Goal: Task Accomplishment & Management: Manage account settings

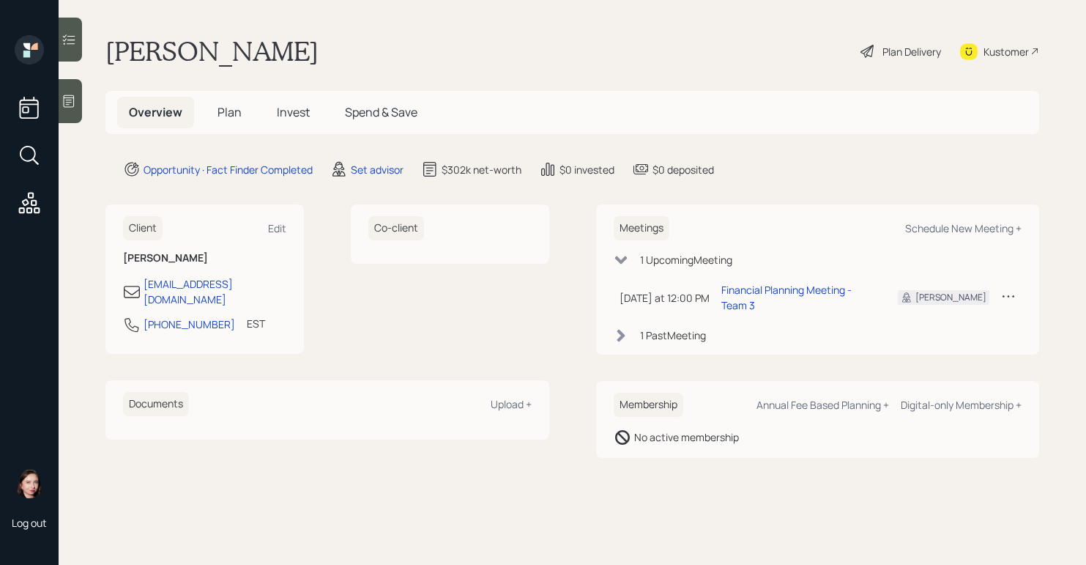
click at [71, 114] on div at bounding box center [70, 101] width 23 height 44
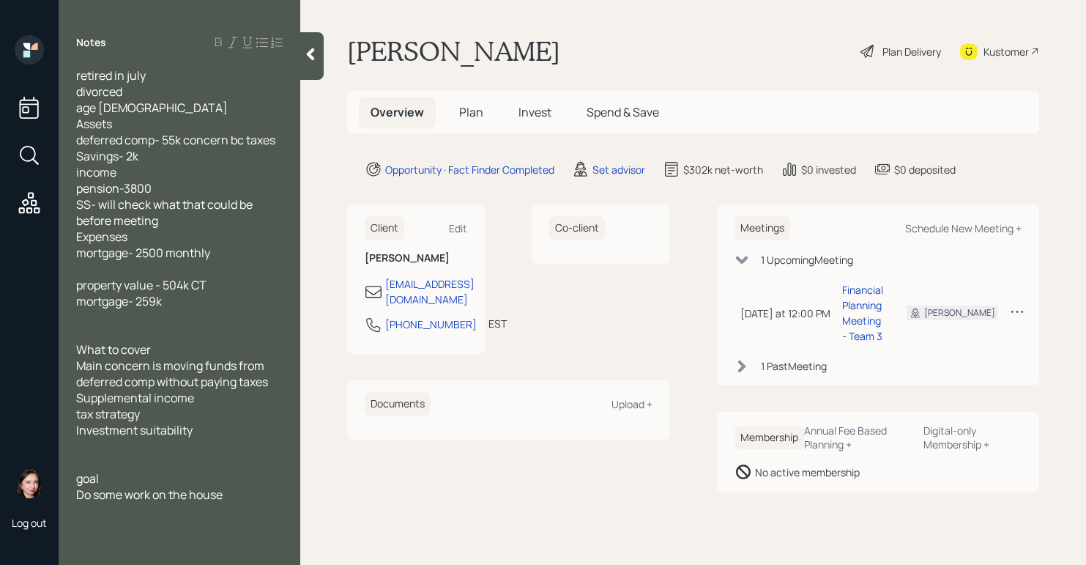
click at [319, 64] on div at bounding box center [311, 56] width 23 height 48
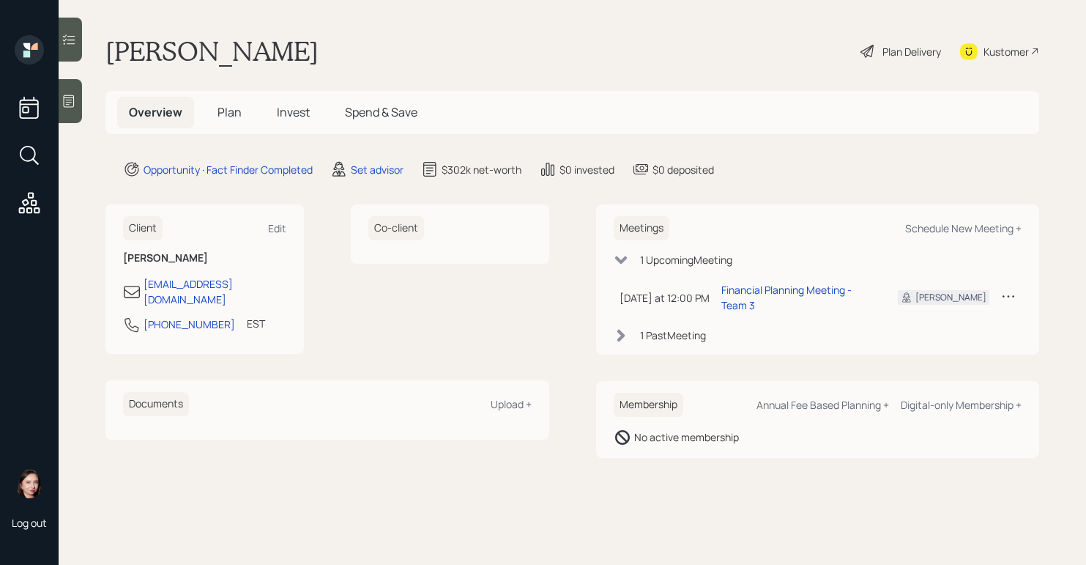
click at [901, 59] on div "Plan Delivery" at bounding box center [911, 51] width 59 height 15
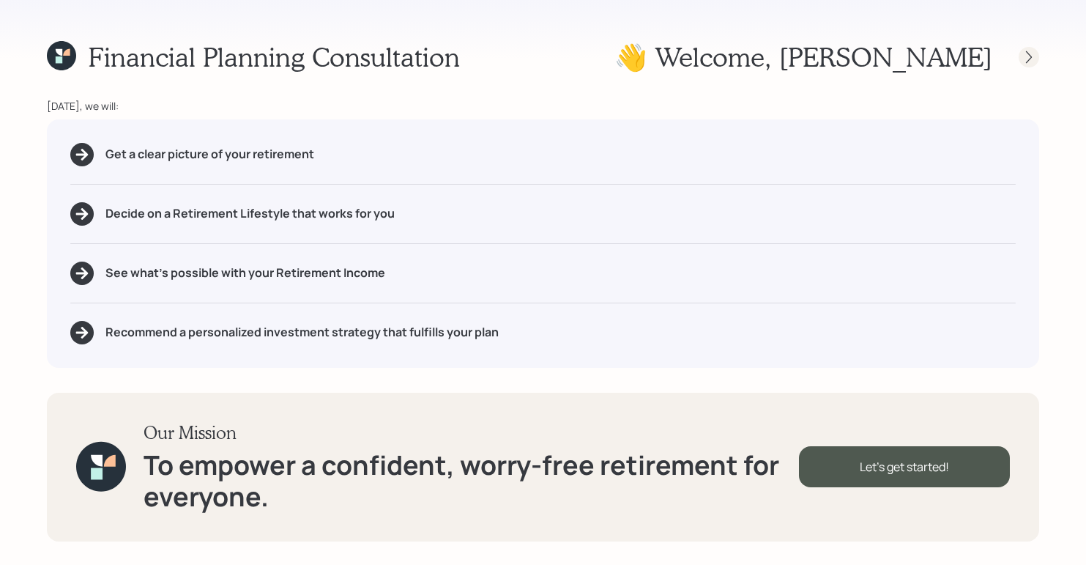
click at [1024, 56] on icon at bounding box center [1029, 57] width 15 height 15
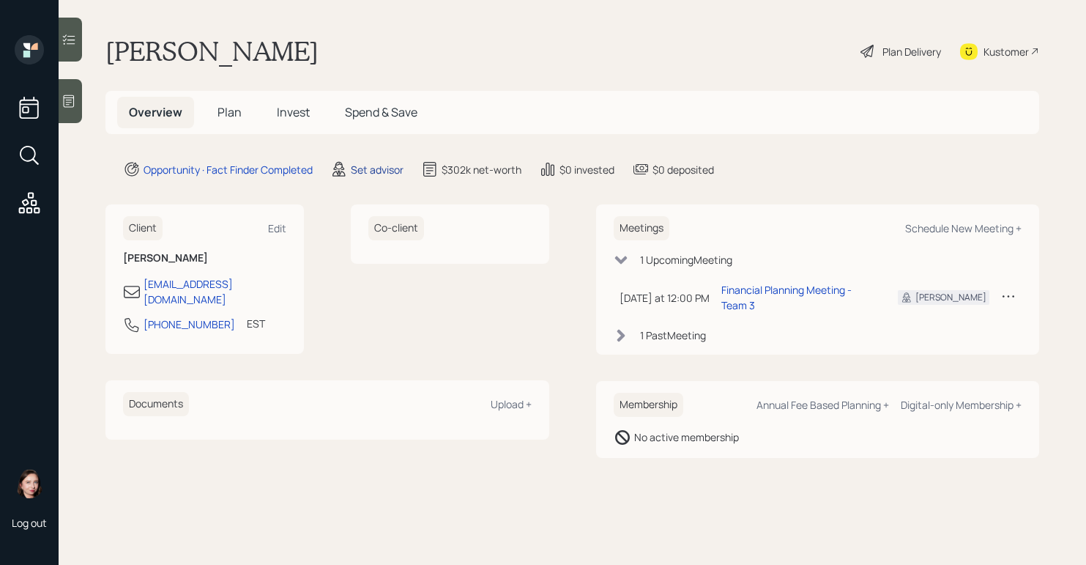
click at [368, 176] on div "Set advisor" at bounding box center [377, 169] width 53 height 15
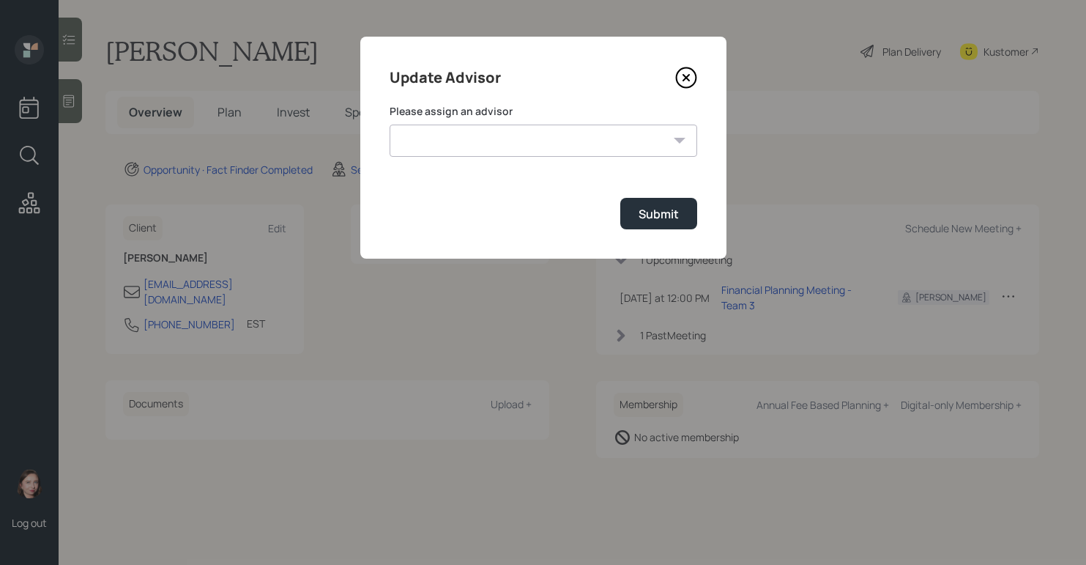
click at [548, 153] on select "[PERSON_NAME] [PERSON_NAME] End [PERSON_NAME] [PERSON_NAME] [PERSON_NAME] [PERS…" at bounding box center [544, 140] width 308 height 32
select select "b1d8ea90-abcc-42aa-86cc-4f33a132aacc"
click at [390, 124] on select "[PERSON_NAME] [PERSON_NAME] End [PERSON_NAME] [PERSON_NAME] [PERSON_NAME] [PERS…" at bounding box center [544, 140] width 308 height 32
click at [661, 212] on div "Submit" at bounding box center [659, 214] width 40 height 16
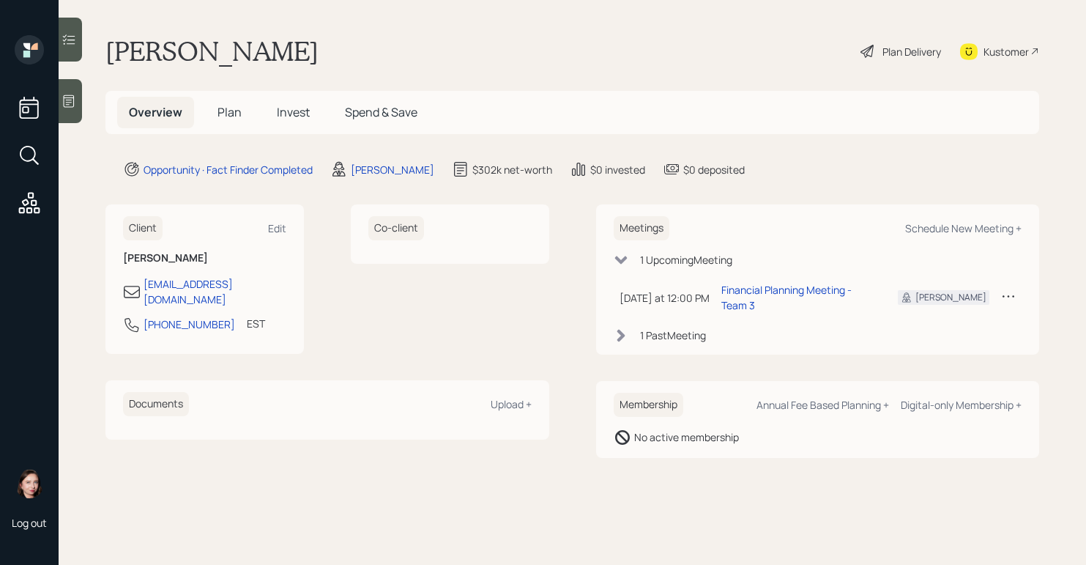
click at [902, 56] on div "Plan Delivery" at bounding box center [911, 51] width 59 height 15
click at [874, 54] on icon at bounding box center [868, 51] width 18 height 18
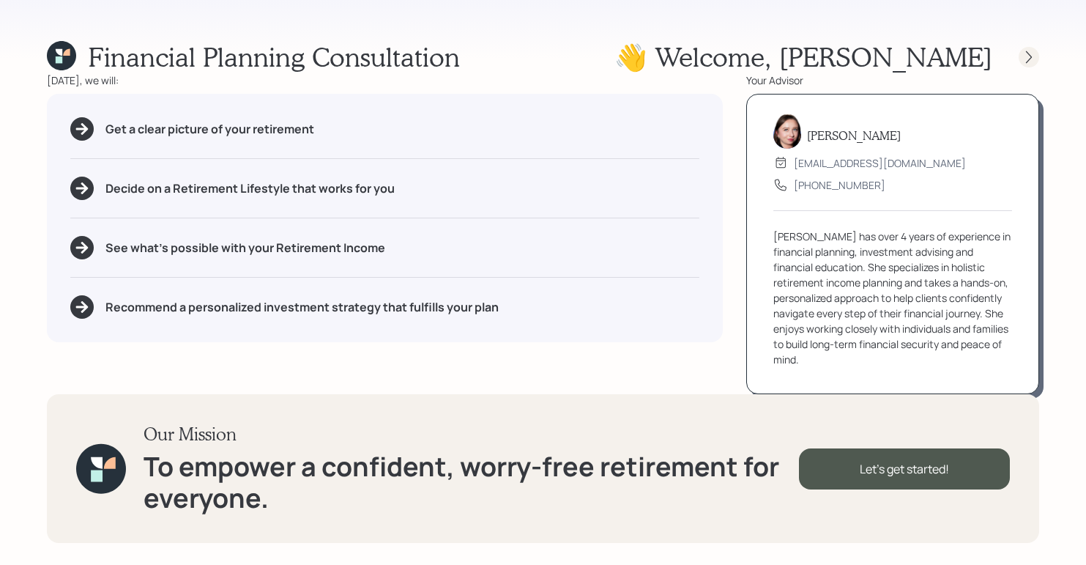
click at [1027, 53] on icon at bounding box center [1029, 57] width 15 height 15
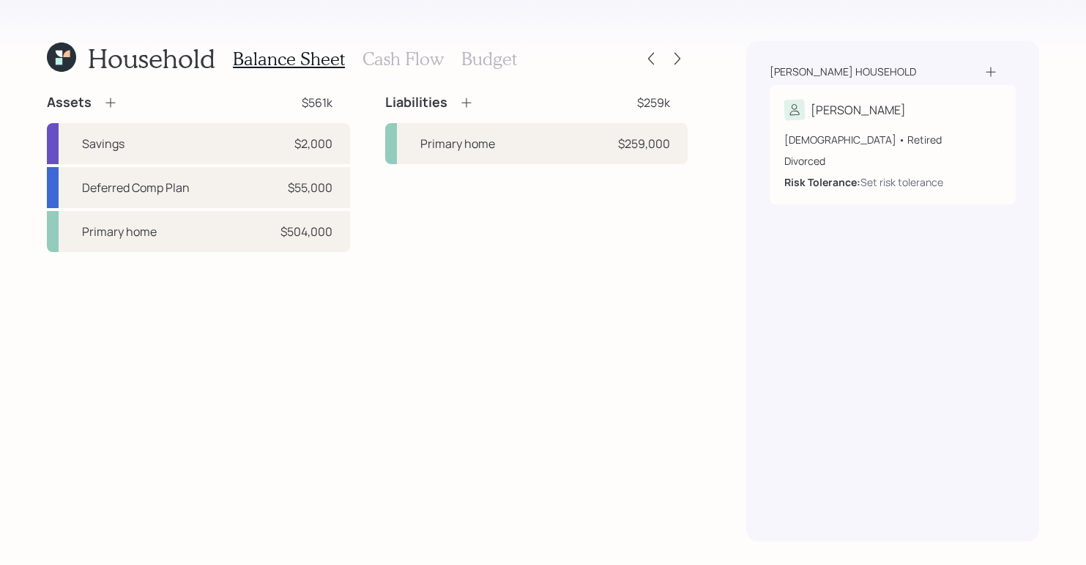
click at [67, 67] on icon at bounding box center [61, 56] width 29 height 29
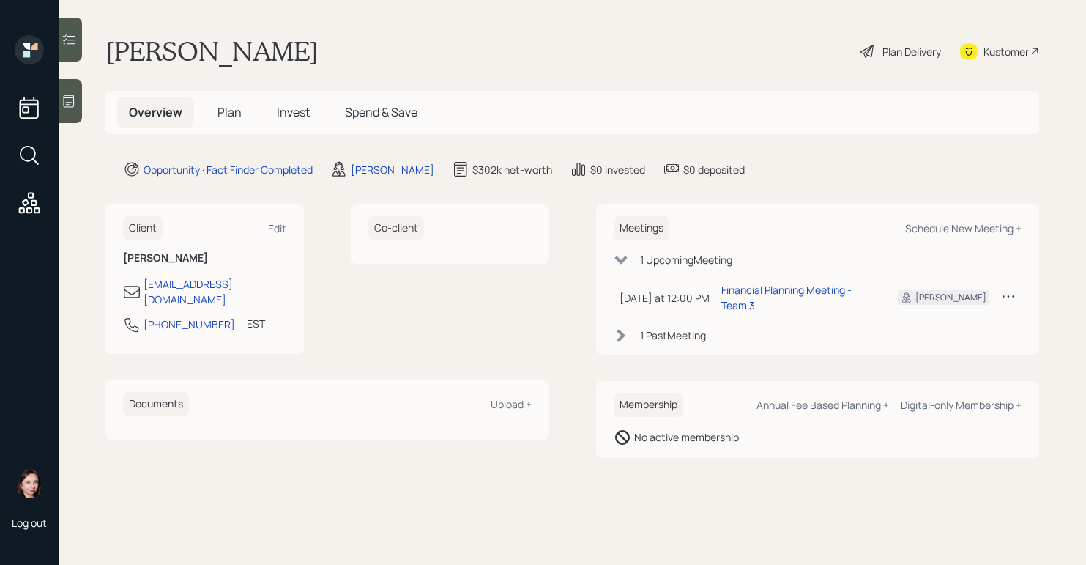
click at [885, 52] on div "Plan Delivery" at bounding box center [911, 51] width 59 height 15
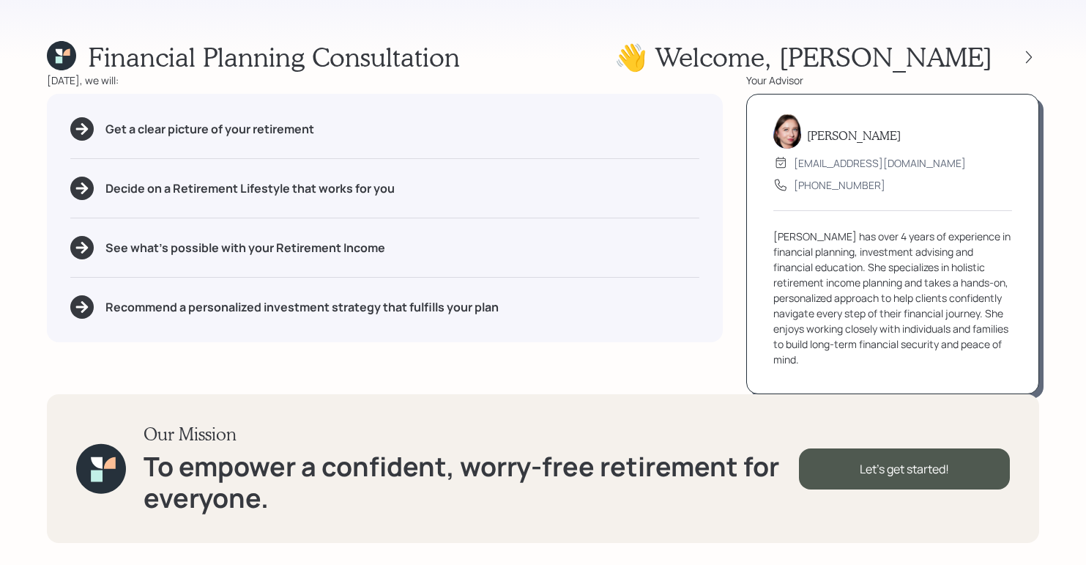
click at [61, 53] on icon at bounding box center [59, 52] width 7 height 7
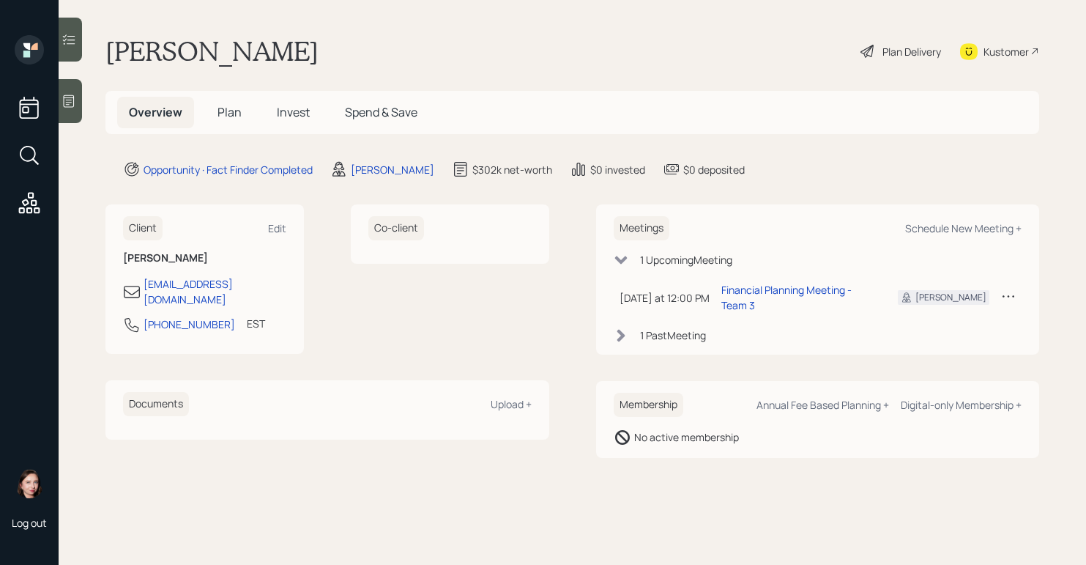
click at [1007, 294] on icon at bounding box center [1008, 296] width 15 height 15
click at [945, 320] on div "Reschedule" at bounding box center [962, 324] width 105 height 14
click at [909, 53] on div "Plan Delivery" at bounding box center [911, 51] width 59 height 15
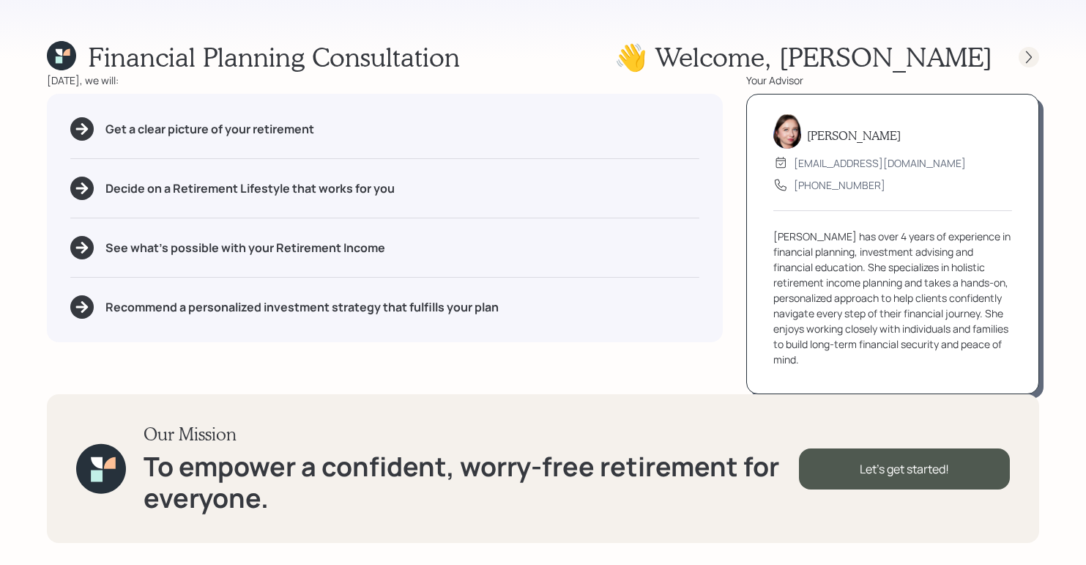
click at [1032, 59] on icon at bounding box center [1029, 57] width 15 height 15
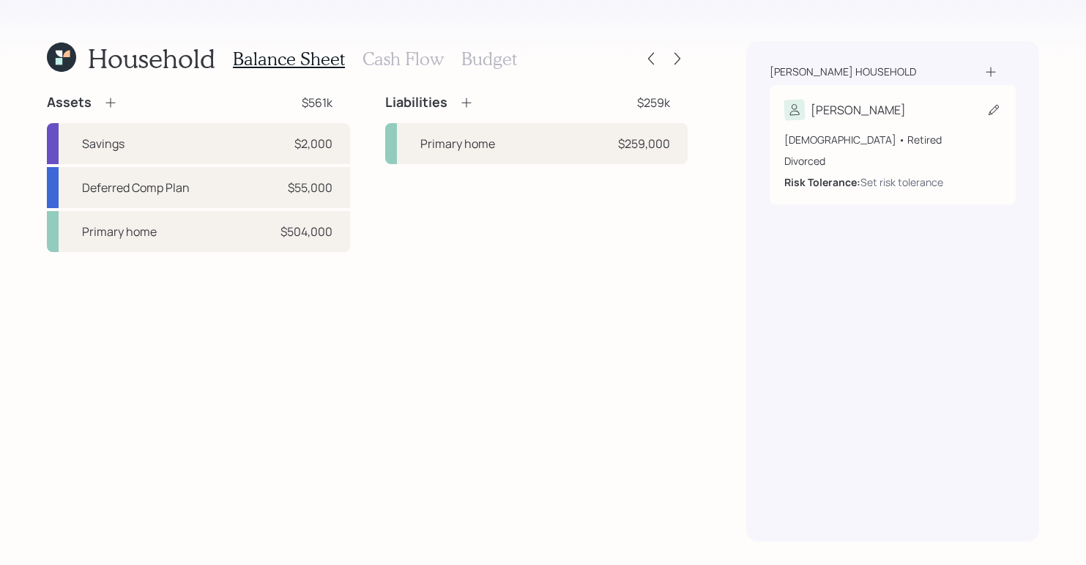
click at [904, 116] on div "[PERSON_NAME]" at bounding box center [892, 110] width 217 height 21
select select "7"
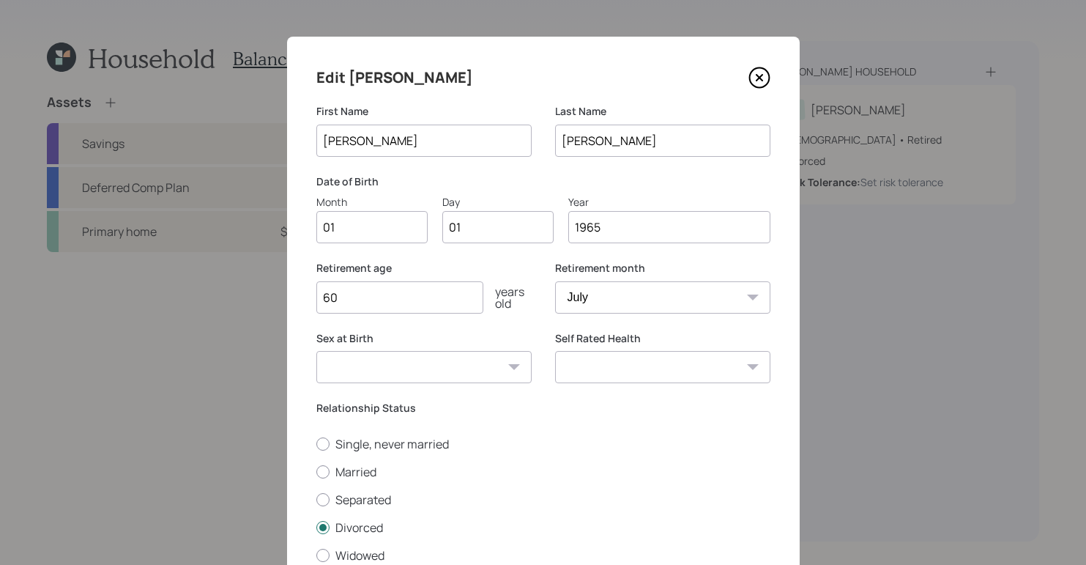
click at [377, 236] on input "01" at bounding box center [371, 227] width 111 height 32
type input "02"
type input "0"
type input "16"
click at [342, 289] on input "60" at bounding box center [399, 297] width 167 height 32
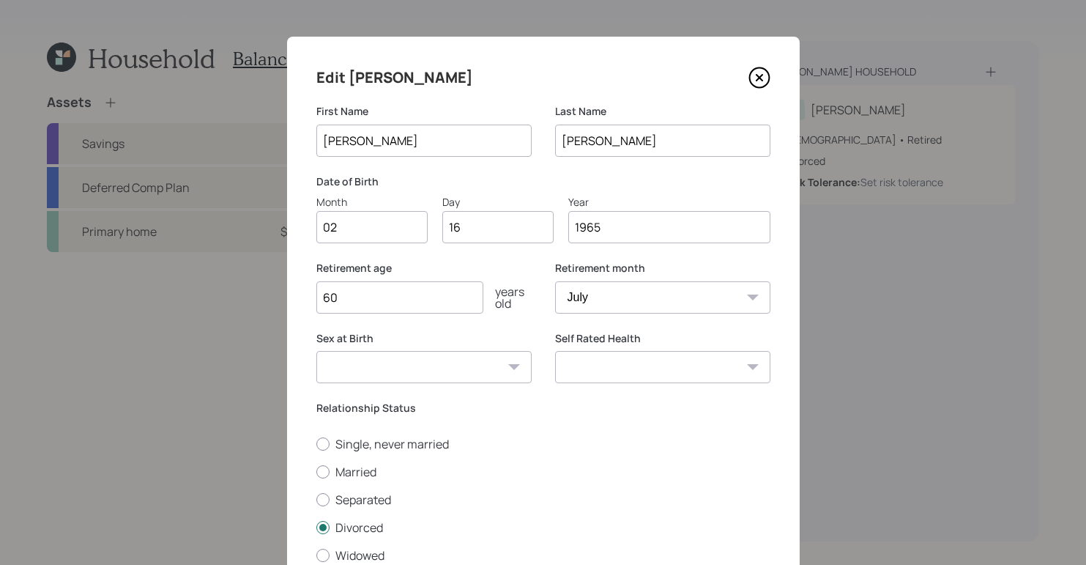
type input "6"
type input "60"
click at [691, 365] on select "Excellent Very Good Good Fair Poor" at bounding box center [662, 367] width 215 height 32
select select "very_good"
click at [555, 351] on select "Excellent Very Good Good Fair Poor" at bounding box center [662, 367] width 215 height 32
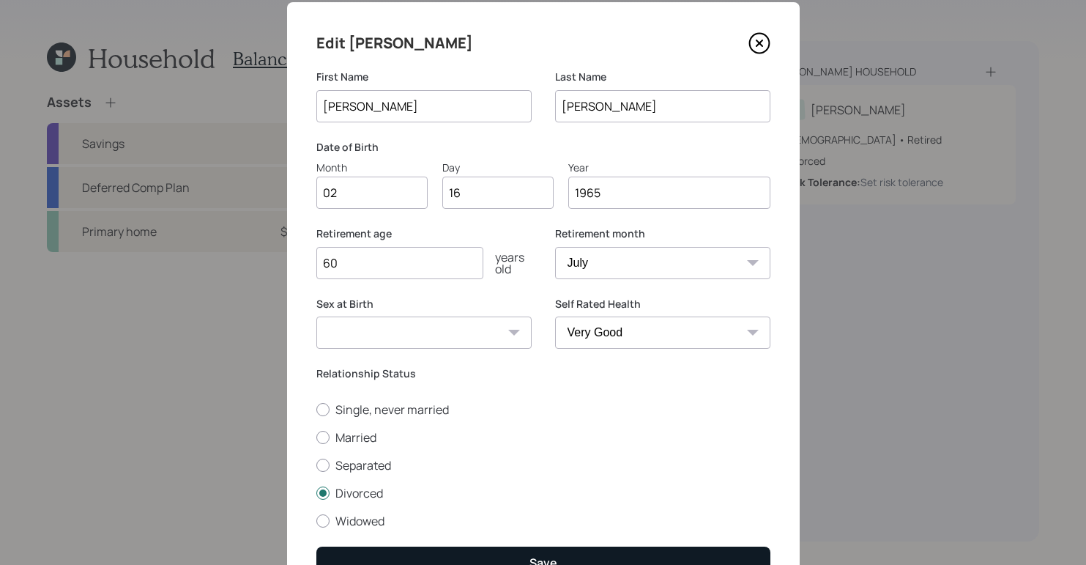
scroll to position [114, 0]
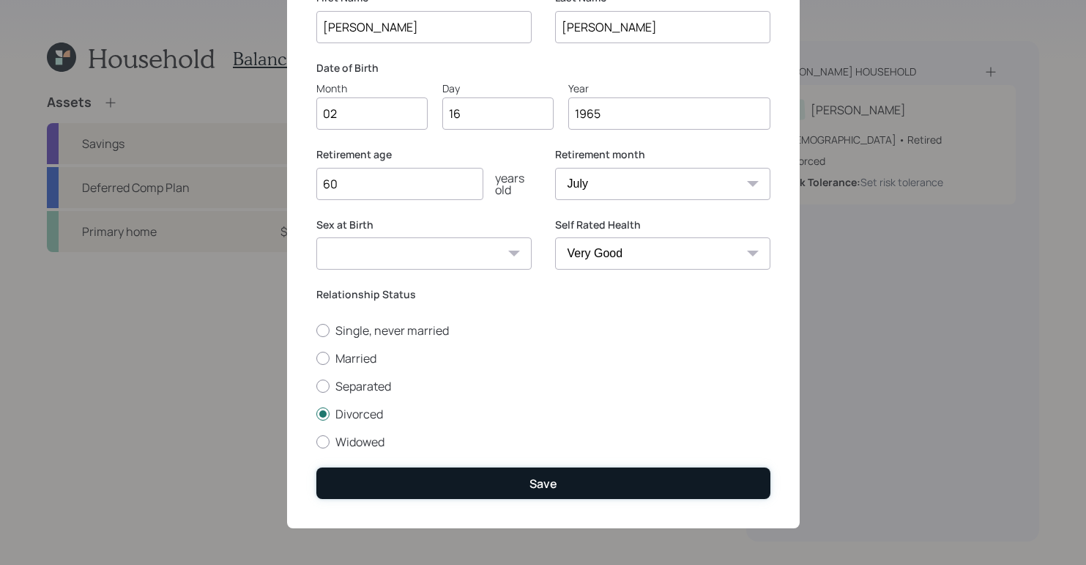
click at [571, 490] on button "Save" at bounding box center [543, 482] width 454 height 31
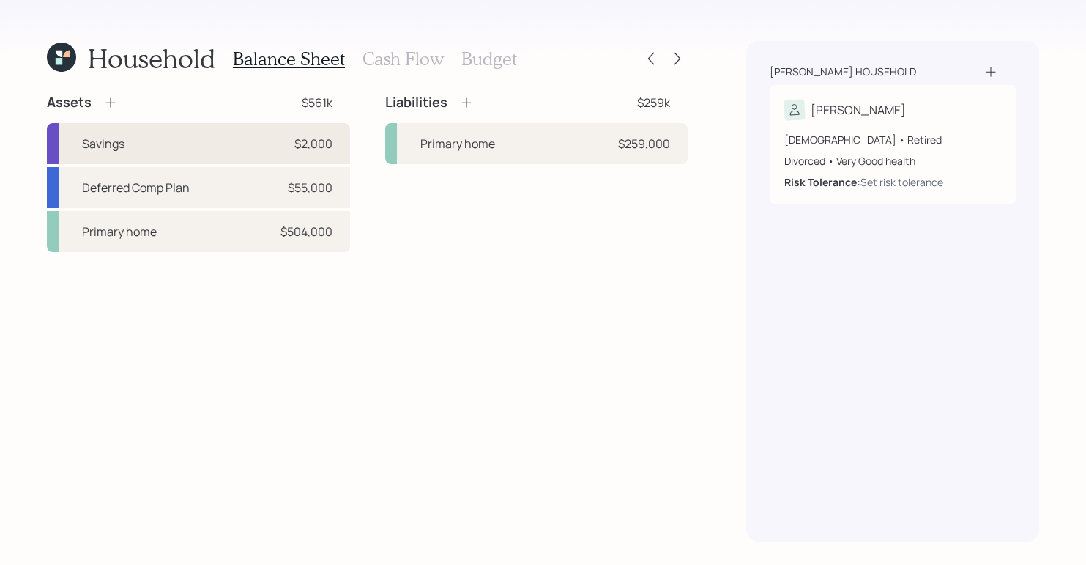
click at [203, 146] on div "Savings $2,000" at bounding box center [198, 143] width 303 height 41
select select "cash"
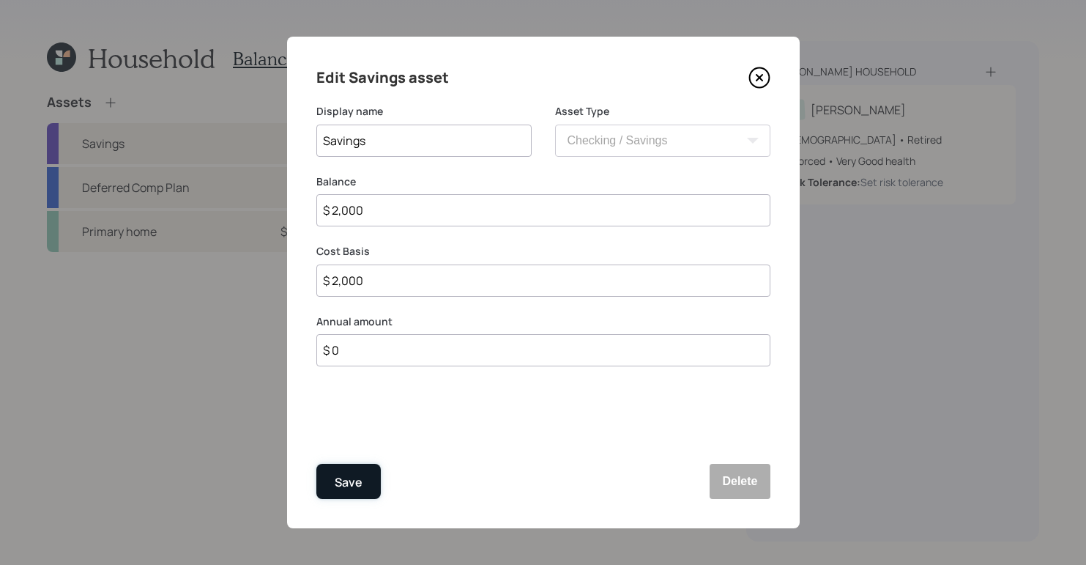
click at [358, 488] on div "Save" at bounding box center [349, 482] width 28 height 20
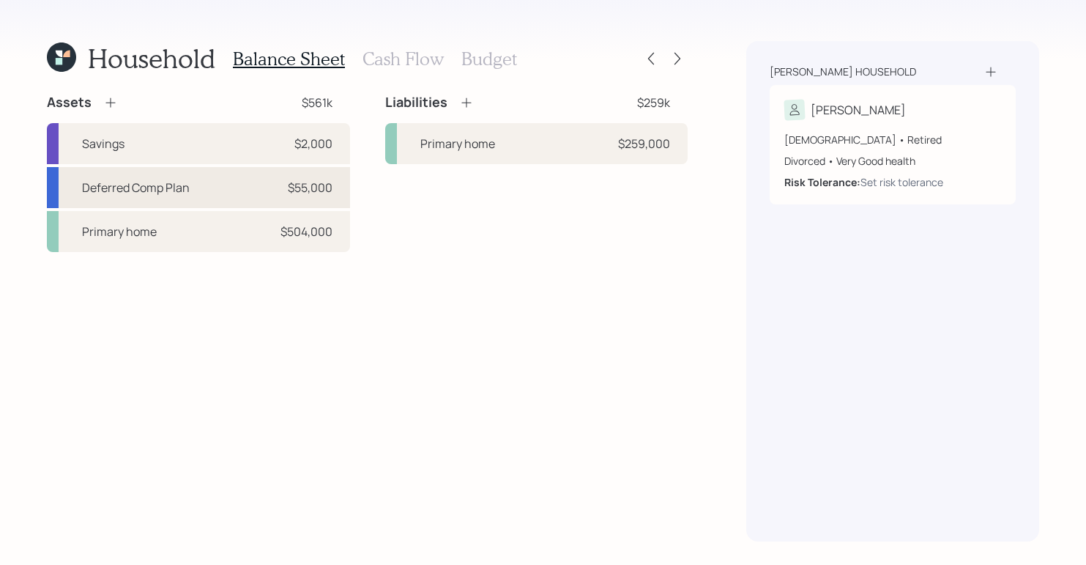
click at [127, 198] on div "Deferred Comp Plan $55,000" at bounding box center [198, 187] width 303 height 41
select select "taxable"
select select "balanced"
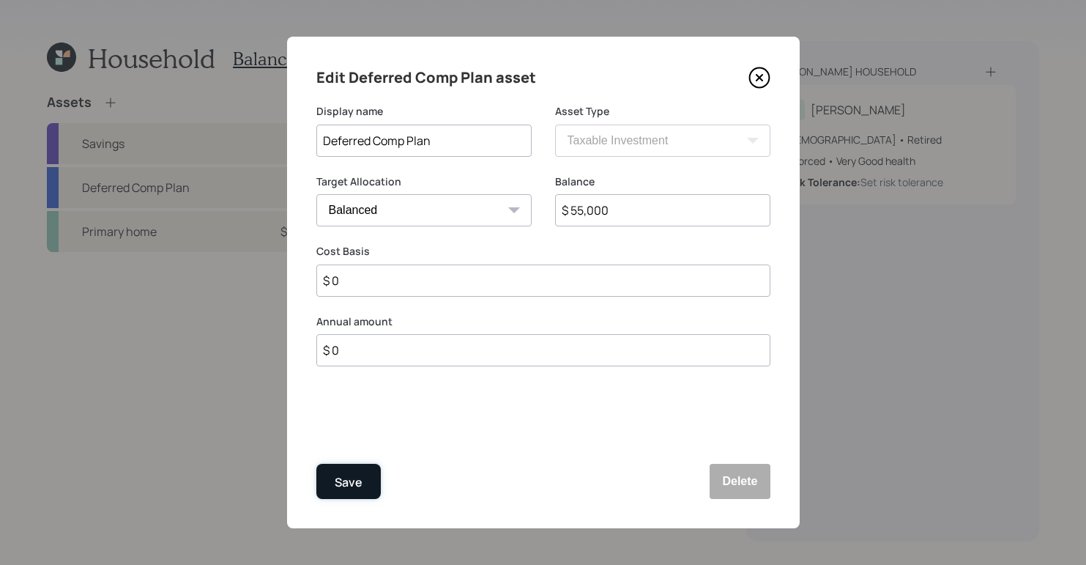
click at [332, 479] on button "Save" at bounding box center [348, 481] width 64 height 35
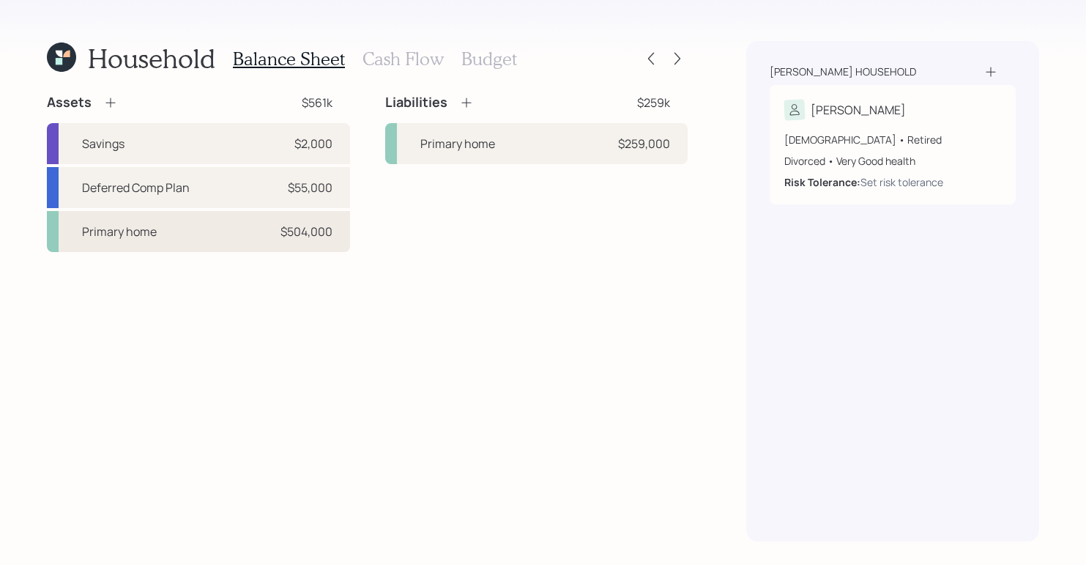
click at [183, 231] on div "Primary home $504,000" at bounding box center [198, 231] width 303 height 41
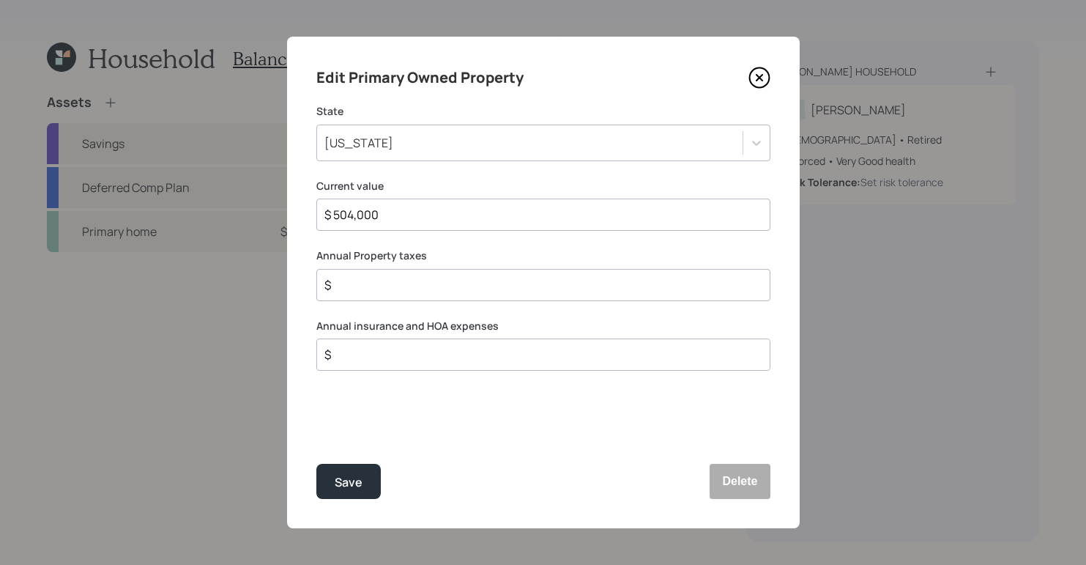
click at [452, 285] on input "$" at bounding box center [537, 285] width 429 height 18
type input "$ 7,000"
click at [420, 356] on input "$" at bounding box center [537, 355] width 429 height 18
type input "$ 3,000"
drag, startPoint x: 362, startPoint y: 488, endPoint x: 353, endPoint y: 486, distance: 8.9
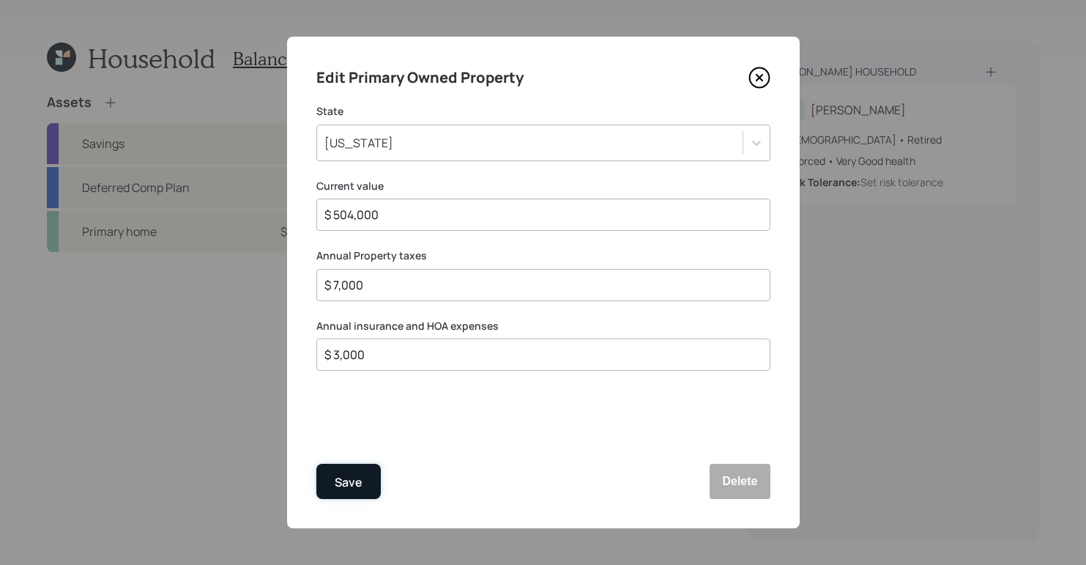
click at [362, 488] on button "Save" at bounding box center [348, 481] width 64 height 35
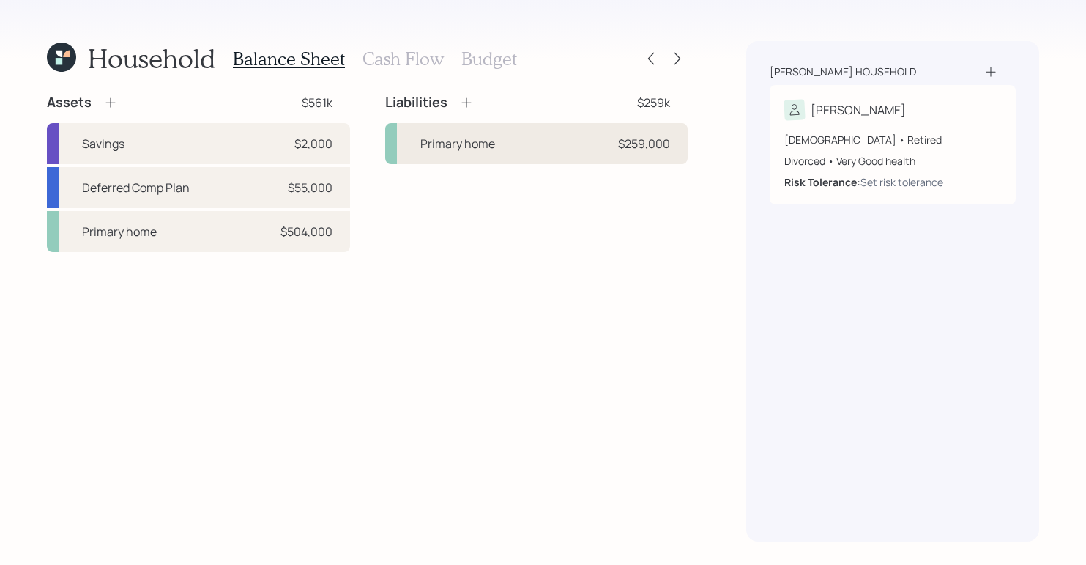
click at [445, 145] on div "Primary home" at bounding box center [457, 144] width 75 height 18
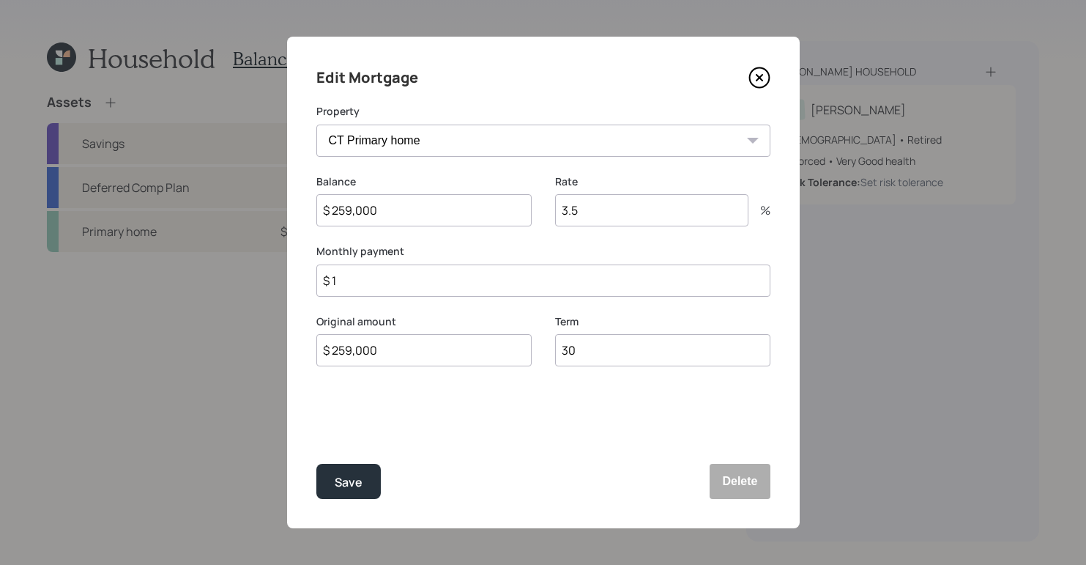
click at [624, 207] on input "3.5" at bounding box center [651, 210] width 193 height 32
type input "3"
type input "6.5"
click at [369, 278] on input "$ 1" at bounding box center [543, 280] width 454 height 32
type input "$"
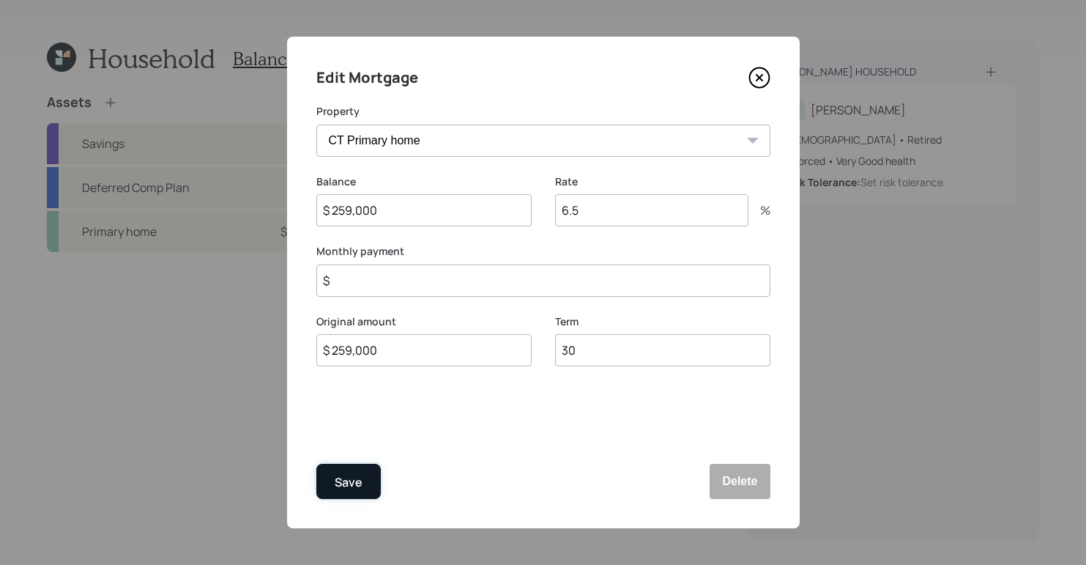
click at [330, 485] on button "Save" at bounding box center [348, 481] width 64 height 35
click at [762, 85] on icon at bounding box center [759, 78] width 22 height 22
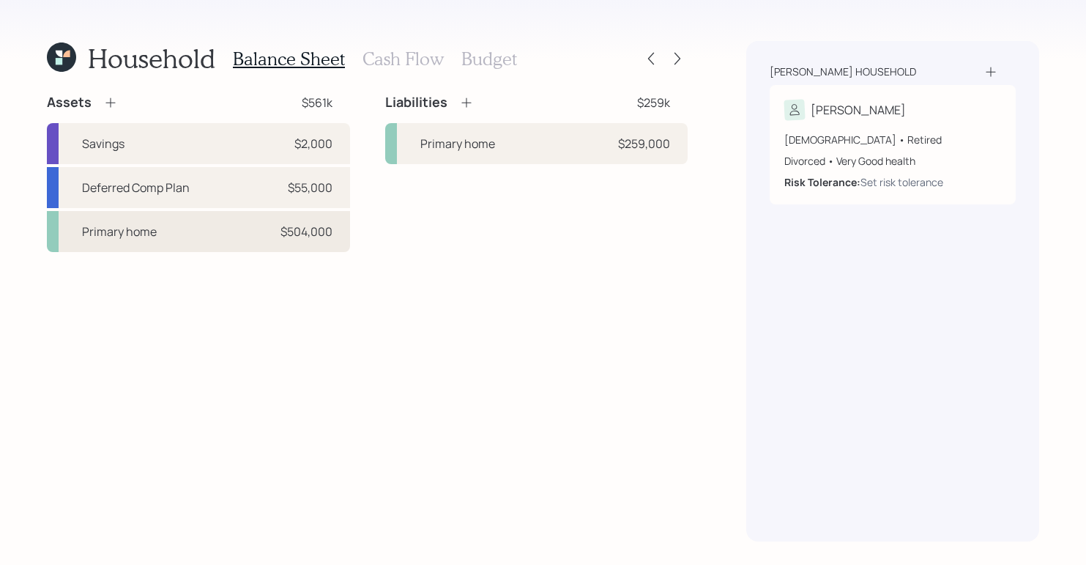
click at [200, 238] on div "Primary home $504,000" at bounding box center [198, 231] width 303 height 41
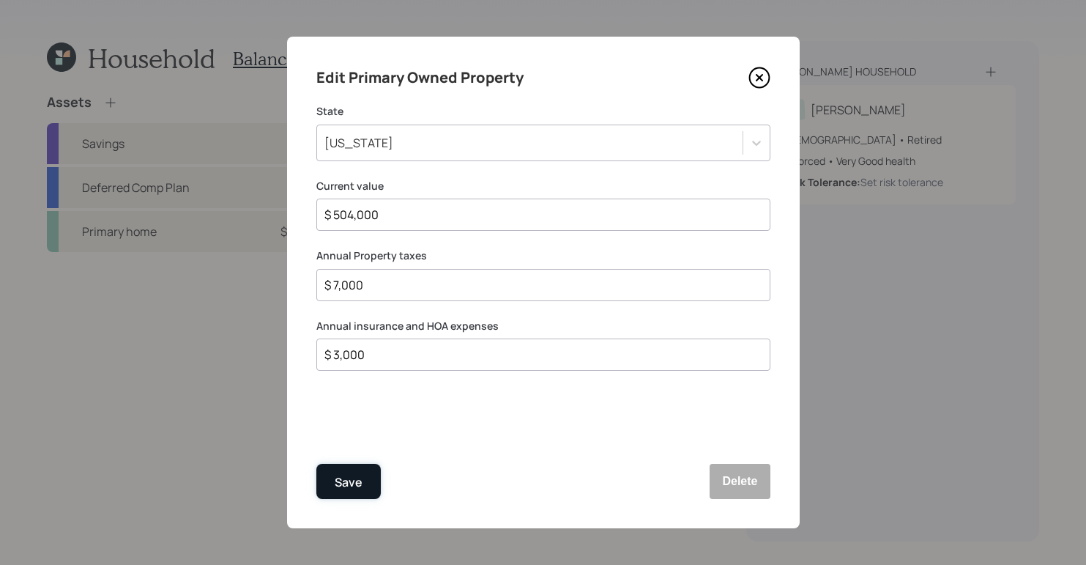
click at [345, 478] on div "Save" at bounding box center [349, 482] width 28 height 20
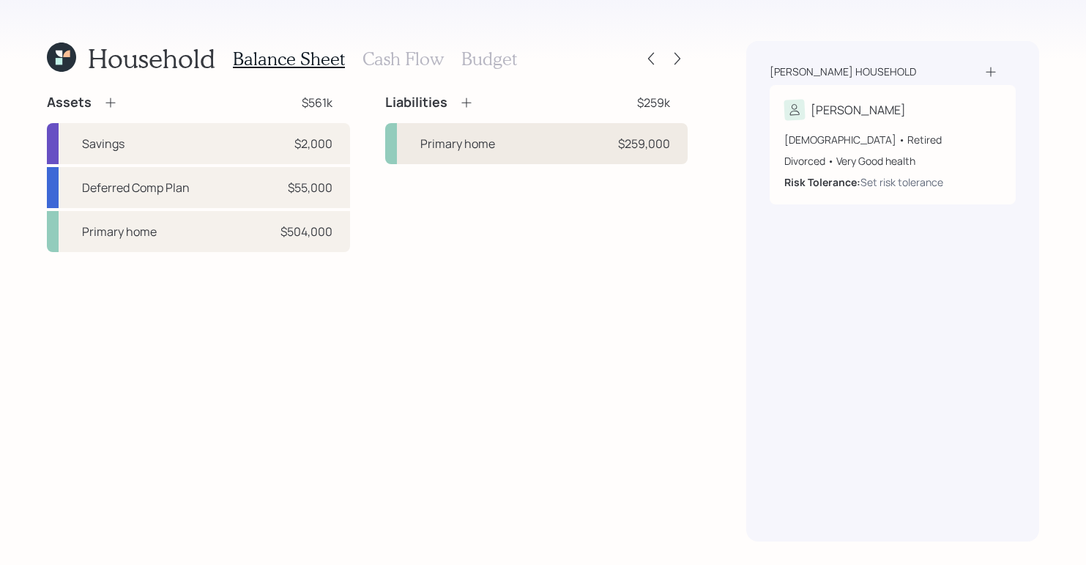
click at [502, 138] on div "Primary home $259,000" at bounding box center [536, 143] width 303 height 41
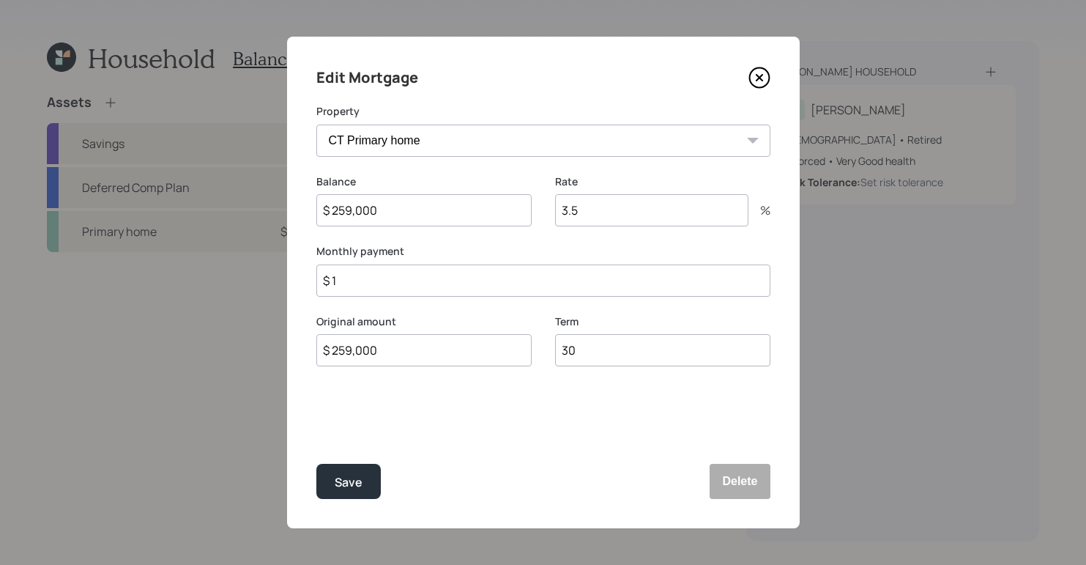
click at [382, 290] on input "$ 1" at bounding box center [543, 280] width 454 height 32
type input "$ 1,686"
click at [592, 349] on input "30" at bounding box center [662, 350] width 215 height 32
type input "3"
type input "29"
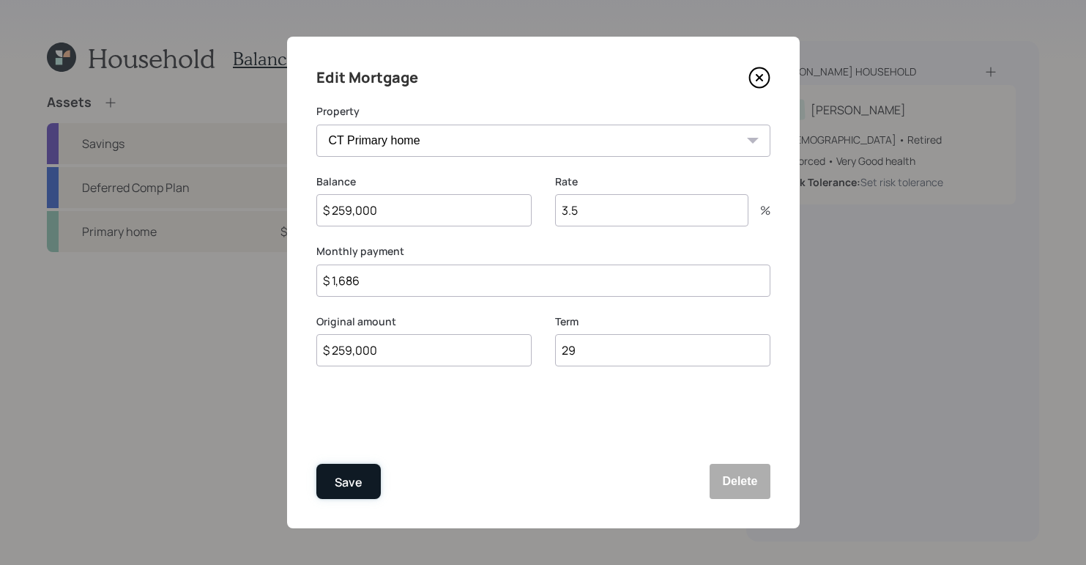
click at [340, 485] on div "Save" at bounding box center [349, 482] width 28 height 20
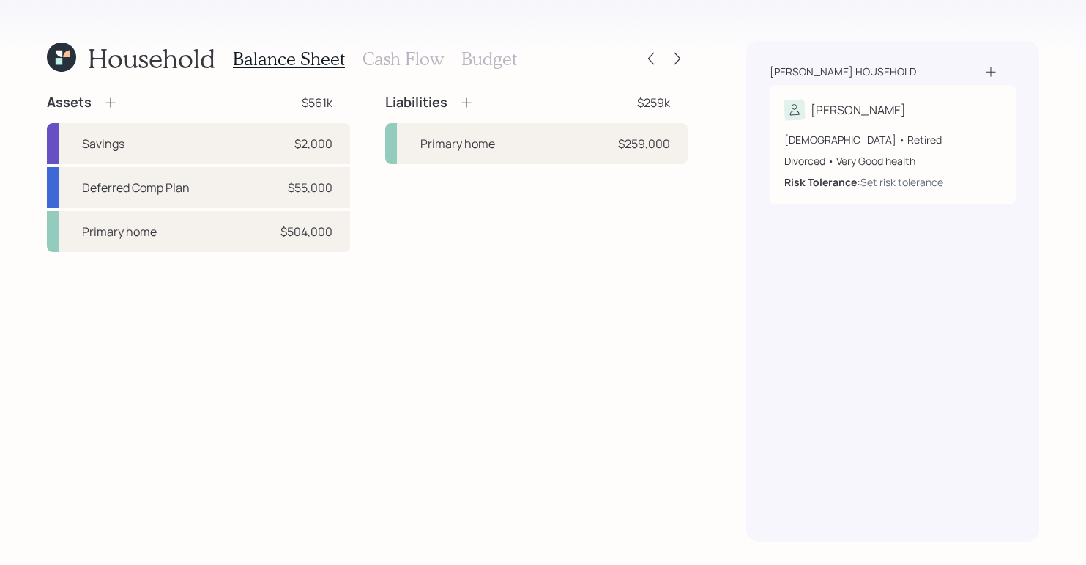
click at [454, 97] on div "Liabilities" at bounding box center [429, 103] width 89 height 18
click at [460, 100] on icon at bounding box center [466, 102] width 15 height 15
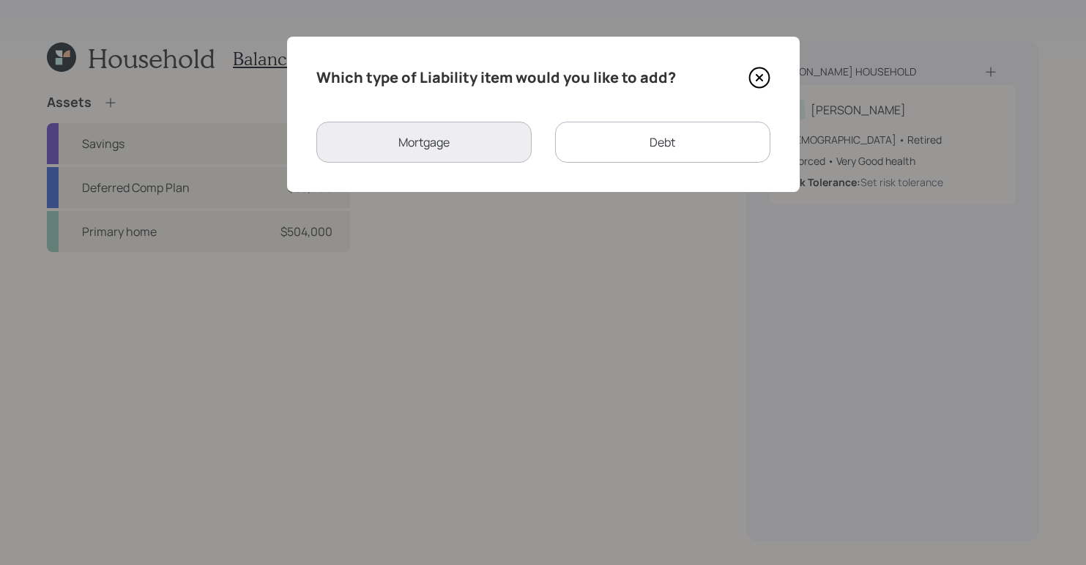
click at [665, 143] on div "Debt" at bounding box center [662, 142] width 215 height 41
select select "credit_card"
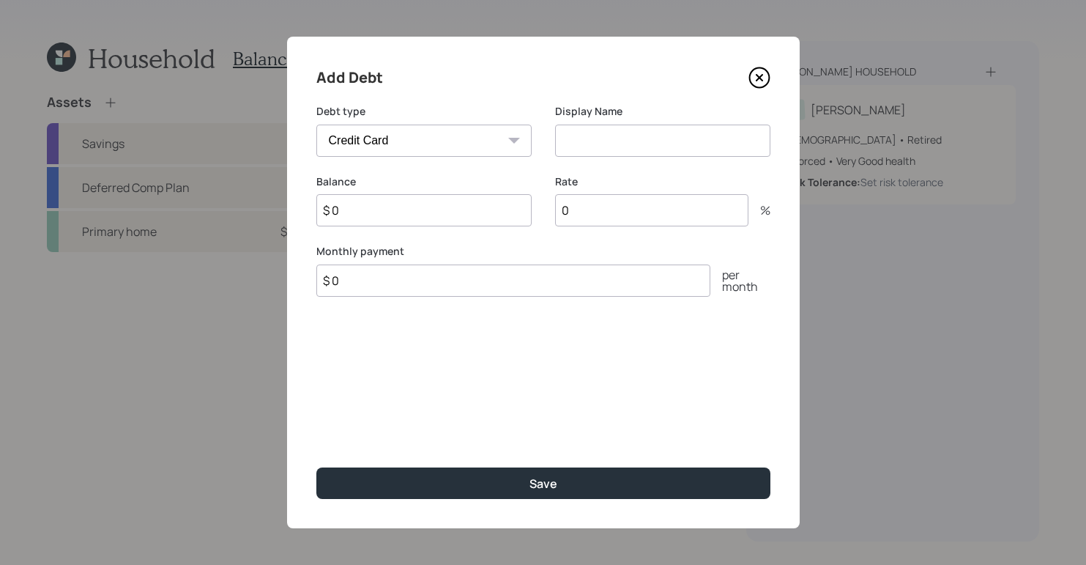
click at [478, 135] on select "Car Credit Card Medical Student Other" at bounding box center [423, 140] width 215 height 32
click at [316, 124] on select "Car Credit Card Medical Student Other" at bounding box center [423, 140] width 215 height 32
click at [592, 153] on input at bounding box center [662, 140] width 215 height 32
type input "Credit Card Debt"
click at [402, 202] on input "$ 0" at bounding box center [423, 210] width 215 height 32
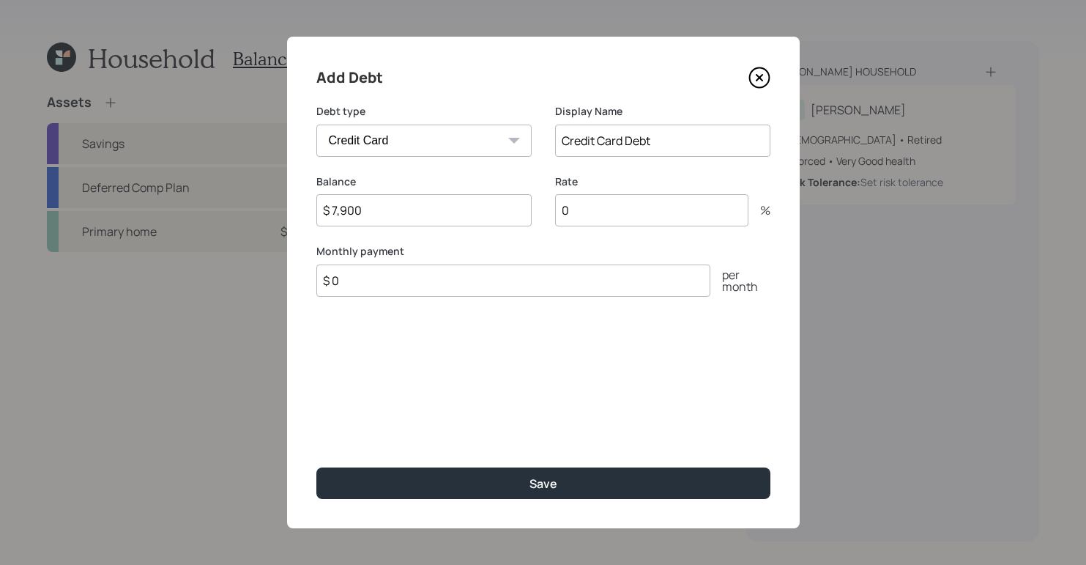
type input "$ 7,900"
click at [663, 201] on input "0" at bounding box center [651, 210] width 193 height 32
click at [610, 206] on input "0" at bounding box center [651, 210] width 193 height 32
drag, startPoint x: 436, startPoint y: 218, endPoint x: 311, endPoint y: 207, distance: 125.0
click at [311, 207] on div "Add Debt Debt type Car Credit Card Medical Student Other Display Name Credit Ca…" at bounding box center [543, 282] width 513 height 491
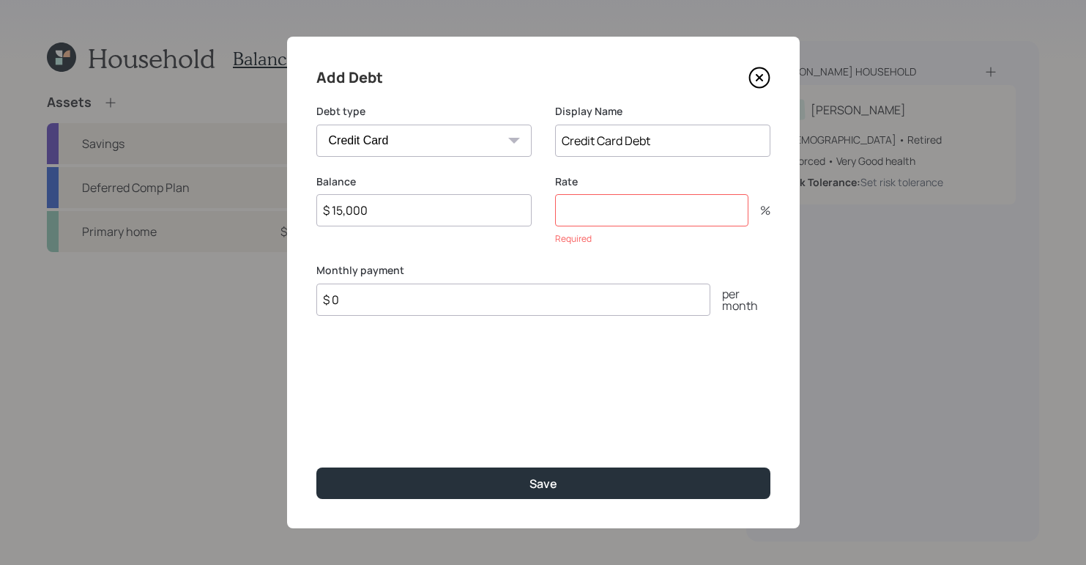
type input "$ 15,000"
click at [606, 212] on input "number" at bounding box center [651, 210] width 193 height 32
type input "27"
click at [397, 289] on input "$ 0" at bounding box center [513, 280] width 394 height 32
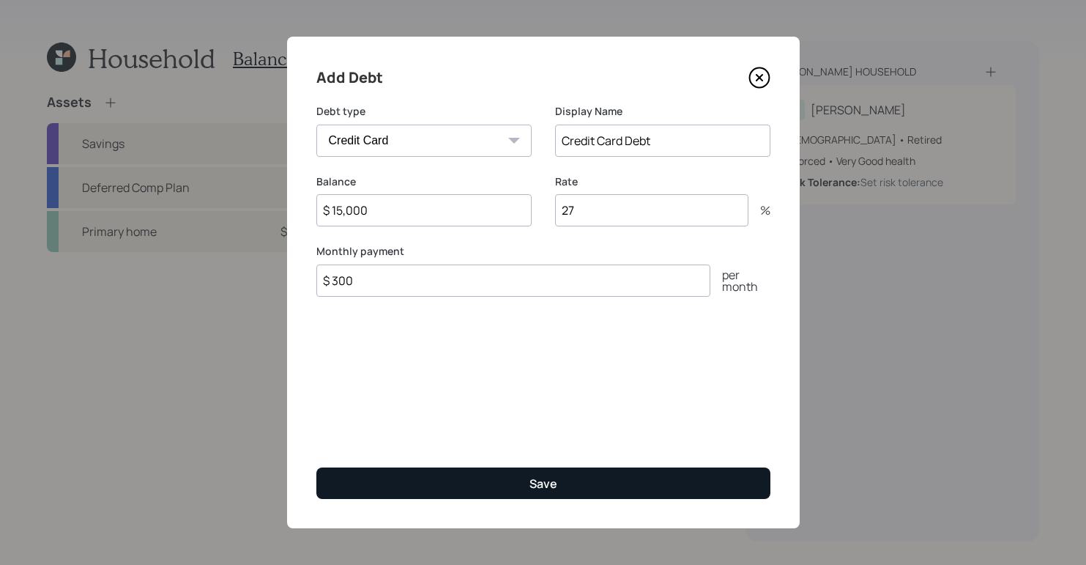
type input "$ 300"
click at [562, 480] on button "Save" at bounding box center [543, 482] width 454 height 31
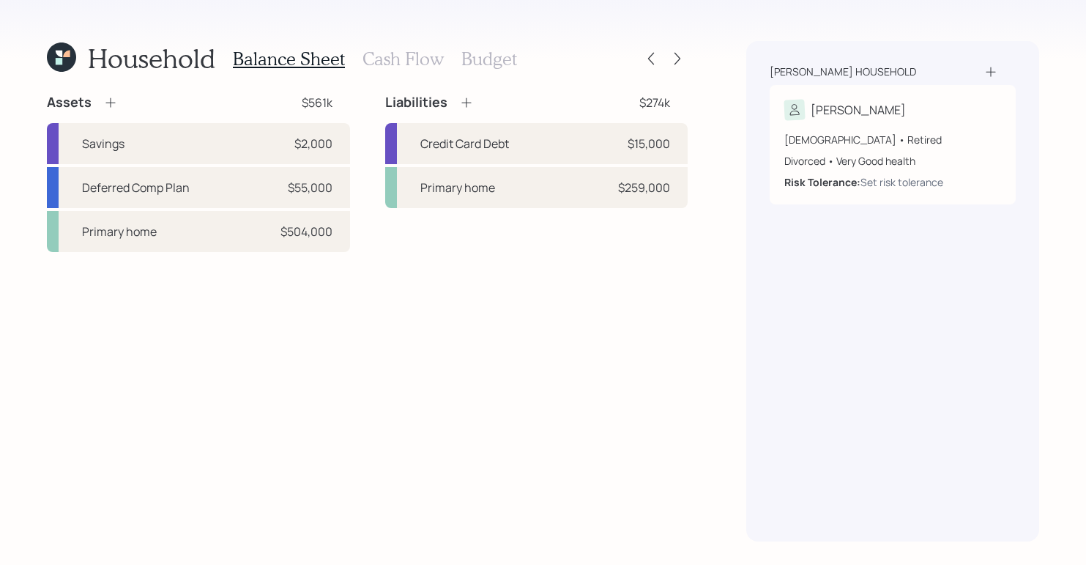
click at [674, 342] on div "Assets $561k Savings $2,000 Deferred Comp Plan $55,000 Primary home $504,000 Li…" at bounding box center [367, 317] width 641 height 447
click at [402, 65] on h3 "Cash Flow" at bounding box center [402, 58] width 81 height 21
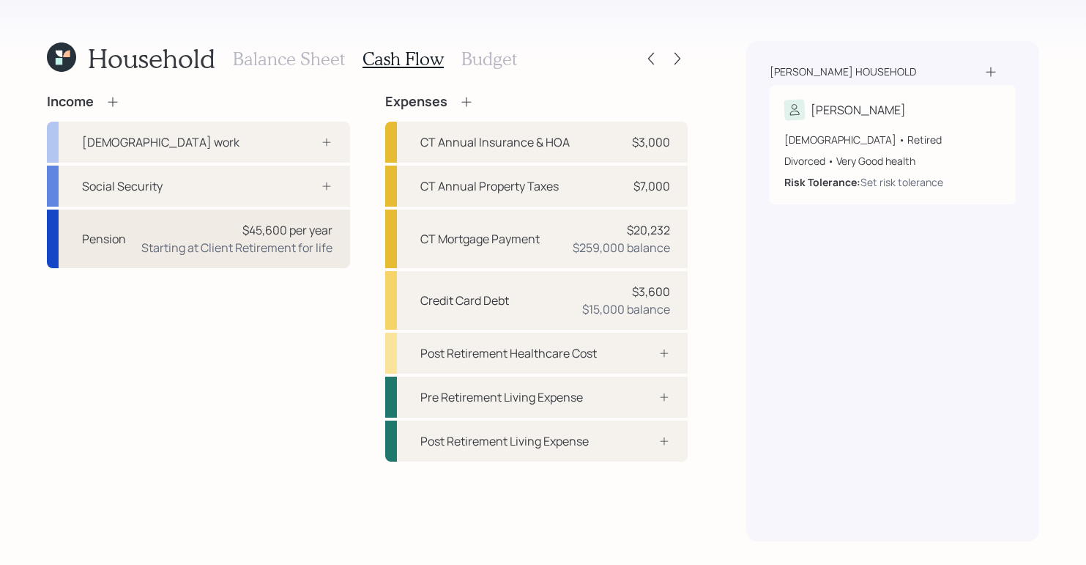
click at [107, 245] on div "Pension" at bounding box center [104, 239] width 44 height 18
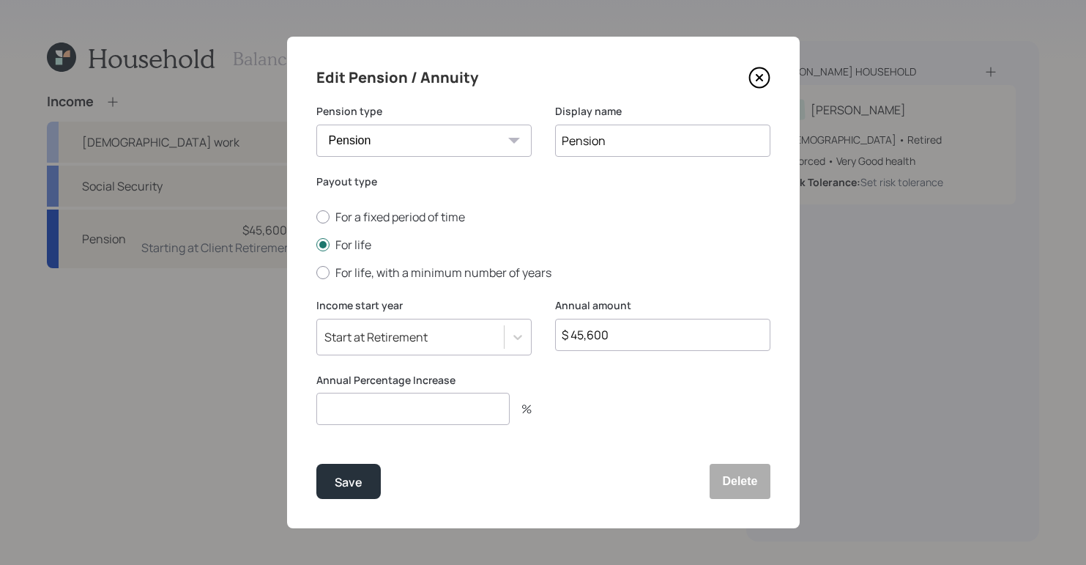
click at [413, 406] on input "number" at bounding box center [412, 408] width 193 height 32
drag, startPoint x: 676, startPoint y: 341, endPoint x: 414, endPoint y: 339, distance: 261.4
click at [400, 338] on div "Income start year Start at Retirement Annual amount $ 45,600" at bounding box center [543, 335] width 454 height 75
drag, startPoint x: 630, startPoint y: 337, endPoint x: 532, endPoint y: 342, distance: 98.3
click at [532, 342] on div "Income start year Start at Retirement Annual amount $ 45,600" at bounding box center [543, 335] width 454 height 75
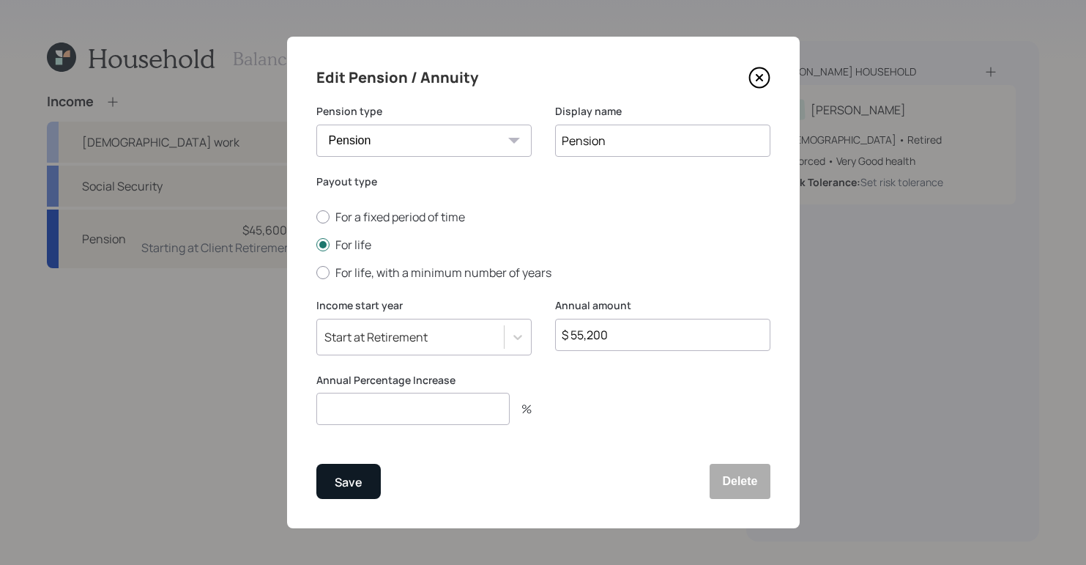
type input "$ 55,200"
click at [360, 480] on div "Save" at bounding box center [349, 482] width 28 height 20
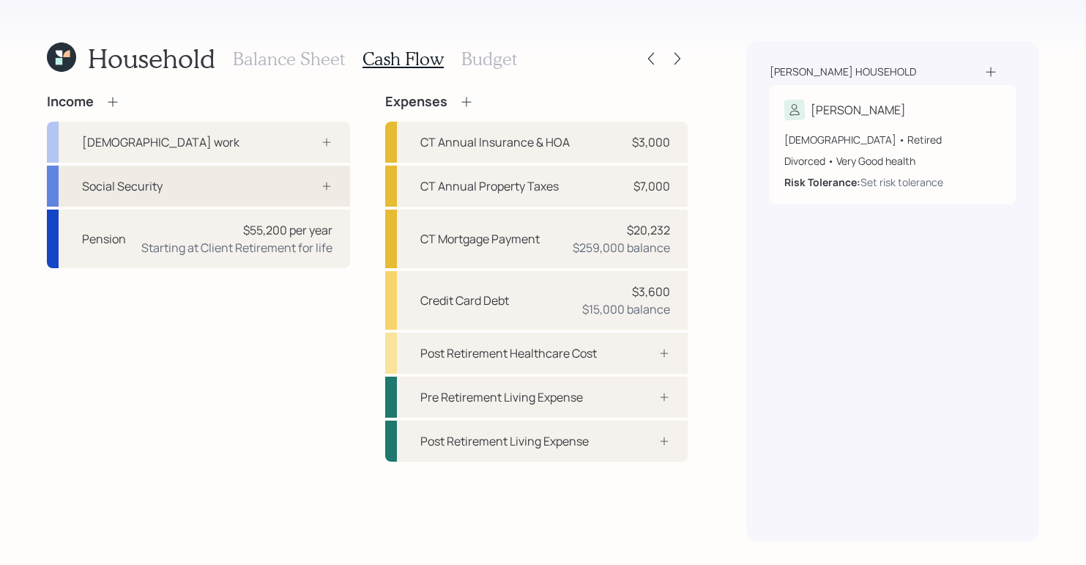
click at [215, 183] on div "Social Security" at bounding box center [198, 185] width 303 height 41
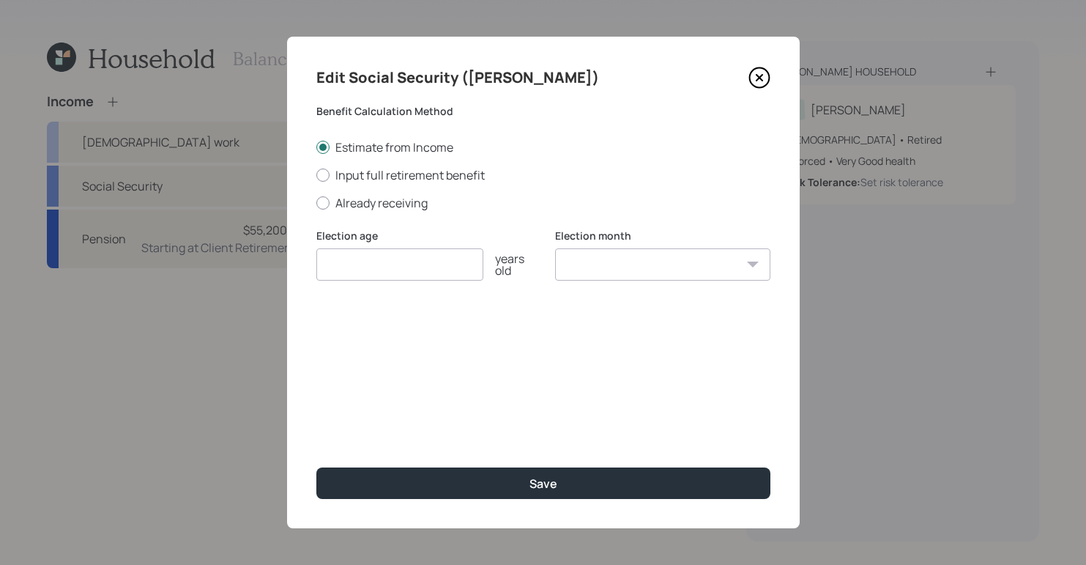
click at [756, 74] on icon at bounding box center [759, 78] width 22 height 22
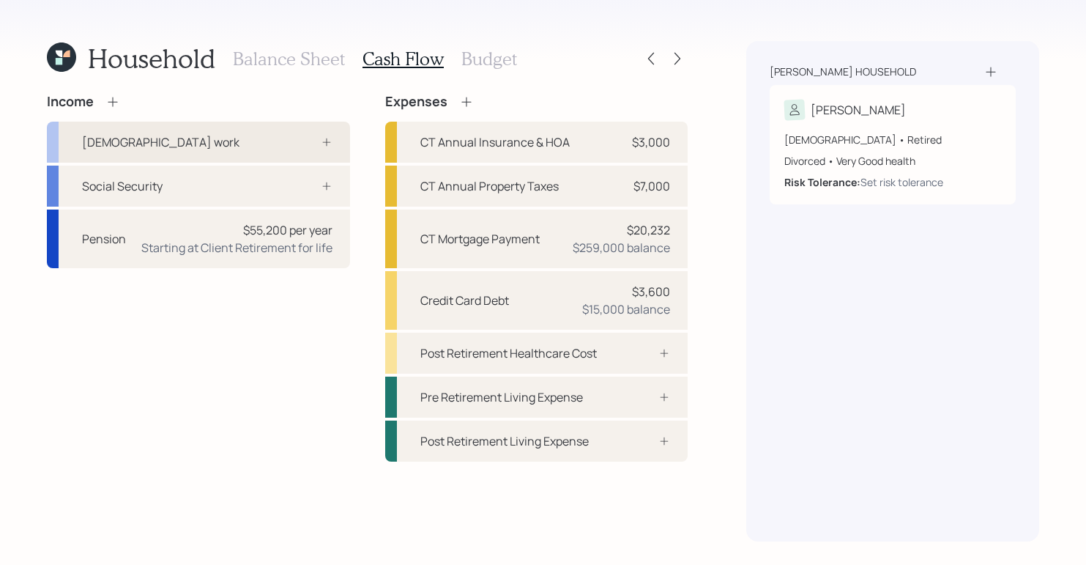
click at [232, 142] on div "[DEMOGRAPHIC_DATA] work" at bounding box center [198, 142] width 303 height 41
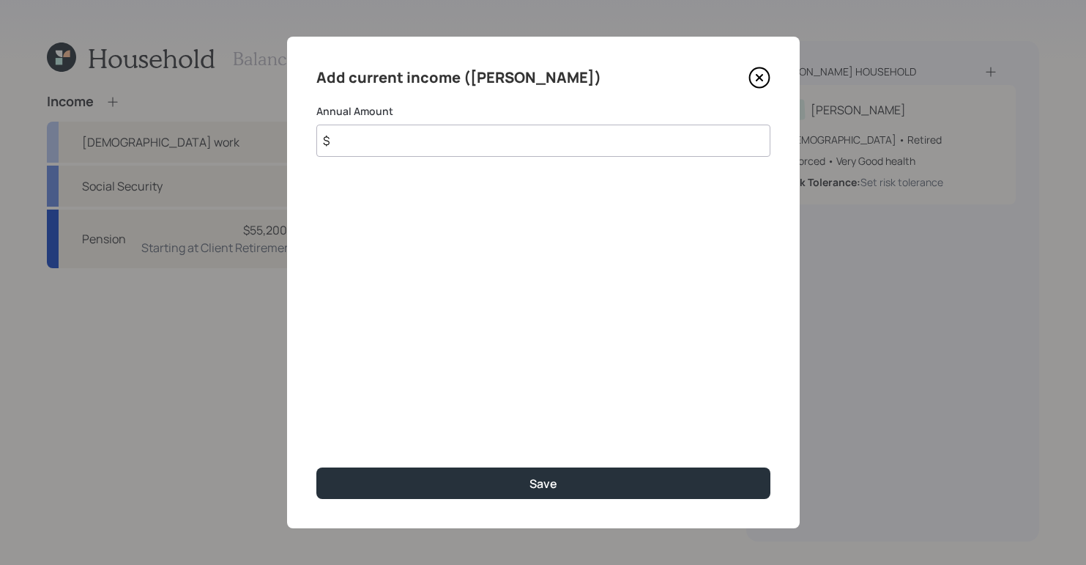
click at [486, 153] on input "$" at bounding box center [543, 140] width 454 height 32
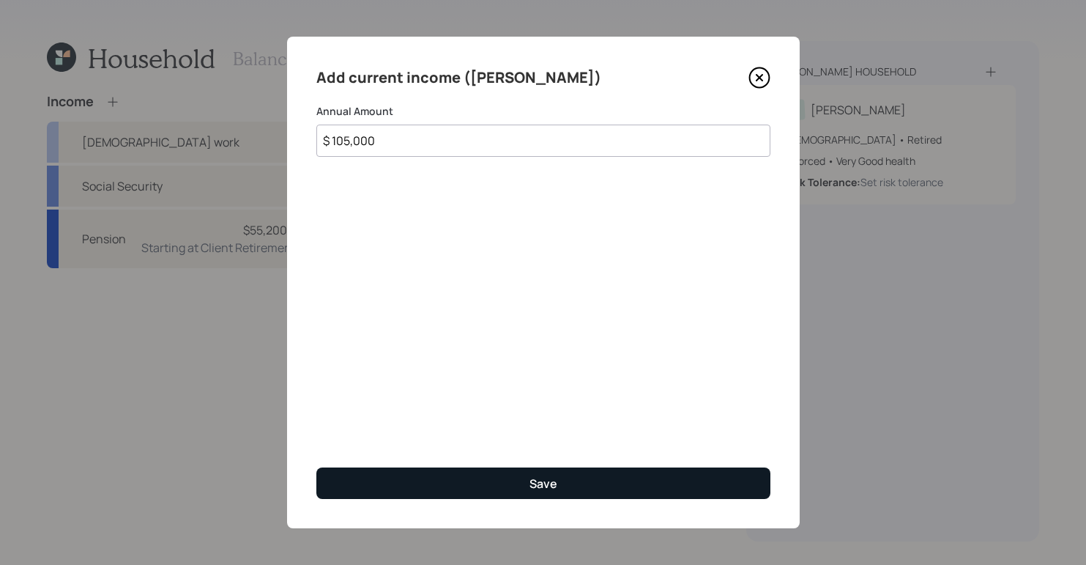
type input "$ 105,000"
click at [565, 486] on button "Save" at bounding box center [543, 482] width 454 height 31
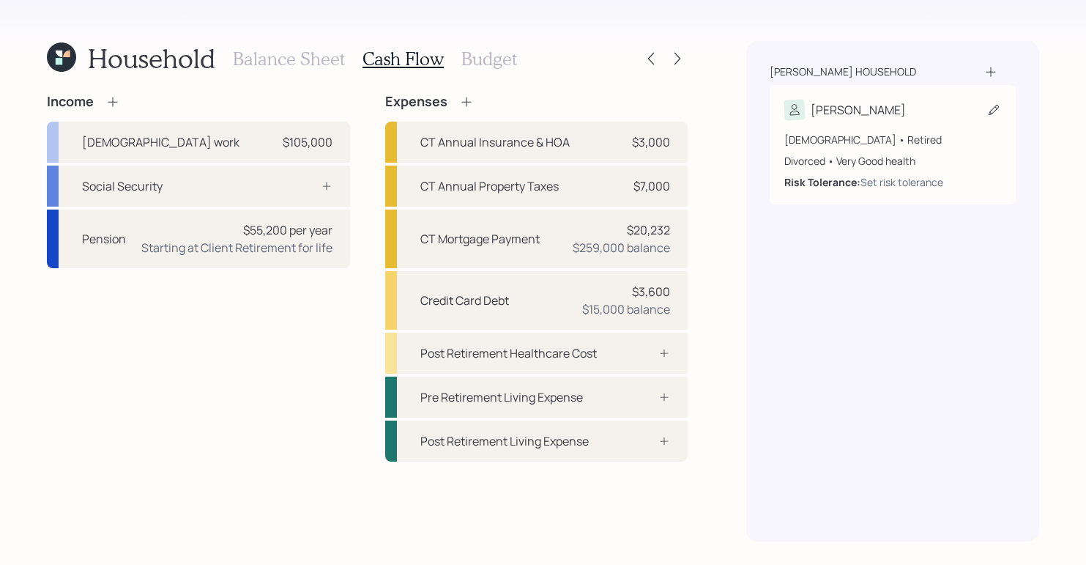
click at [900, 122] on div "[DEMOGRAPHIC_DATA] • Retired Divorced • Very Good health Risk Tolerance: Set ri…" at bounding box center [892, 155] width 217 height 70
select select "7"
select select "very_good"
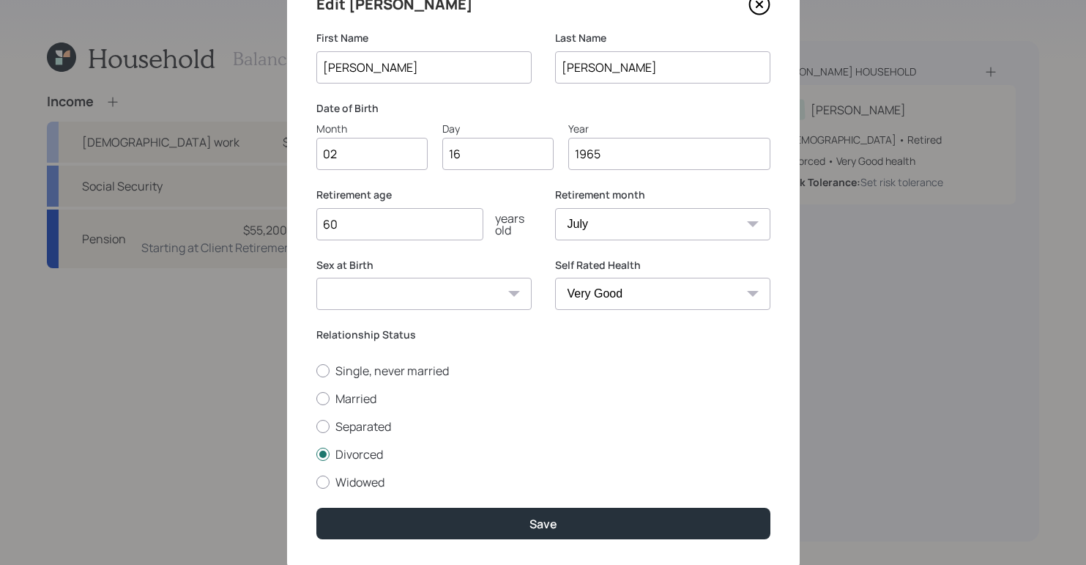
scroll to position [114, 0]
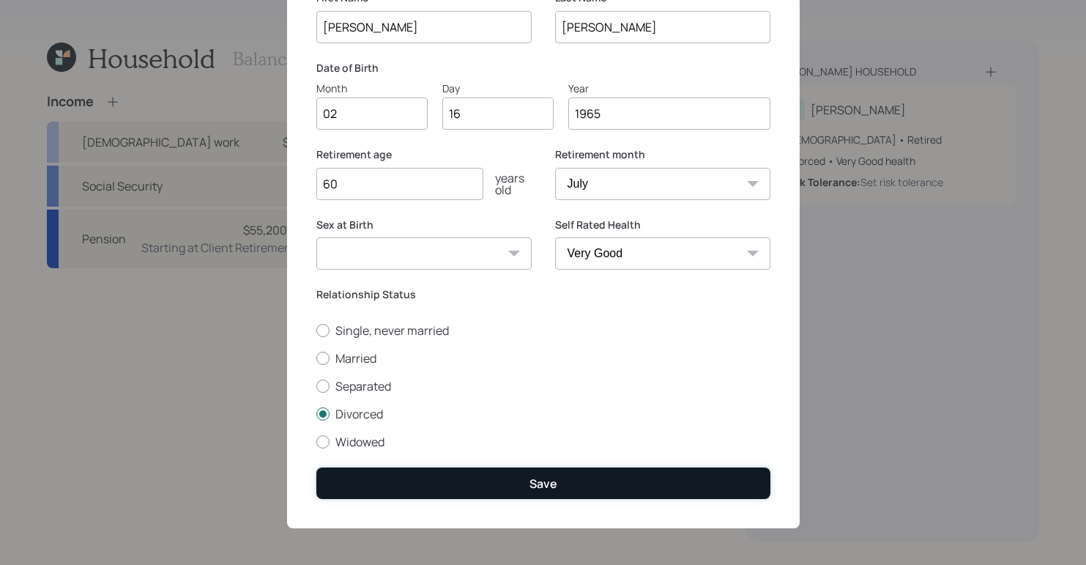
click at [614, 486] on button "Save" at bounding box center [543, 482] width 454 height 31
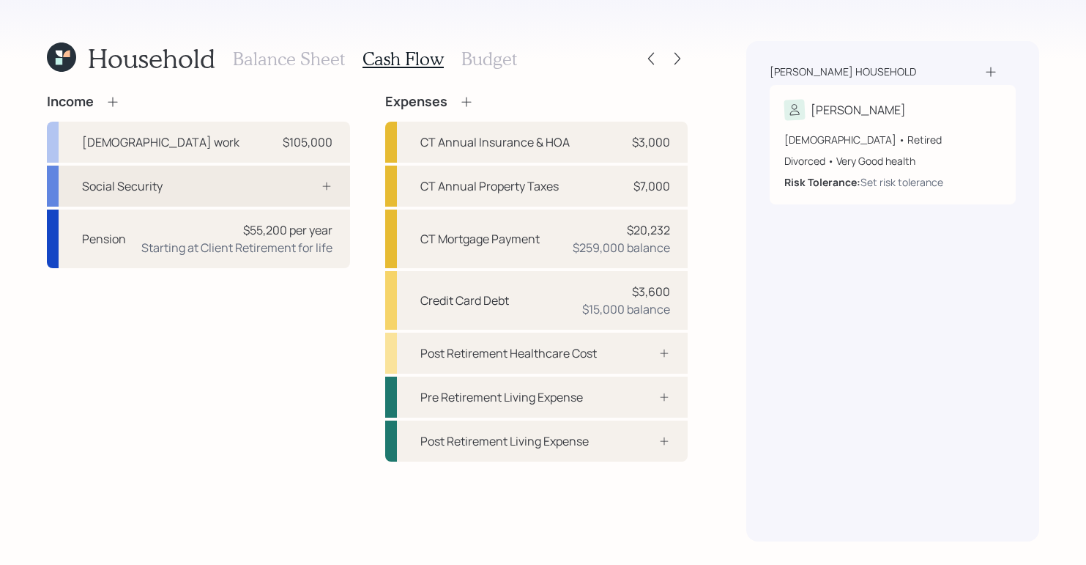
click at [275, 185] on div "Social Security" at bounding box center [198, 185] width 303 height 41
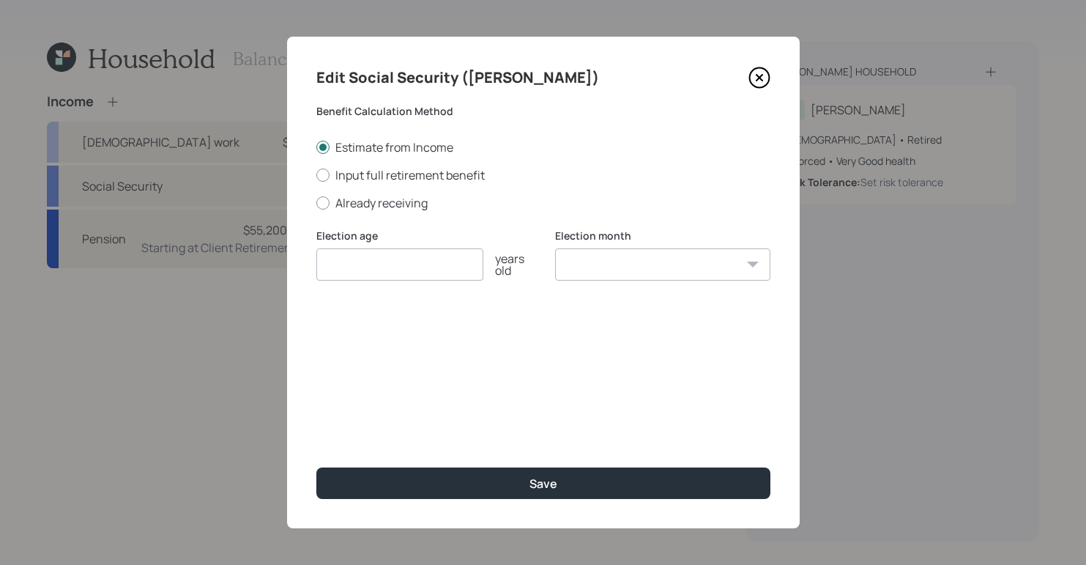
drag, startPoint x: 351, startPoint y: 264, endPoint x: 346, endPoint y: 248, distance: 17.4
click at [351, 264] on input "number" at bounding box center [399, 264] width 167 height 32
type input "62"
click at [682, 262] on select "January February March April May June July August September October November De…" at bounding box center [662, 264] width 215 height 32
select select "2"
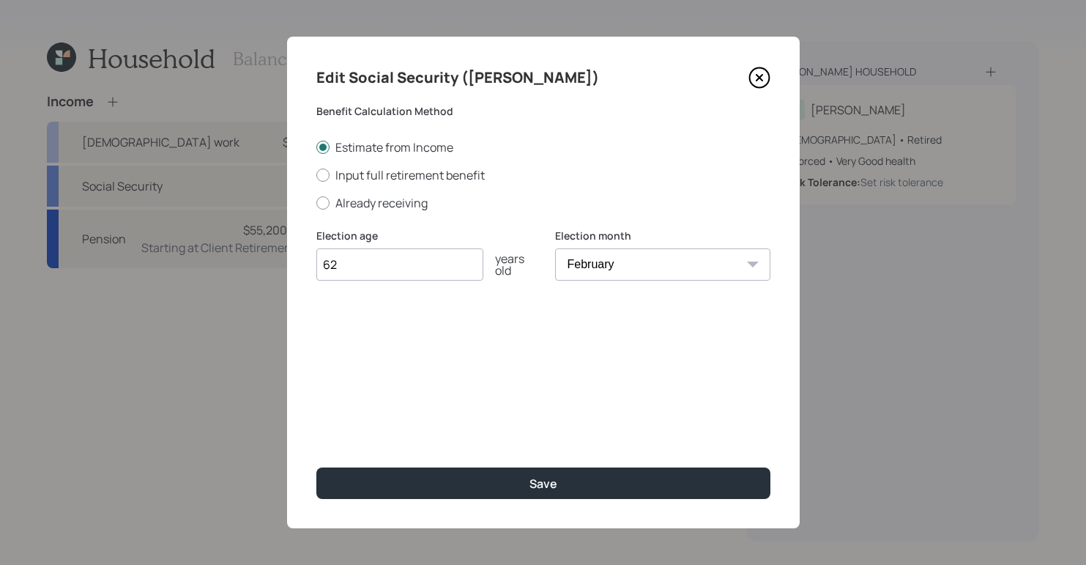
click at [555, 248] on select "January February March April May June July August September October November De…" at bounding box center [662, 264] width 215 height 32
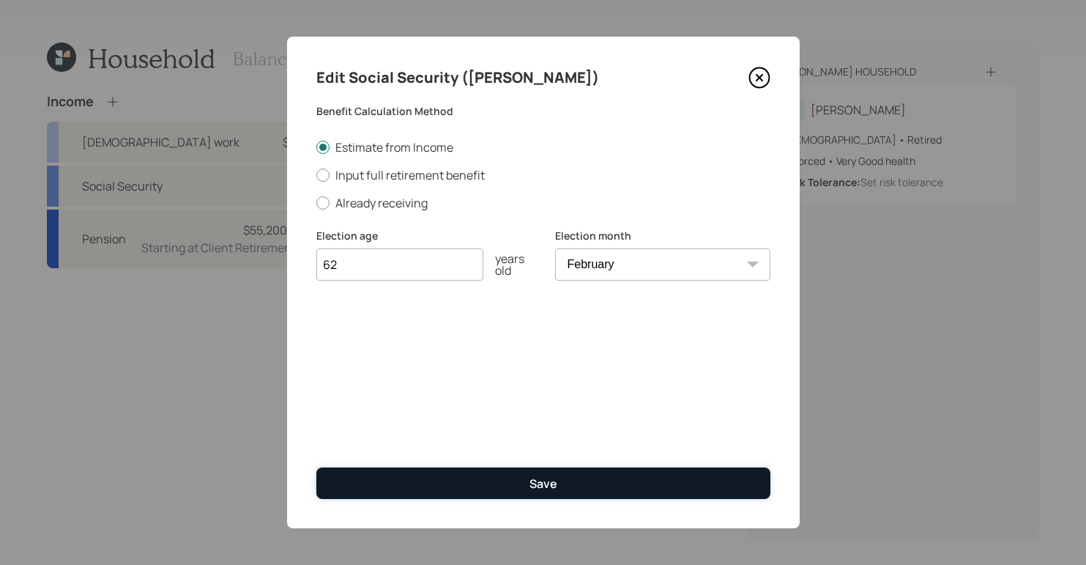
click at [585, 482] on button "Save" at bounding box center [543, 482] width 454 height 31
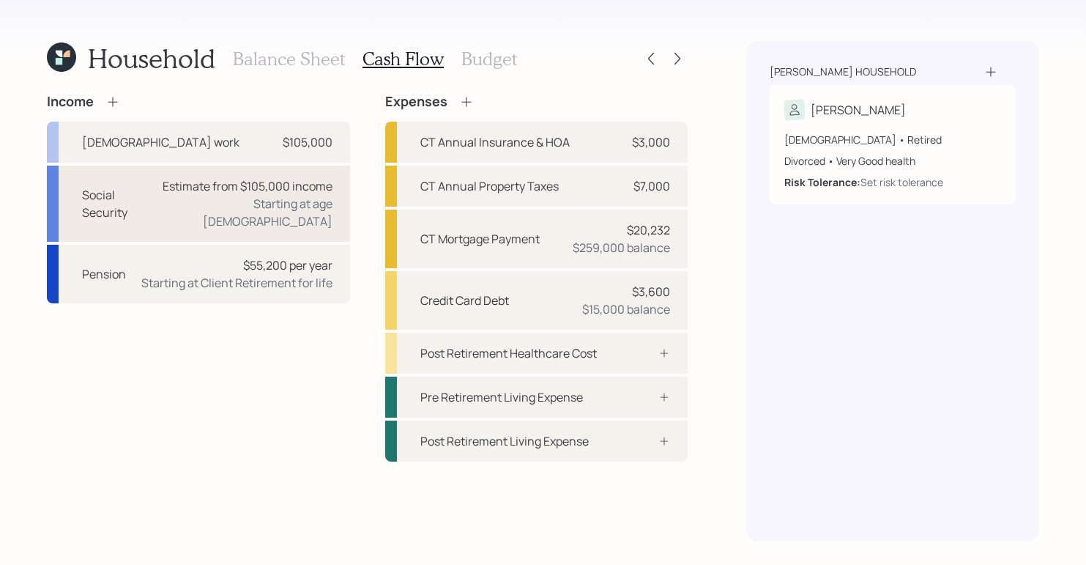
click at [212, 195] on div "Estimate from $105,000 income" at bounding box center [248, 186] width 170 height 18
select select "2"
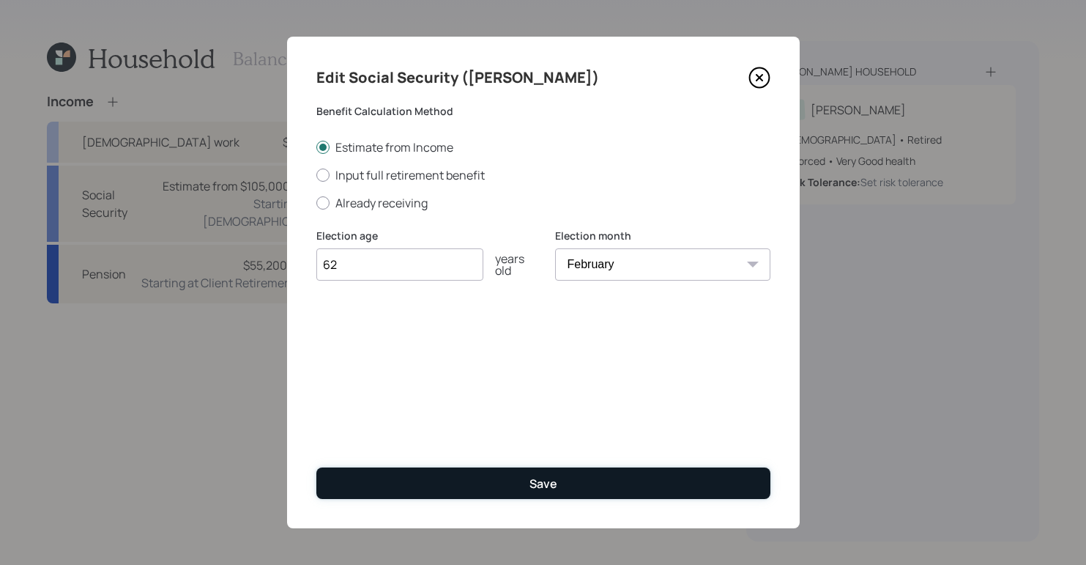
click at [573, 488] on button "Save" at bounding box center [543, 482] width 454 height 31
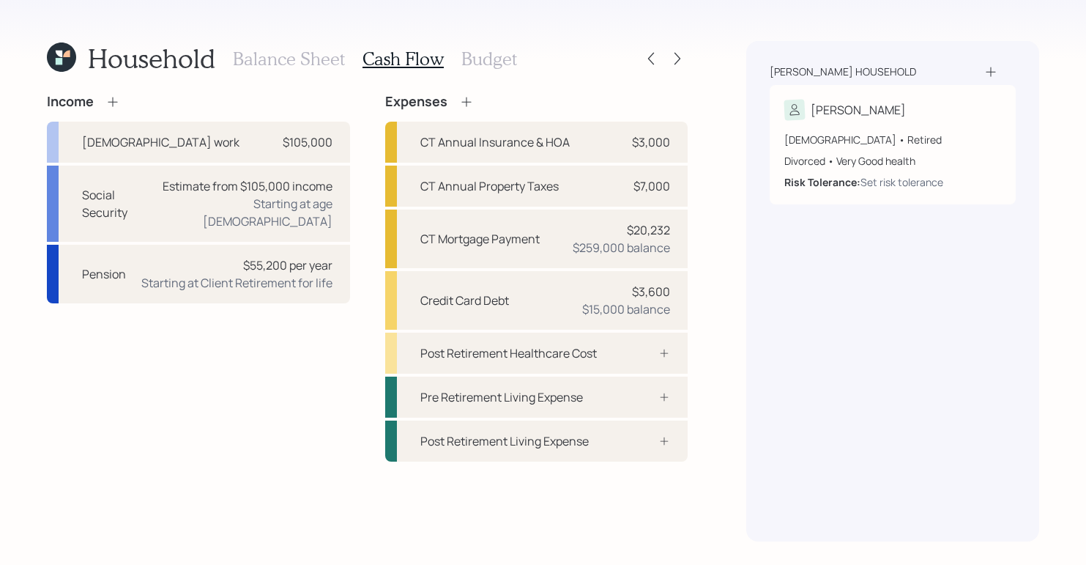
click at [477, 67] on h3 "Budget" at bounding box center [489, 58] width 56 height 21
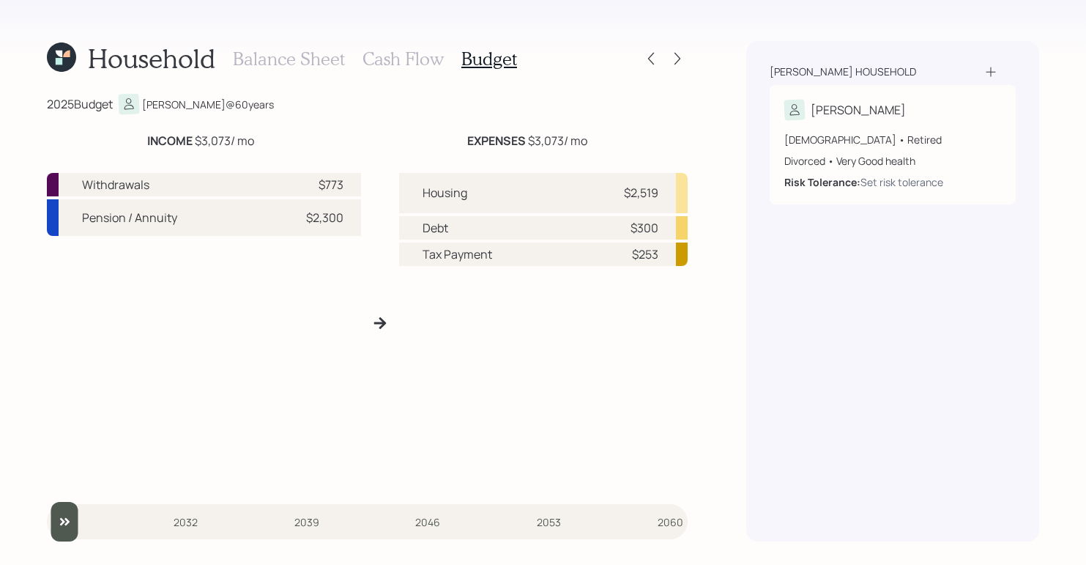
click at [410, 58] on h3 "Cash Flow" at bounding box center [402, 58] width 81 height 21
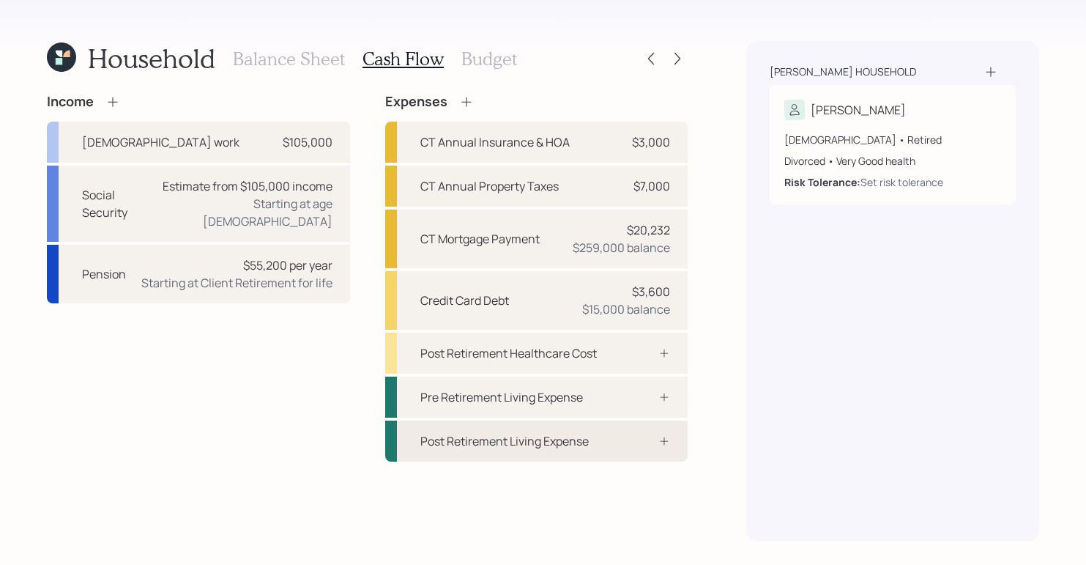
click at [583, 442] on div "Post Retirement Living Expense" at bounding box center [504, 441] width 168 height 18
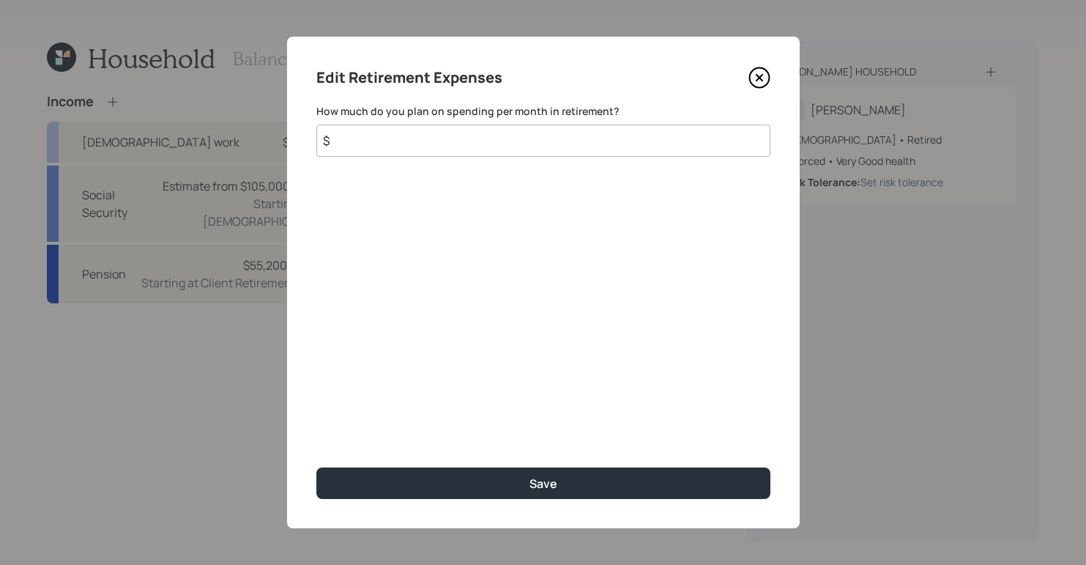
click at [585, 443] on div "Income [DEMOGRAPHIC_DATA] work $105,000 Social Security Estimate from $105,000 …" at bounding box center [367, 278] width 641 height 368
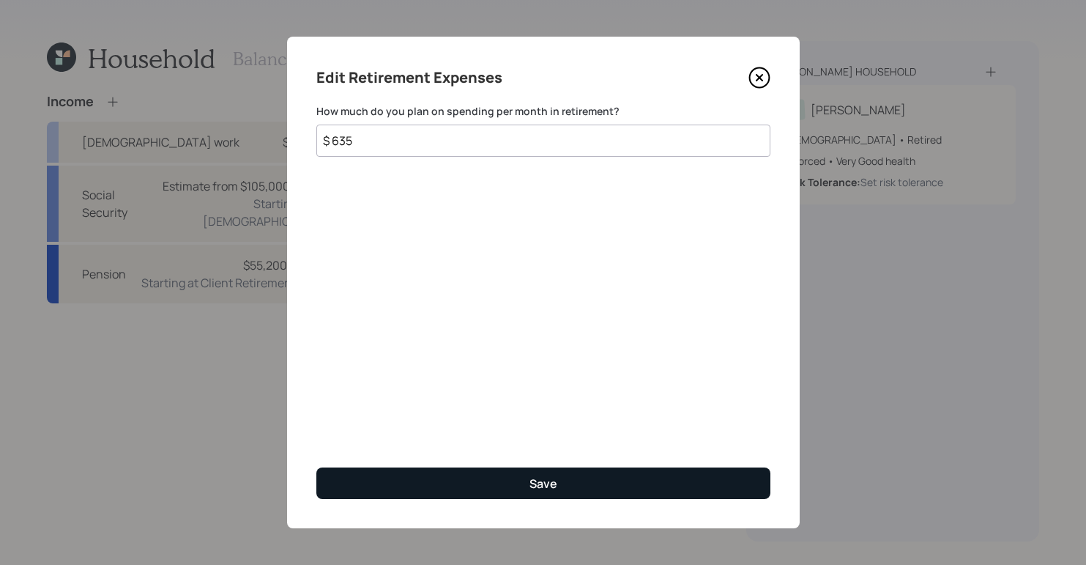
type input "$ 635"
click at [596, 484] on button "Save" at bounding box center [543, 482] width 454 height 31
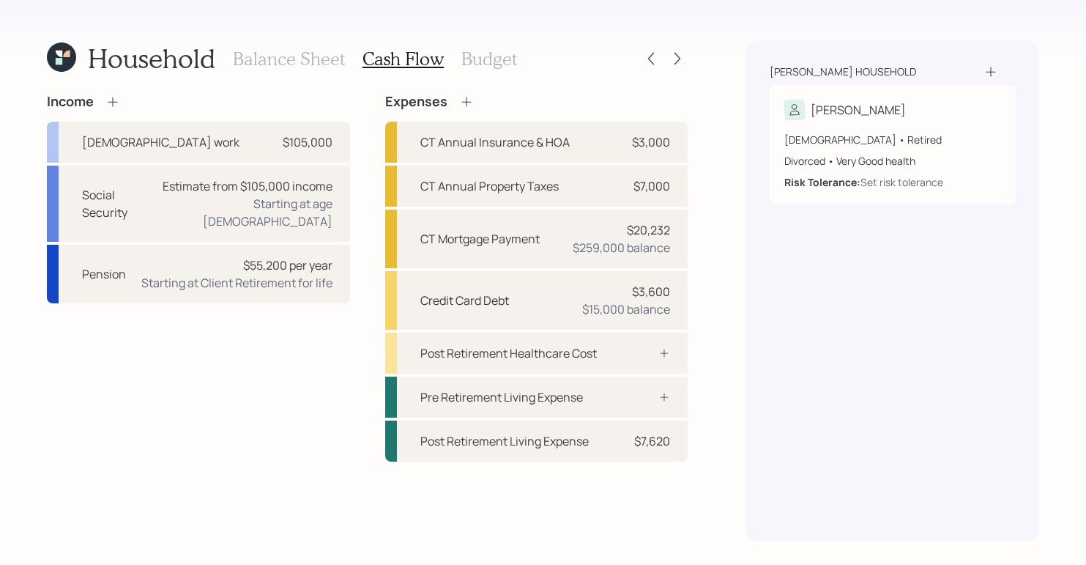
click at [500, 60] on h3 "Budget" at bounding box center [489, 58] width 56 height 21
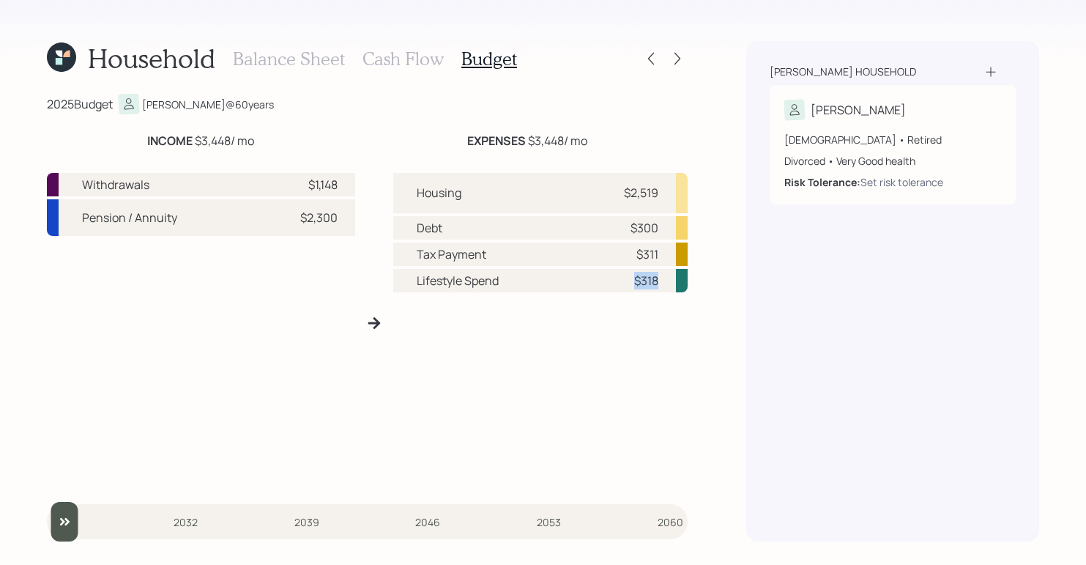
drag, startPoint x: 625, startPoint y: 279, endPoint x: 678, endPoint y: 275, distance: 52.8
click at [678, 275] on div "Lifestyle Spend $318" at bounding box center [540, 280] width 295 height 23
click at [750, 269] on div "[PERSON_NAME] household [PERSON_NAME] [DEMOGRAPHIC_DATA] • Retired Divorced • V…" at bounding box center [892, 291] width 293 height 500
click at [682, 59] on icon at bounding box center [677, 58] width 15 height 15
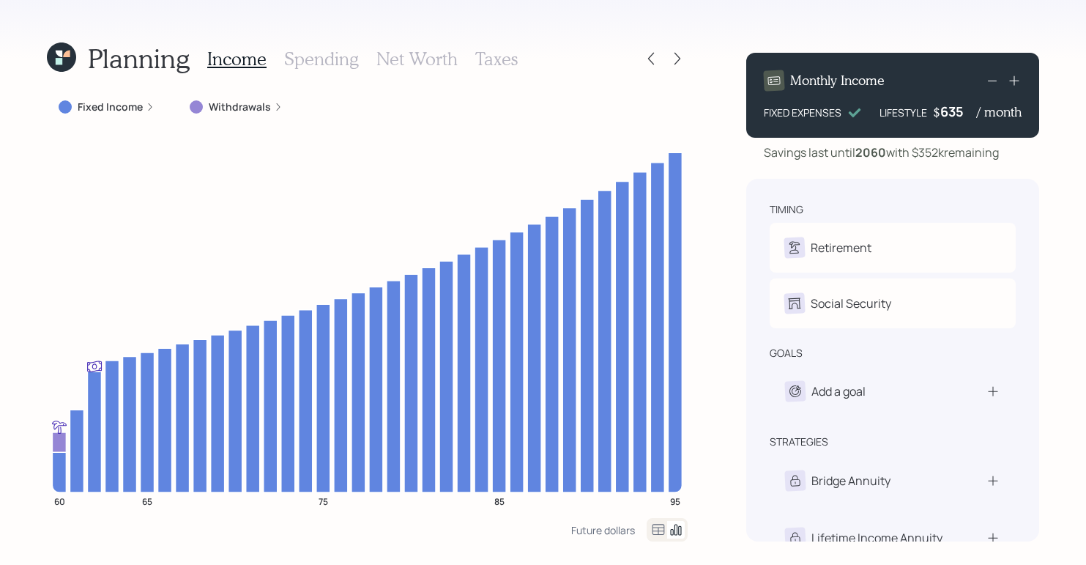
click at [150, 106] on icon at bounding box center [150, 107] width 9 height 9
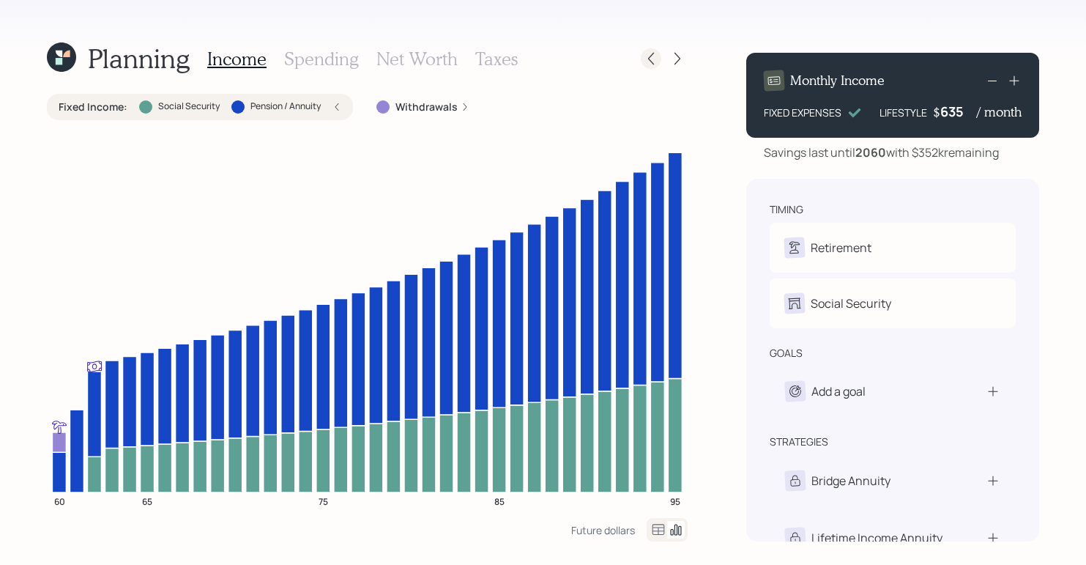
click at [644, 61] on icon at bounding box center [651, 58] width 15 height 15
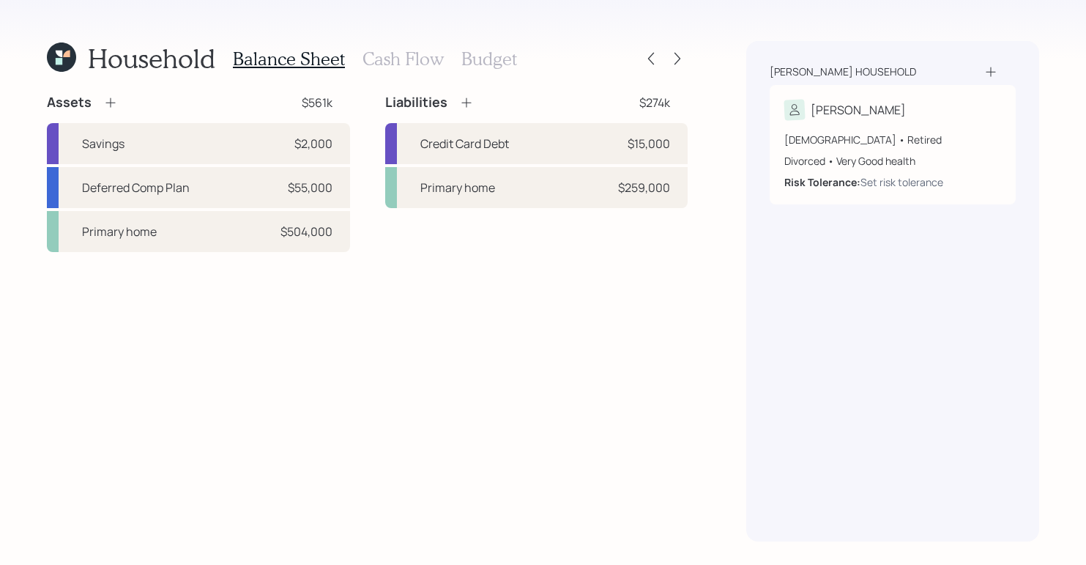
click at [499, 62] on h3 "Budget" at bounding box center [489, 58] width 56 height 21
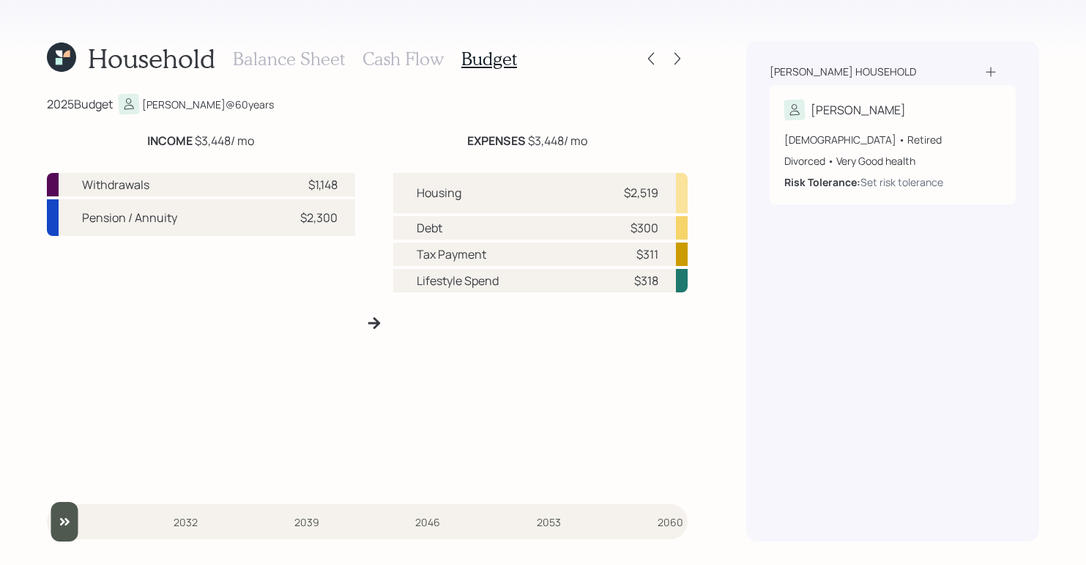
click at [270, 60] on h3 "Balance Sheet" at bounding box center [289, 58] width 112 height 21
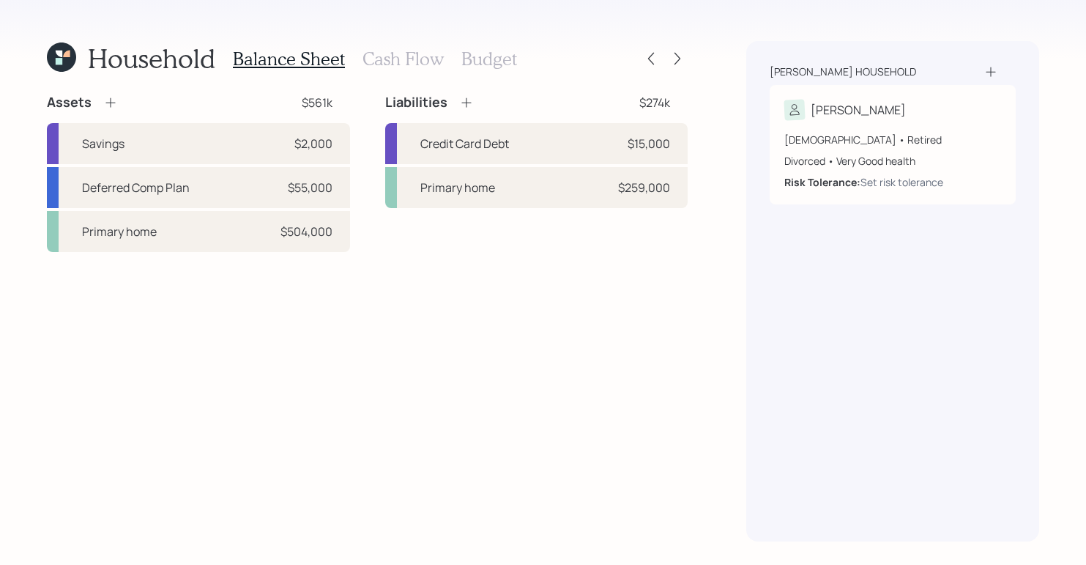
click at [112, 103] on icon at bounding box center [110, 102] width 15 height 15
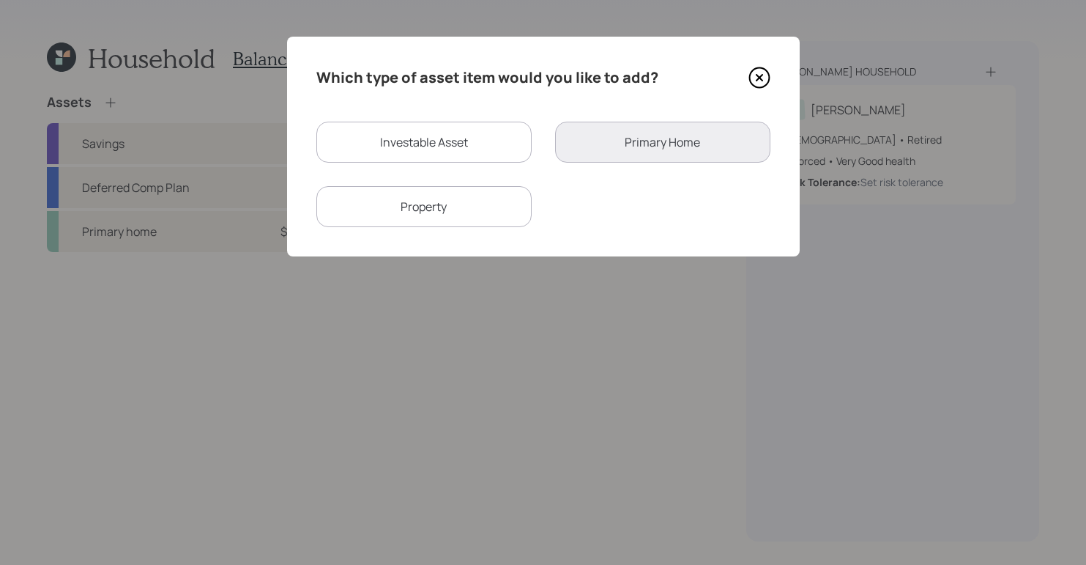
click at [433, 138] on div "Investable Asset" at bounding box center [423, 142] width 215 height 41
select select "taxable"
select select "balanced"
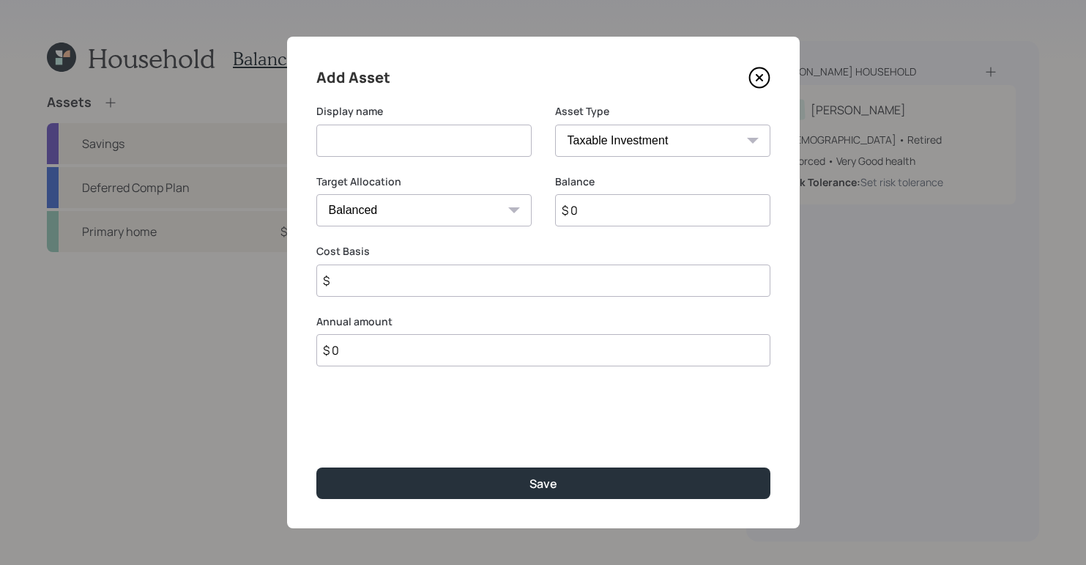
click at [463, 155] on input at bounding box center [423, 140] width 215 height 32
type input "Deferred Comp Plan"
click at [581, 118] on div "Asset Type SEP [PERSON_NAME] IRA 401(k) [PERSON_NAME] 401(k) 403(b) [PERSON_NAM…" at bounding box center [662, 130] width 215 height 53
click at [590, 130] on select "SEP [PERSON_NAME] IRA 401(k) [PERSON_NAME] 401(k) 403(b) [PERSON_NAME] 403(b) 4…" at bounding box center [662, 140] width 215 height 32
select select "company_sponsored"
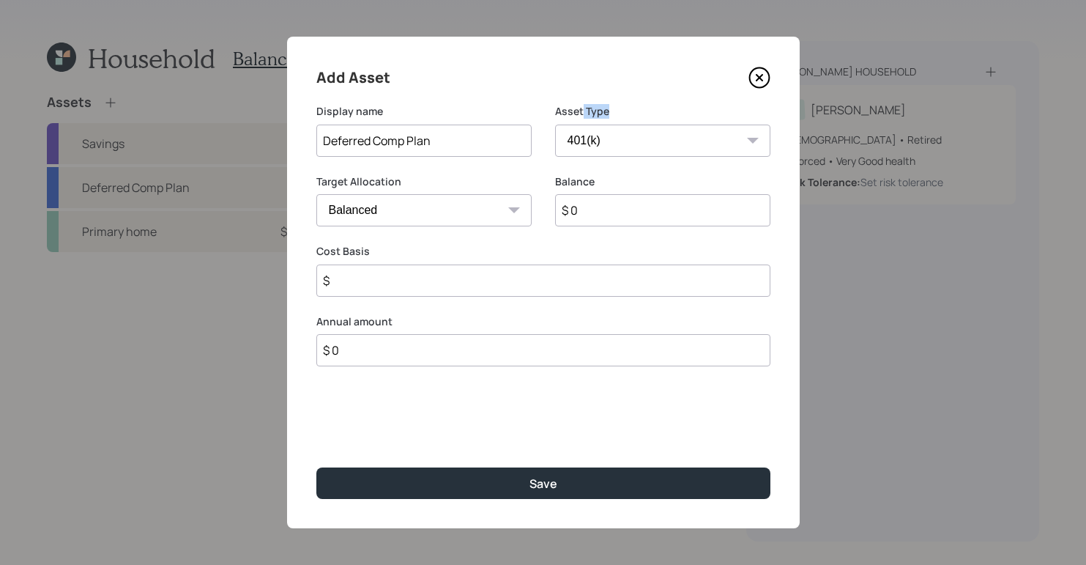
click at [555, 124] on select "SEP [PERSON_NAME] IRA 401(k) [PERSON_NAME] 401(k) 403(b) [PERSON_NAME] 403(b) 4…" at bounding box center [662, 140] width 215 height 32
click at [645, 202] on input "$ 0" at bounding box center [662, 210] width 215 height 32
type input "$ 50,000"
click at [461, 277] on input "number" at bounding box center [412, 280] width 193 height 32
type input "0"
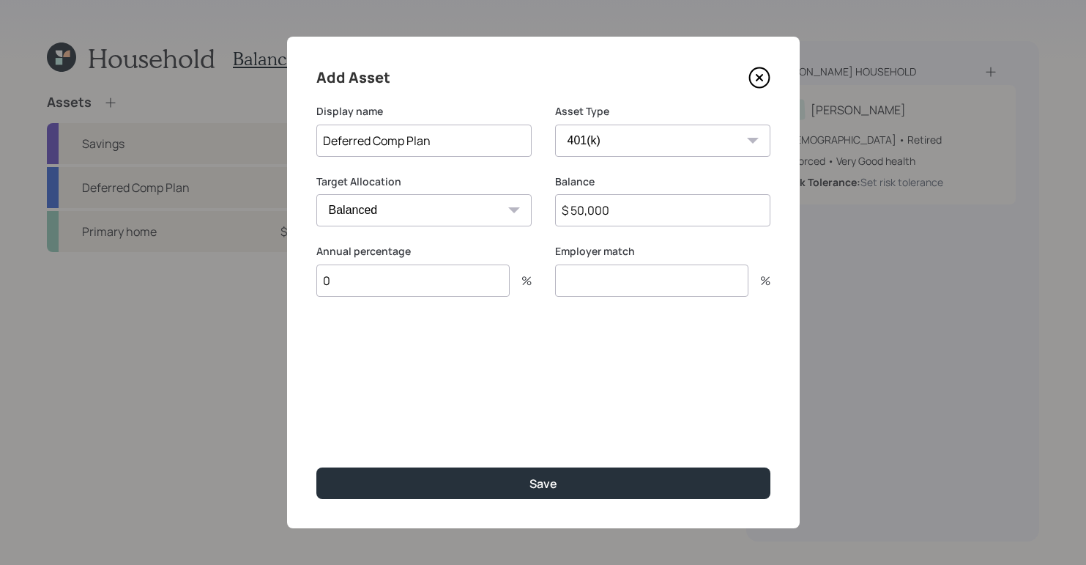
click at [634, 300] on div "Employer match %" at bounding box center [662, 279] width 215 height 70
click at [633, 283] on input "number" at bounding box center [651, 280] width 193 height 32
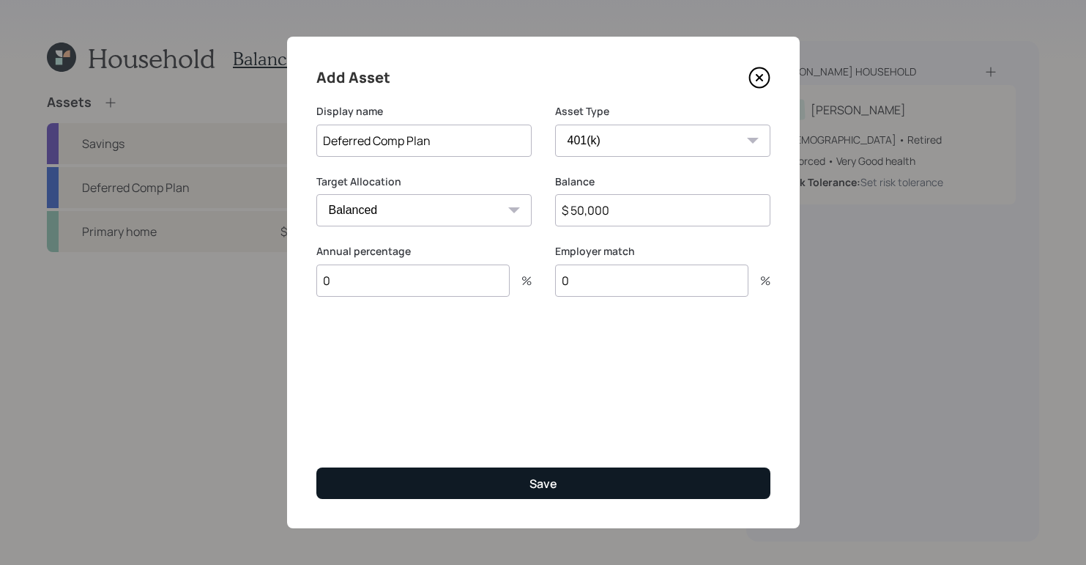
type input "0"
click at [584, 477] on button "Save" at bounding box center [543, 482] width 454 height 31
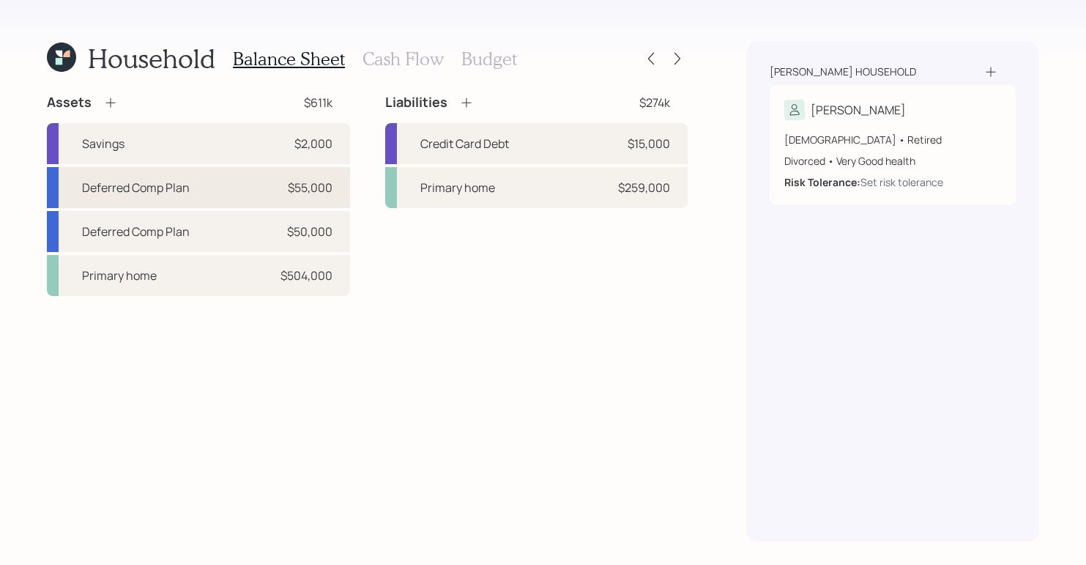
click at [300, 196] on div "Deferred Comp Plan $55,000" at bounding box center [198, 187] width 303 height 41
select select "taxable"
select select "balanced"
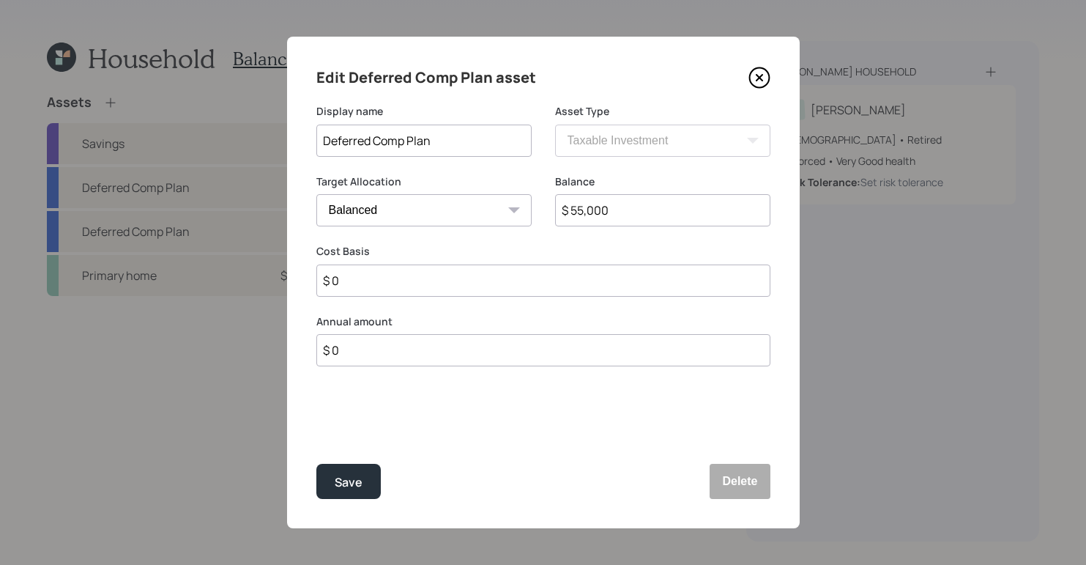
click at [585, 209] on input "$ 55,000" at bounding box center [662, 210] width 215 height 32
type input "$ 50,000"
click at [365, 485] on button "Save" at bounding box center [348, 481] width 64 height 35
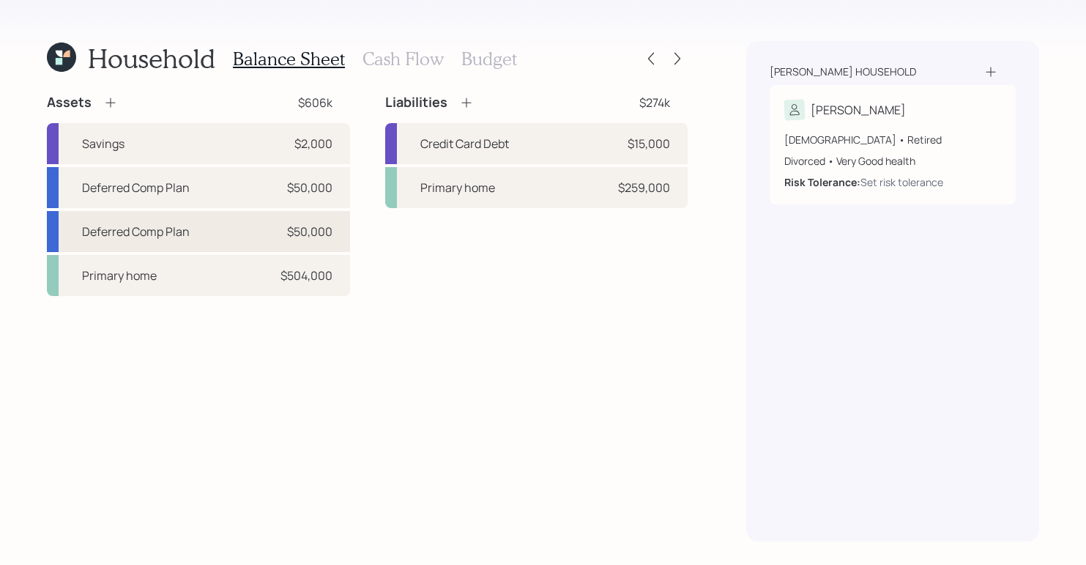
click at [217, 243] on div "Deferred Comp Plan $50,000" at bounding box center [198, 231] width 303 height 41
select select "company_sponsored"
select select "balanced"
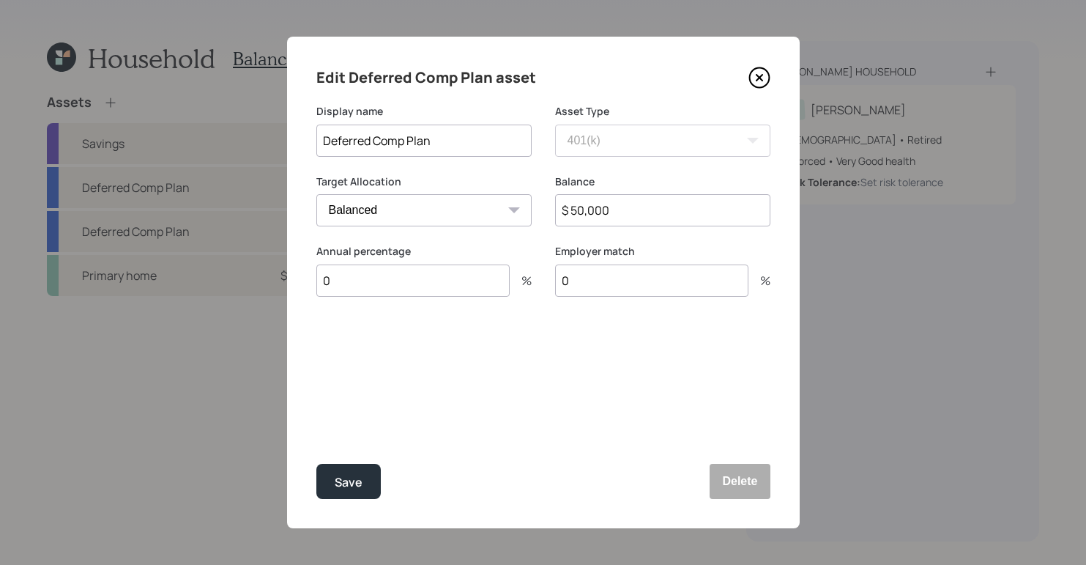
click at [764, 81] on icon at bounding box center [759, 78] width 22 height 22
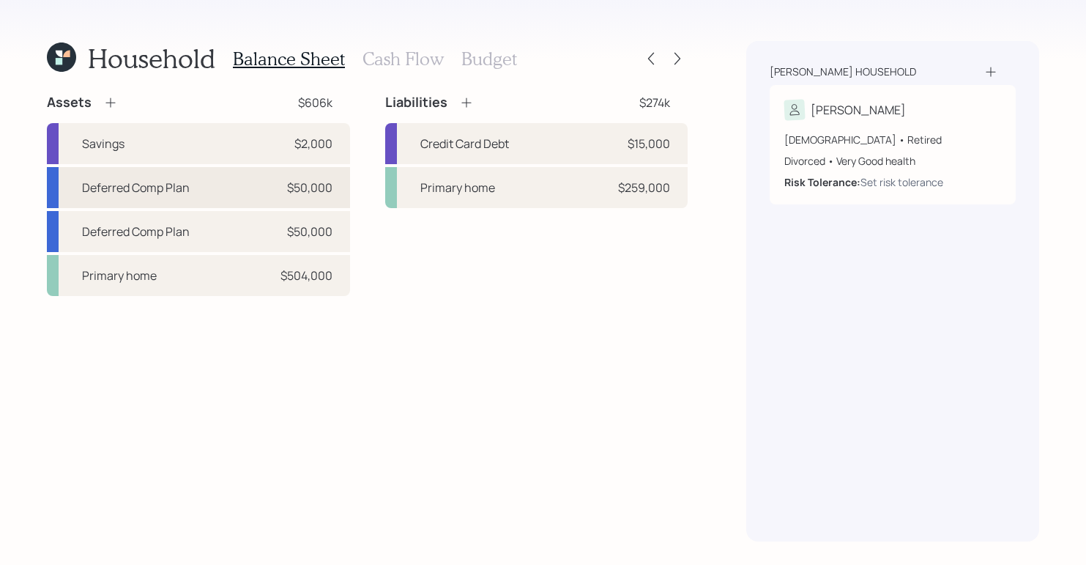
click at [240, 190] on div "Deferred Comp Plan $50,000" at bounding box center [198, 187] width 303 height 41
select select "taxable"
select select "balanced"
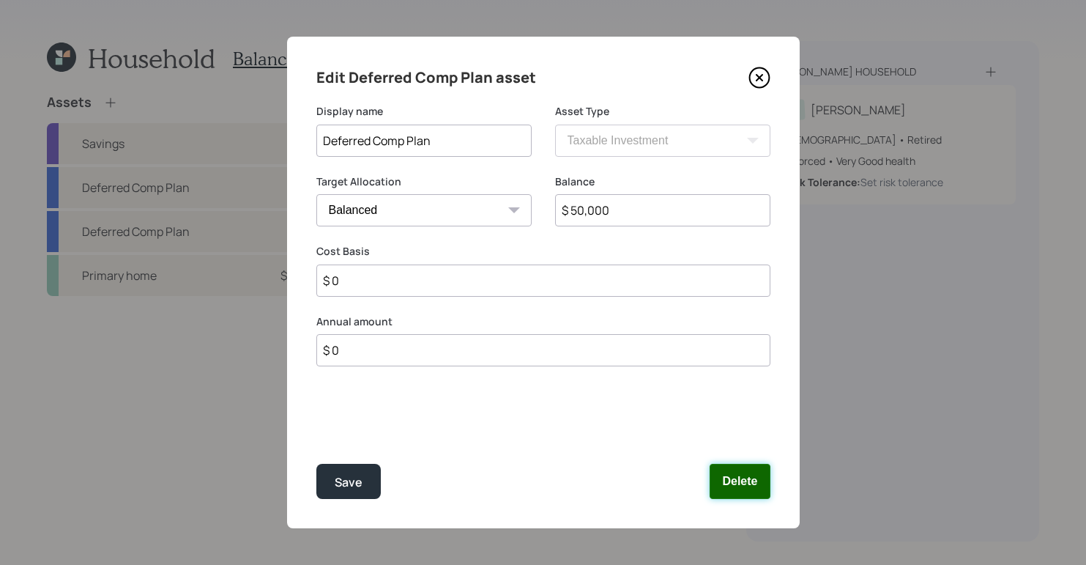
click at [752, 493] on button "Delete" at bounding box center [740, 481] width 60 height 35
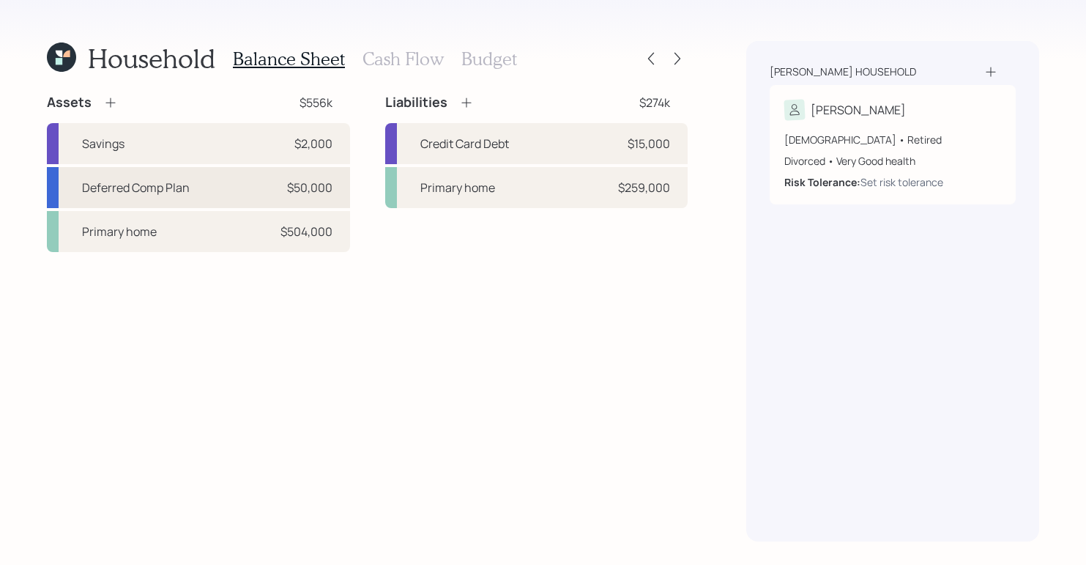
click at [204, 196] on div "Deferred Comp Plan $50,000" at bounding box center [198, 187] width 303 height 41
select select "company_sponsored"
select select "balanced"
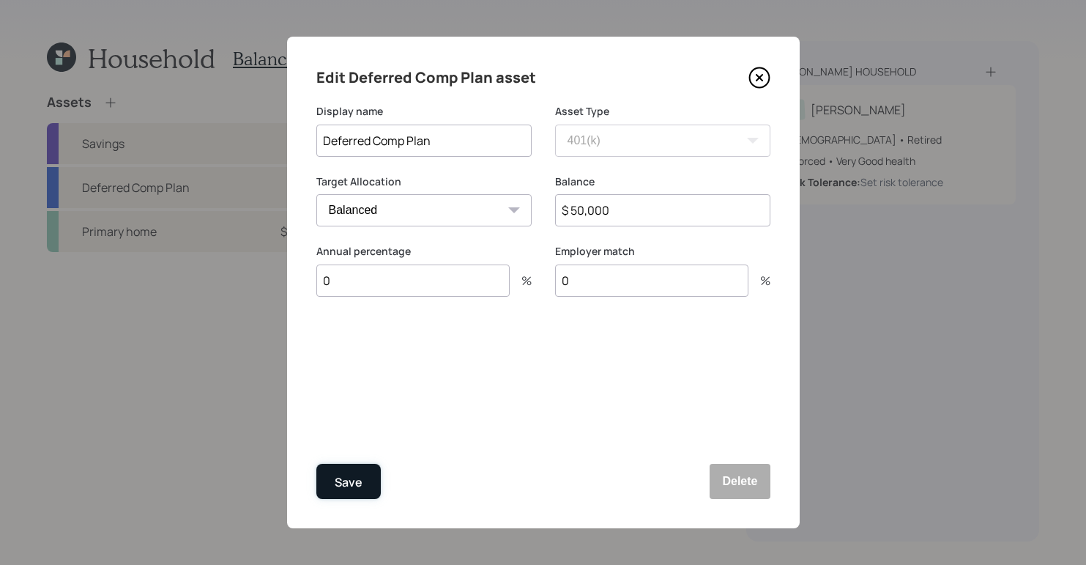
click at [351, 482] on div "Save" at bounding box center [349, 482] width 28 height 20
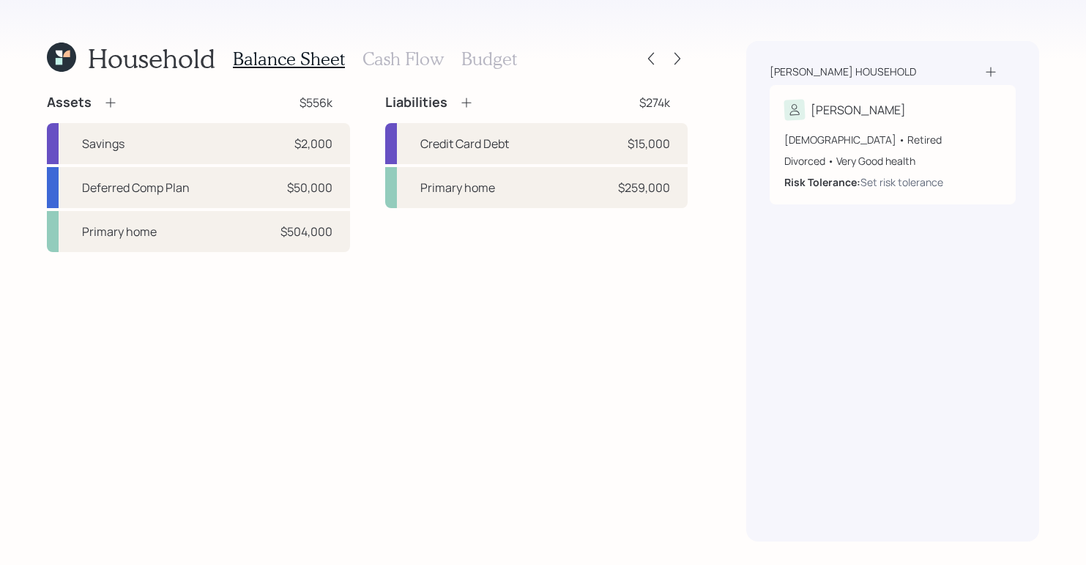
click at [413, 58] on h3 "Cash Flow" at bounding box center [402, 58] width 81 height 21
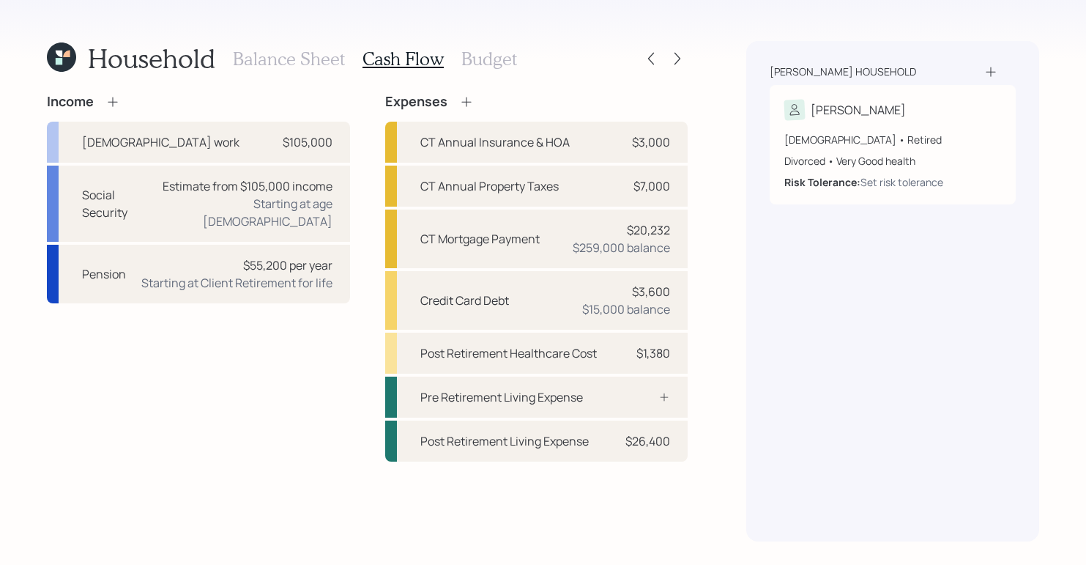
click at [465, 60] on h3 "Budget" at bounding box center [489, 58] width 56 height 21
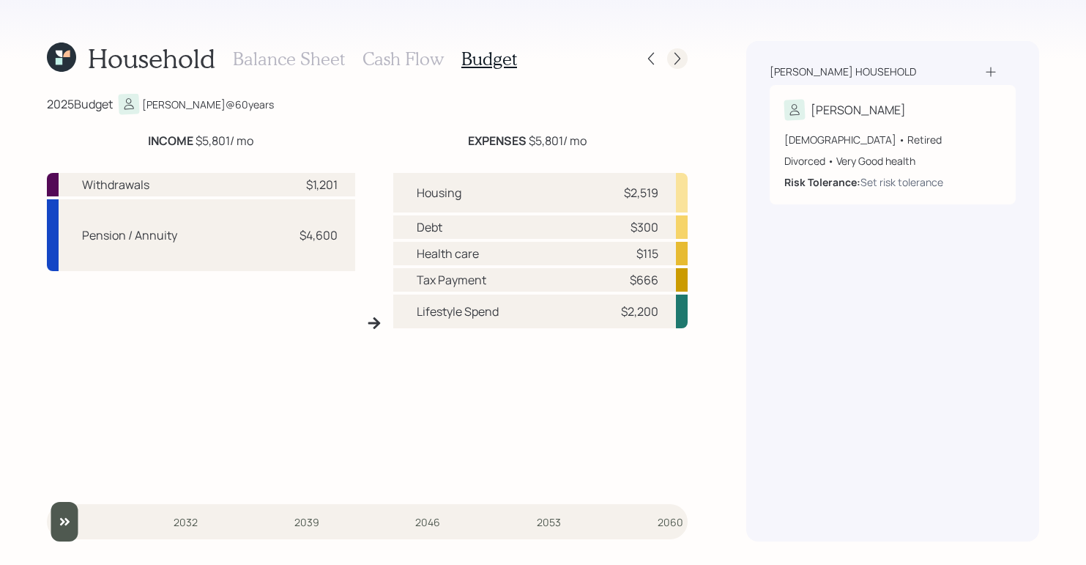
click at [680, 60] on icon at bounding box center [677, 58] width 15 height 15
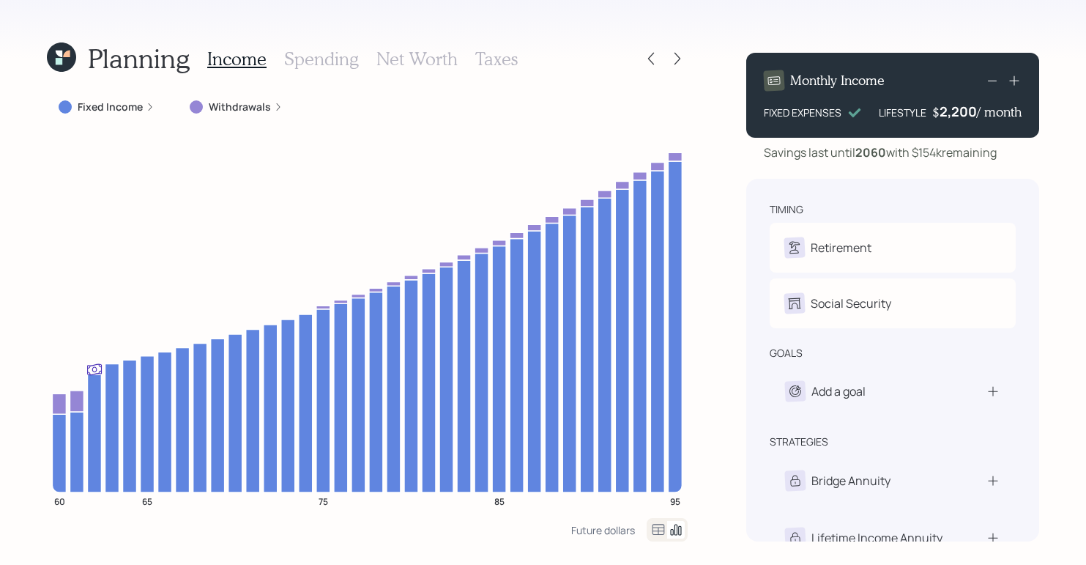
click at [521, 35] on div "Planning Income Spending Net Worth Taxes Fixed Income Withdrawals 60 65 75 85 9…" at bounding box center [543, 282] width 1086 height 565
click at [309, 36] on div "Planning Income Spending Net Worth Taxes Fixed Income Withdrawals 60 65 75 85 9…" at bounding box center [543, 282] width 1086 height 565
click at [319, 62] on h3 "Spending" at bounding box center [321, 58] width 75 height 21
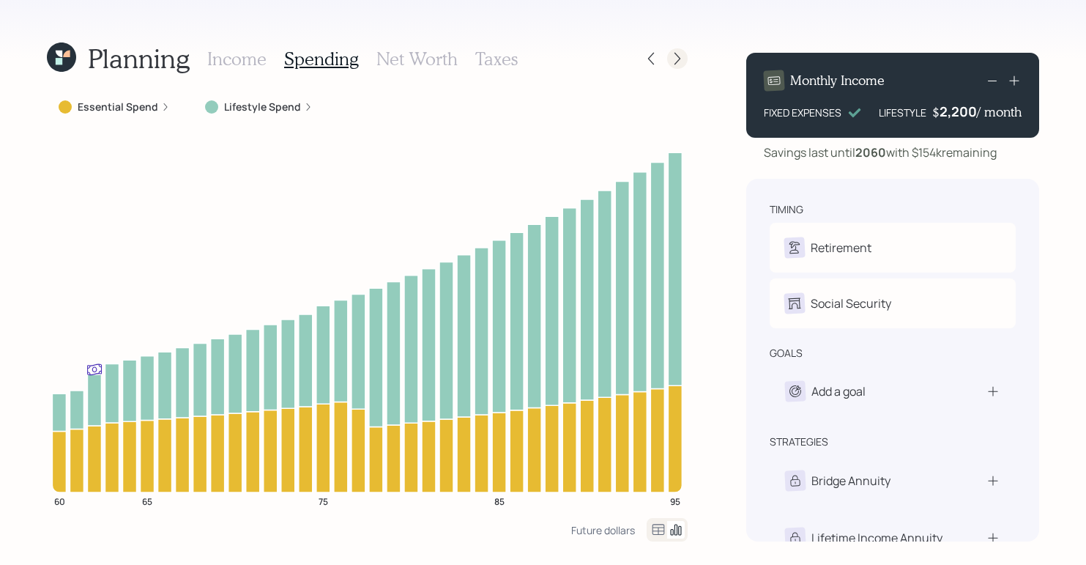
click at [671, 51] on icon at bounding box center [677, 58] width 15 height 15
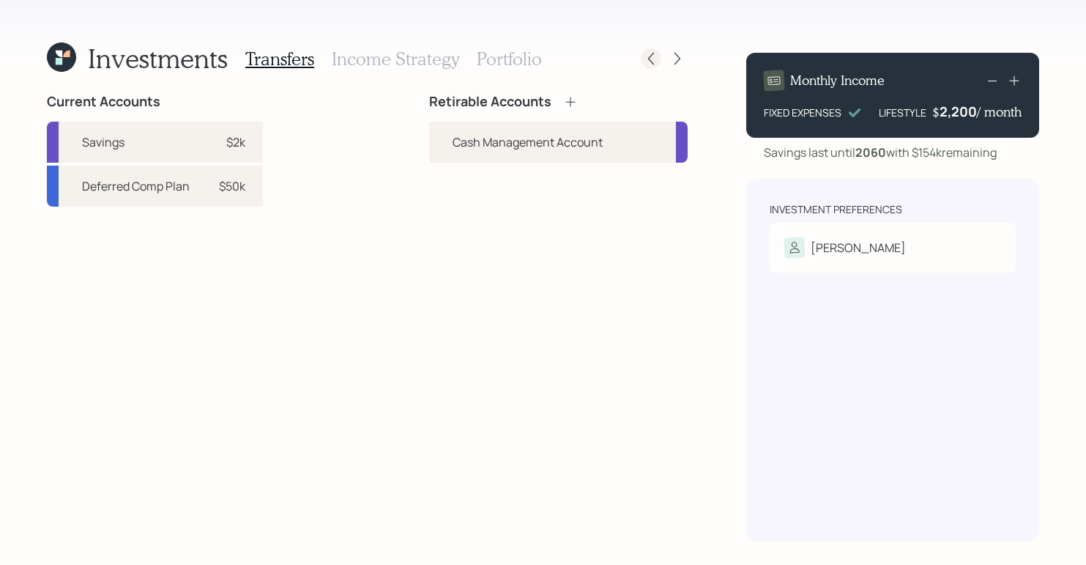
click at [651, 56] on icon at bounding box center [651, 58] width 15 height 15
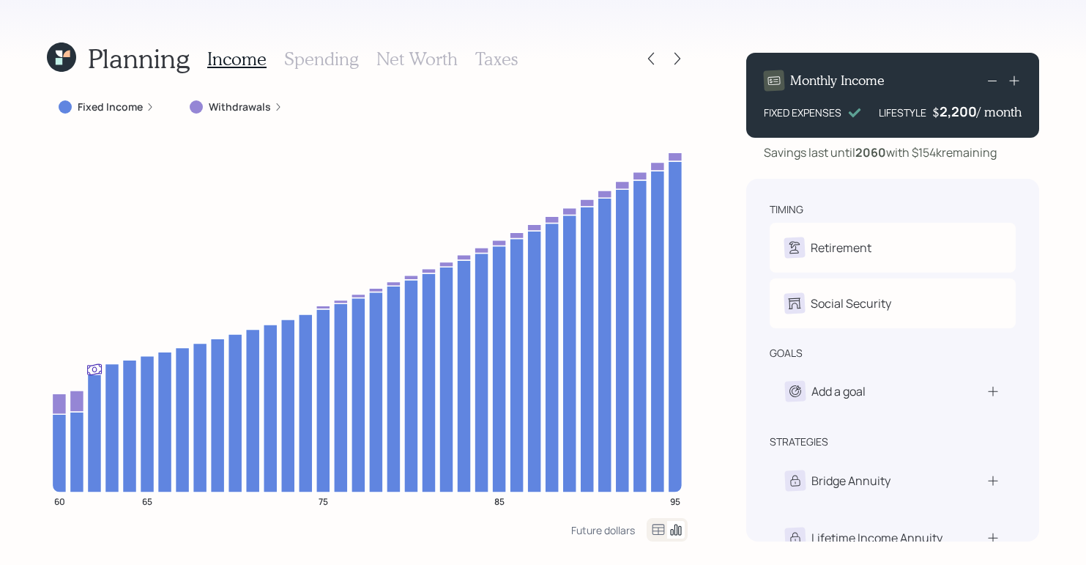
click at [324, 62] on h3 "Spending" at bounding box center [321, 58] width 75 height 21
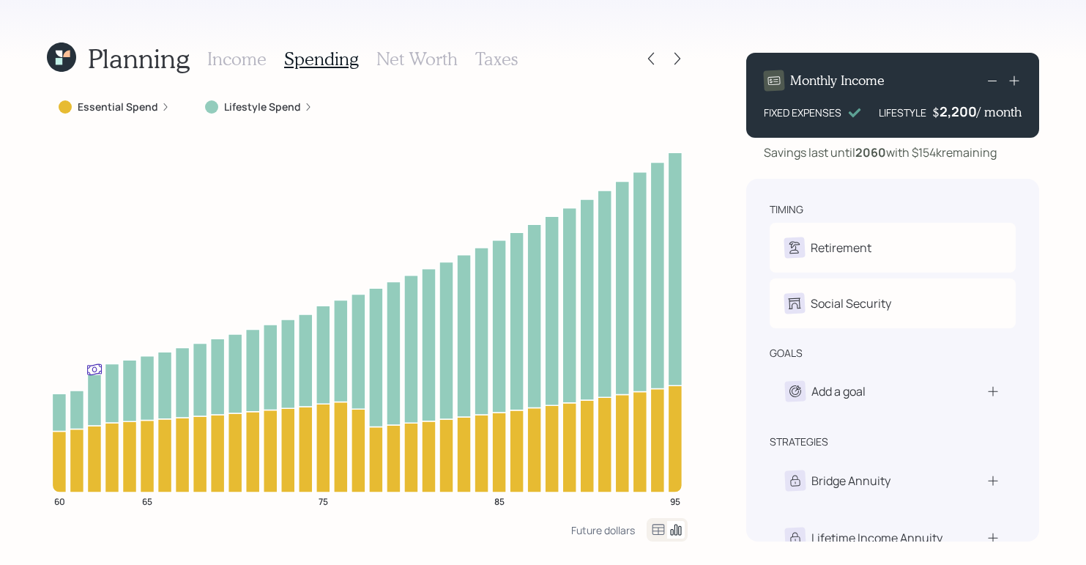
click at [155, 108] on label "Essential Spend" at bounding box center [118, 107] width 81 height 15
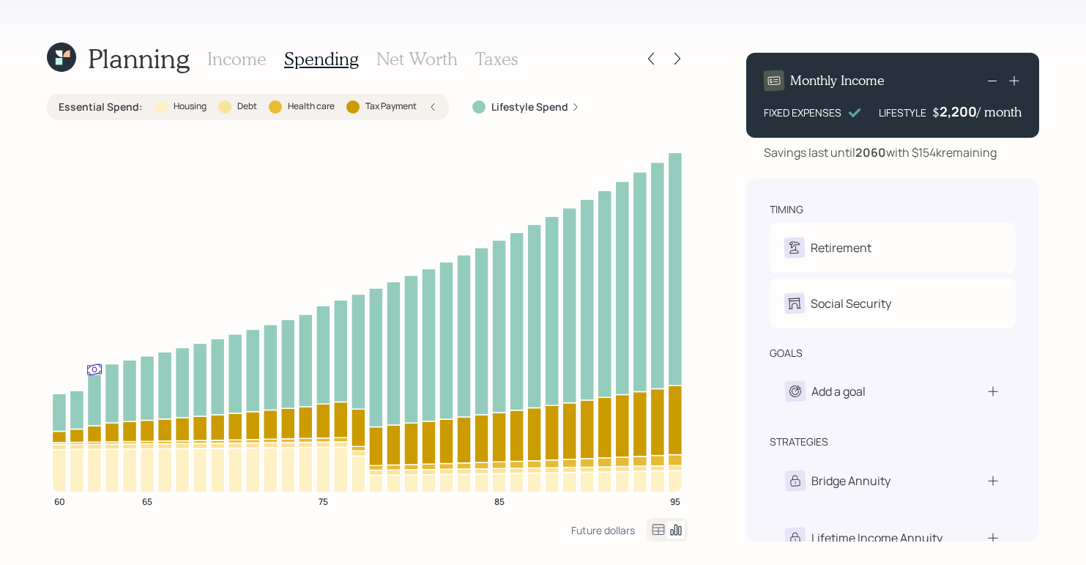
click at [164, 108] on div at bounding box center [161, 106] width 13 height 13
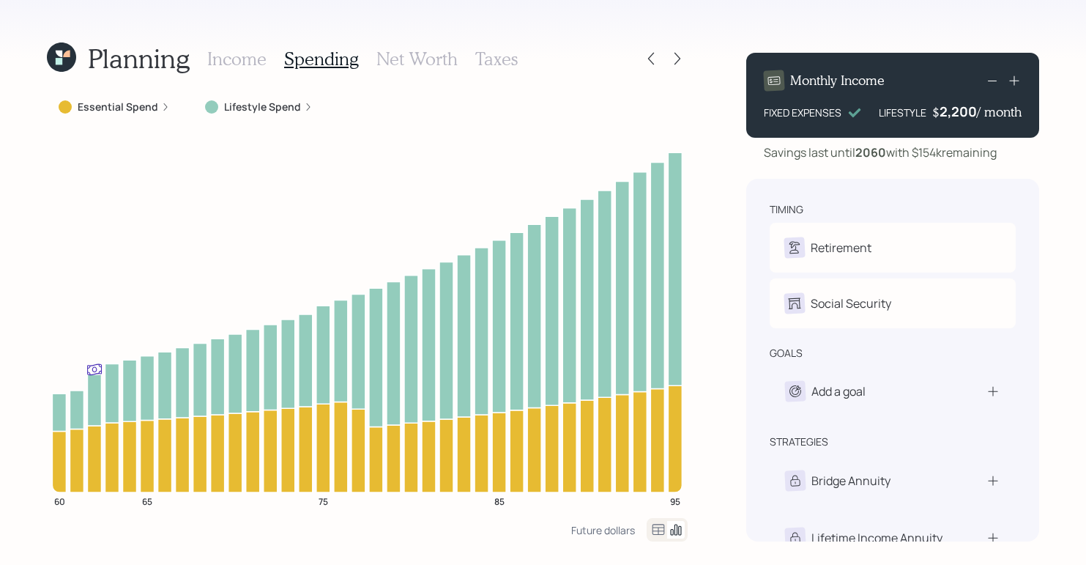
click at [141, 106] on label "Essential Spend" at bounding box center [118, 107] width 81 height 15
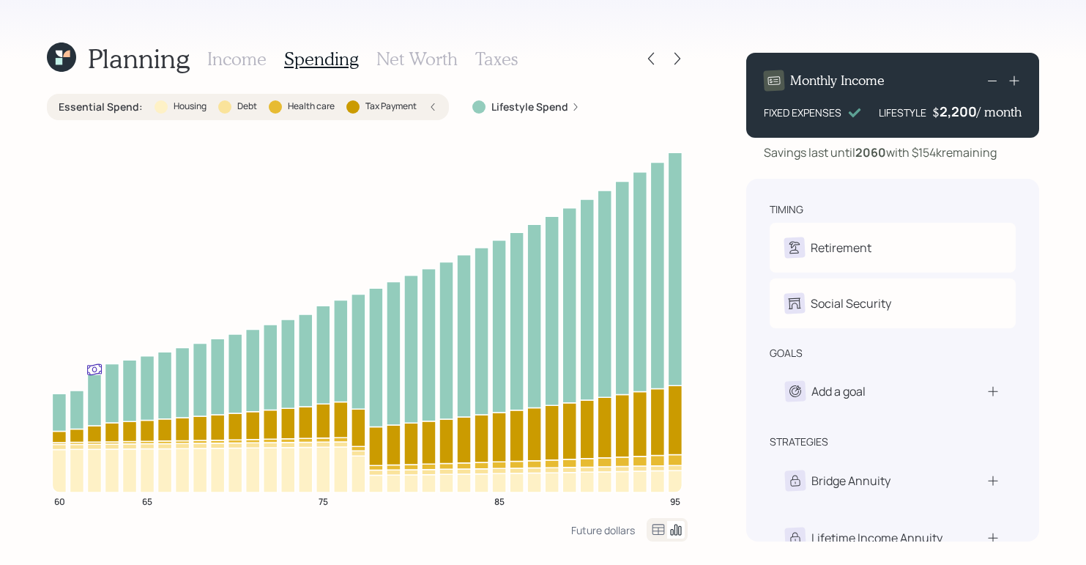
click at [508, 108] on label "Lifestyle Spend" at bounding box center [529, 107] width 77 height 15
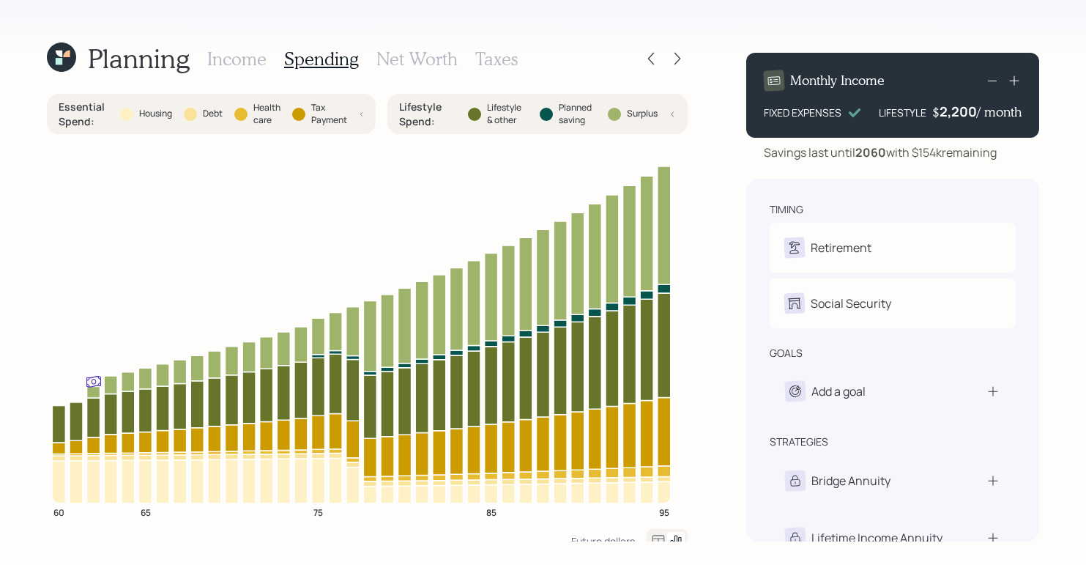
click at [661, 122] on div "Lifestyle Spend : Lifestyle & other Planned saving Surplus" at bounding box center [537, 114] width 277 height 29
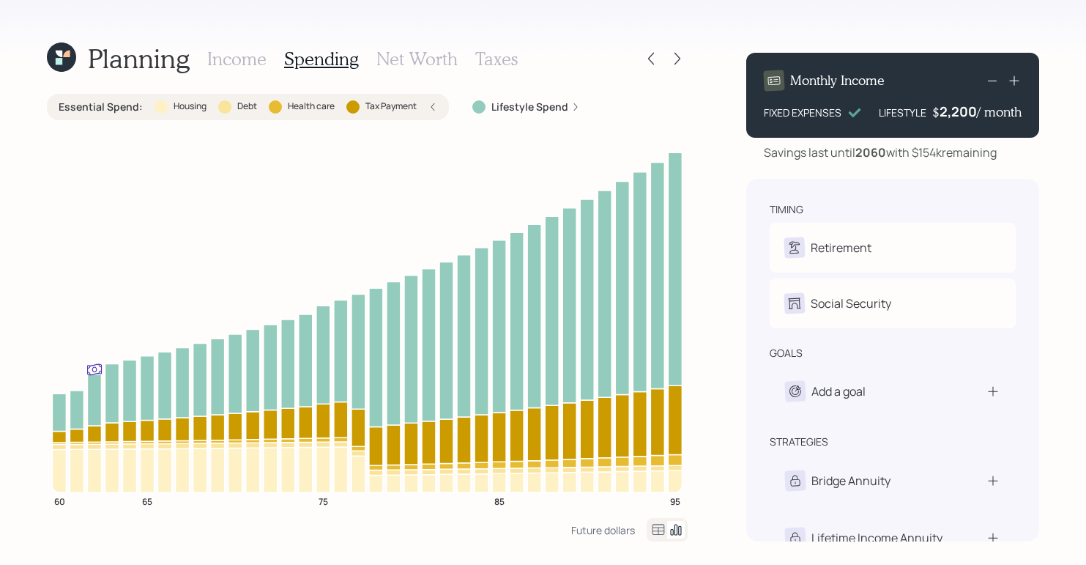
click at [441, 108] on div "Essential Spend : Housing Debt Health care Tax Payment" at bounding box center [248, 107] width 402 height 26
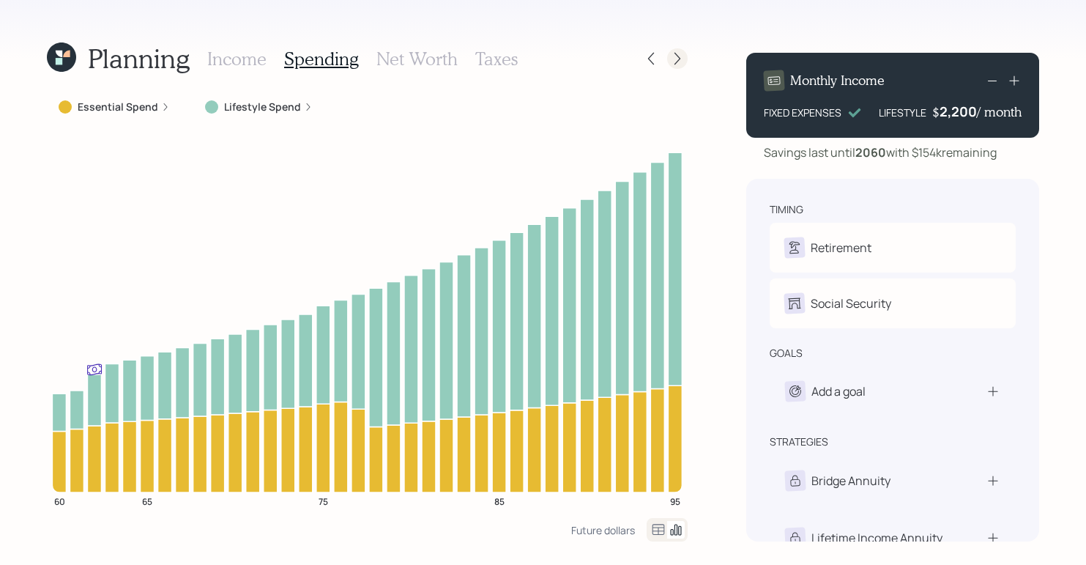
click at [677, 48] on div at bounding box center [677, 58] width 21 height 21
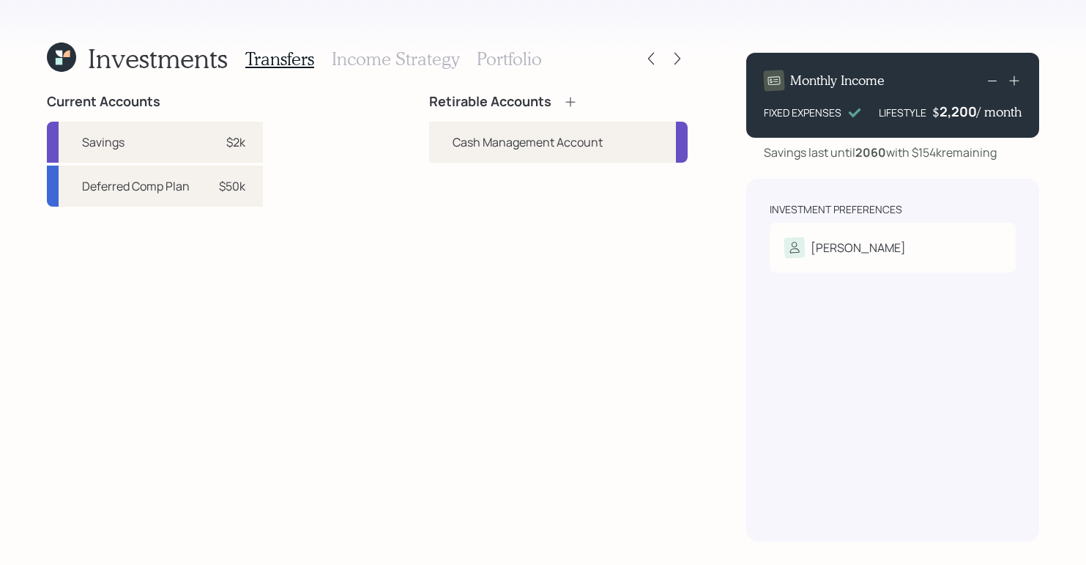
click at [574, 108] on icon at bounding box center [570, 101] width 15 height 15
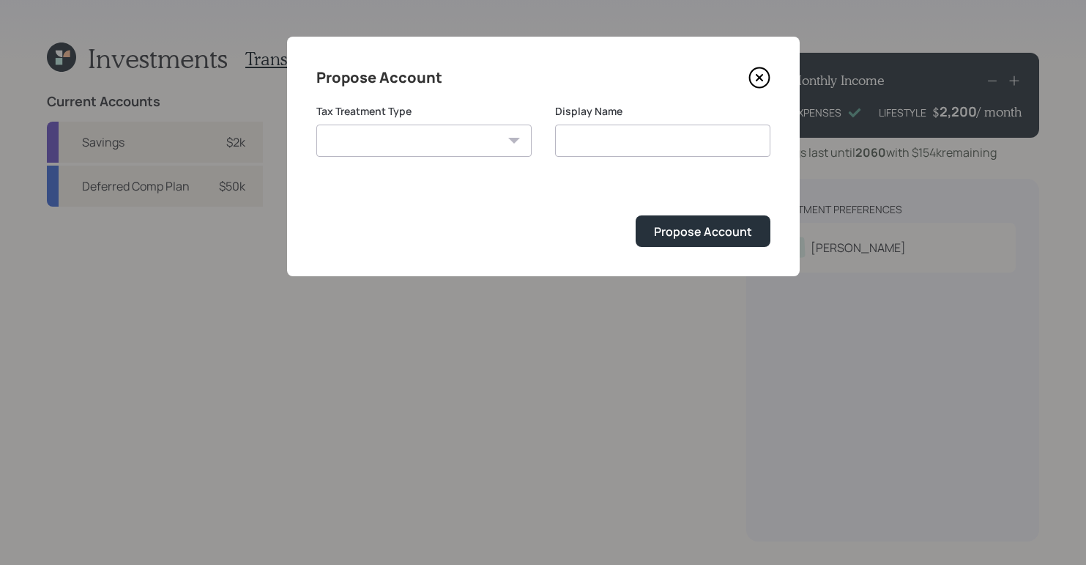
click at [453, 124] on select "[PERSON_NAME] Taxable Traditional" at bounding box center [423, 140] width 215 height 32
select select "traditional"
click at [316, 124] on select "[PERSON_NAME] Taxable Traditional" at bounding box center [423, 140] width 215 height 32
type input "Traditional"
click at [658, 144] on input "Traditional" at bounding box center [662, 140] width 215 height 32
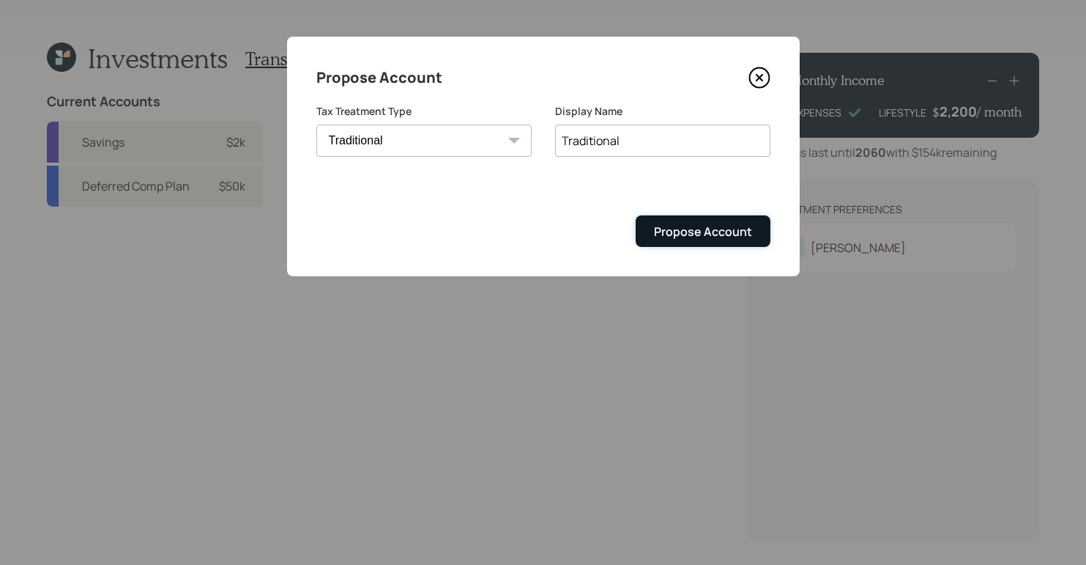
click at [701, 231] on div "Propose Account" at bounding box center [703, 231] width 98 height 16
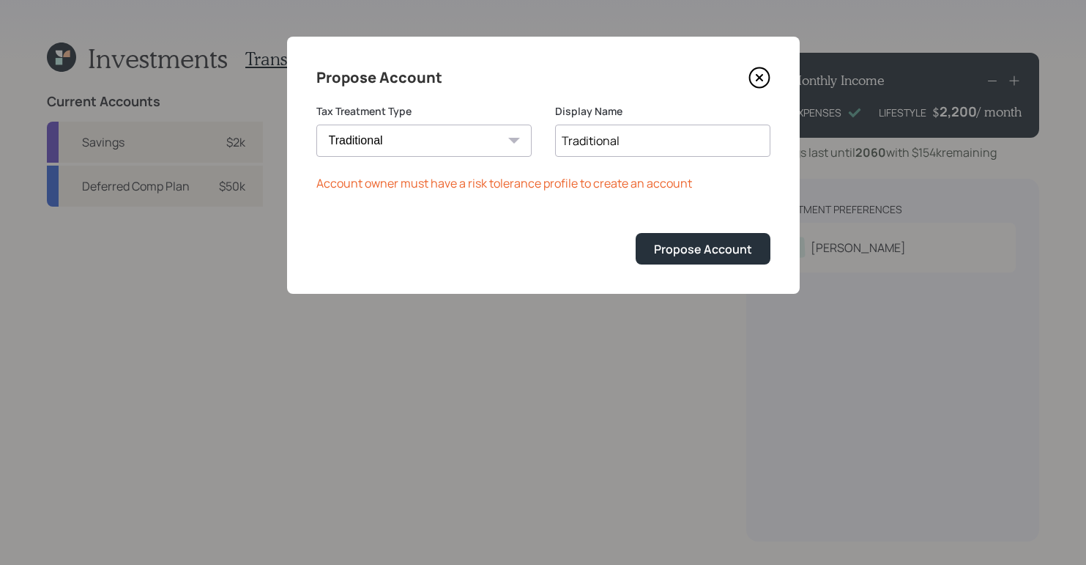
click at [763, 77] on icon at bounding box center [759, 78] width 22 height 22
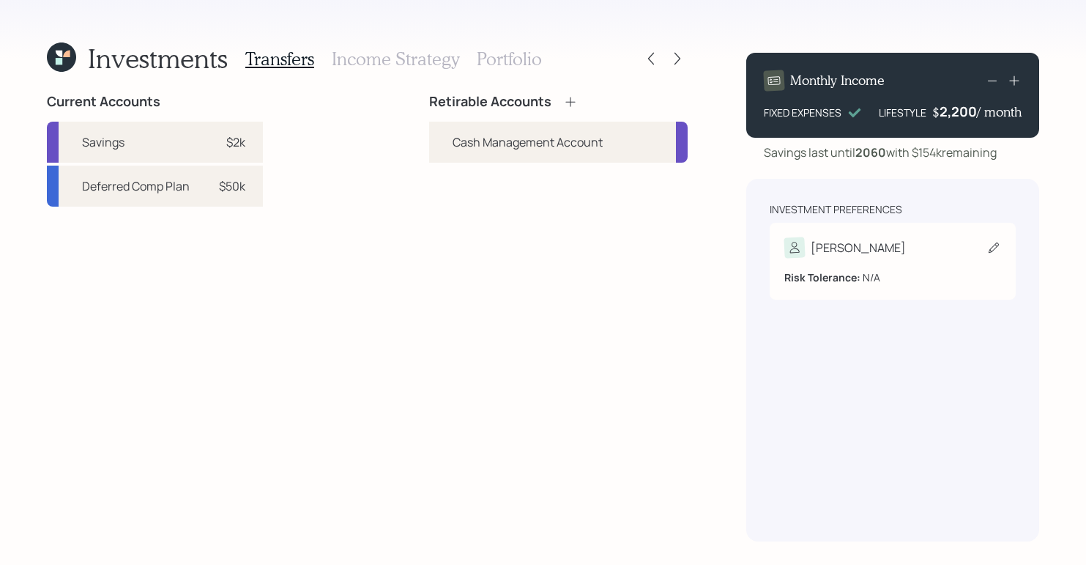
click at [891, 255] on div "[PERSON_NAME]" at bounding box center [892, 247] width 217 height 21
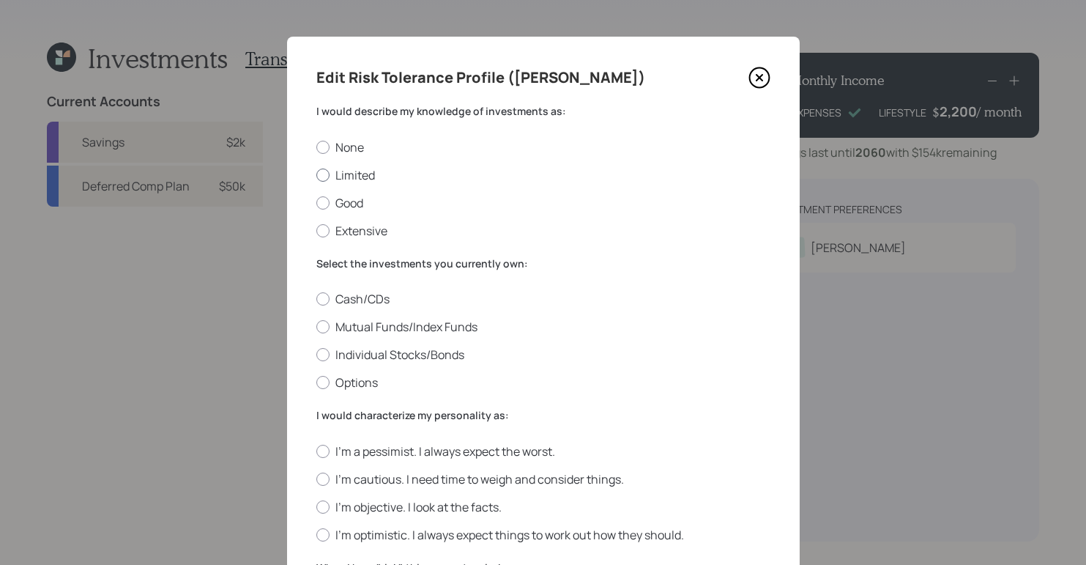
click at [319, 178] on div at bounding box center [322, 174] width 13 height 13
click at [316, 175] on input "Limited" at bounding box center [316, 174] width 1 height 1
radio input "true"
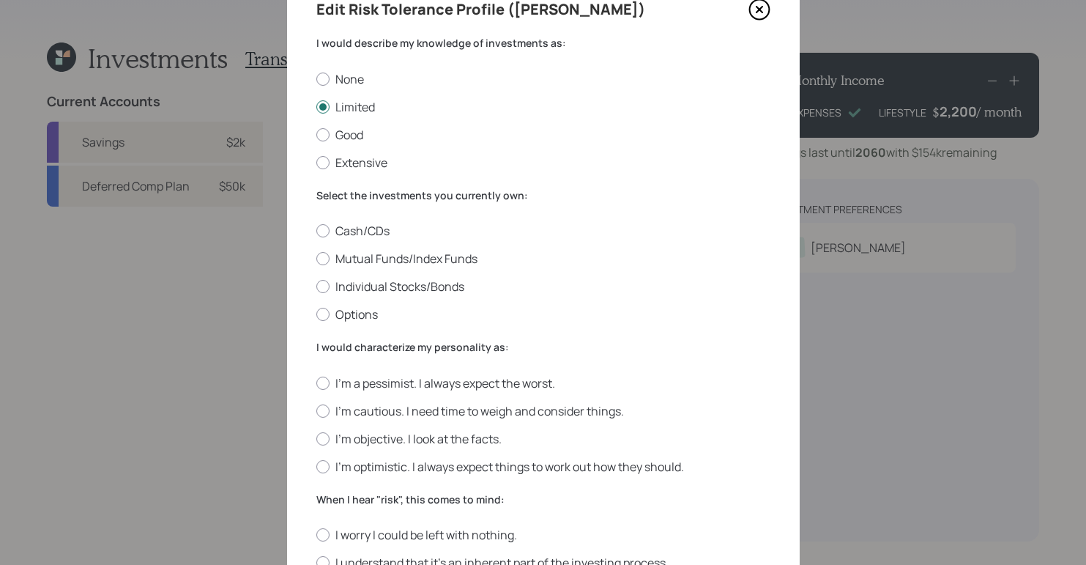
scroll to position [125, 0]
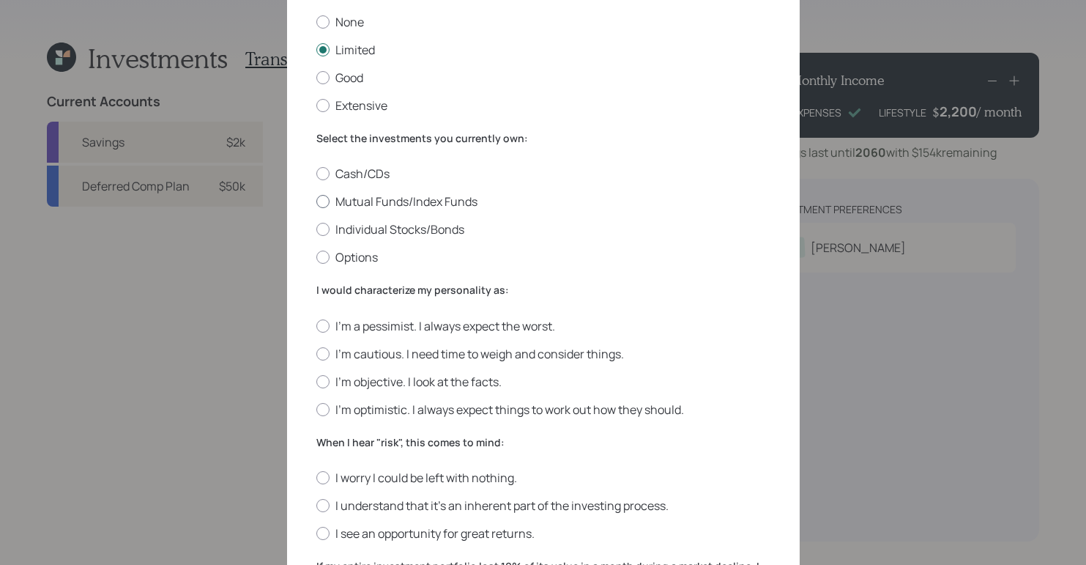
click at [316, 204] on div at bounding box center [322, 201] width 13 height 13
click at [316, 202] on input "Mutual Funds/Index Funds" at bounding box center [316, 201] width 1 height 1
radio input "true"
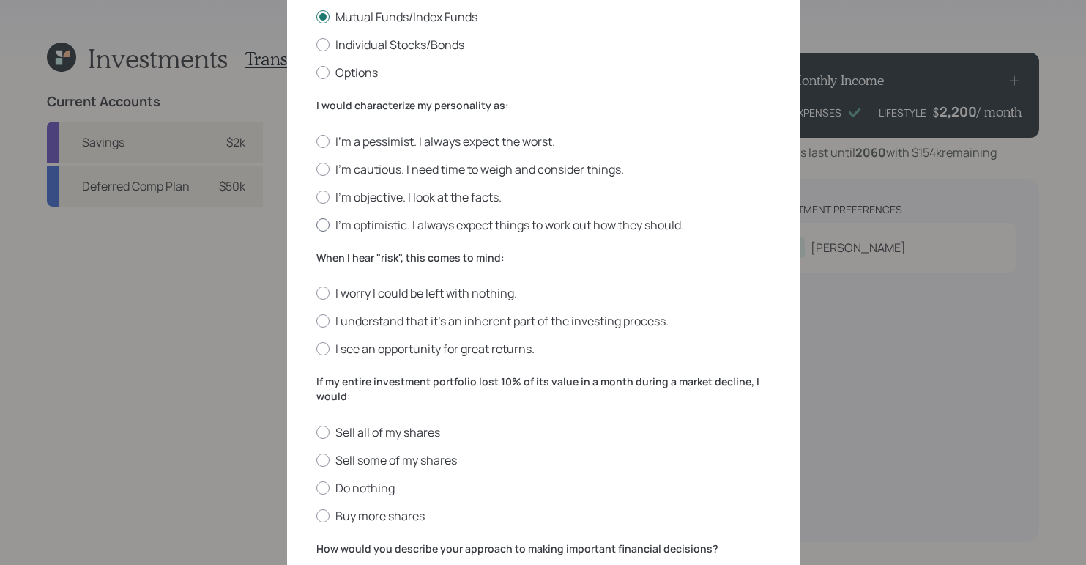
scroll to position [299, 0]
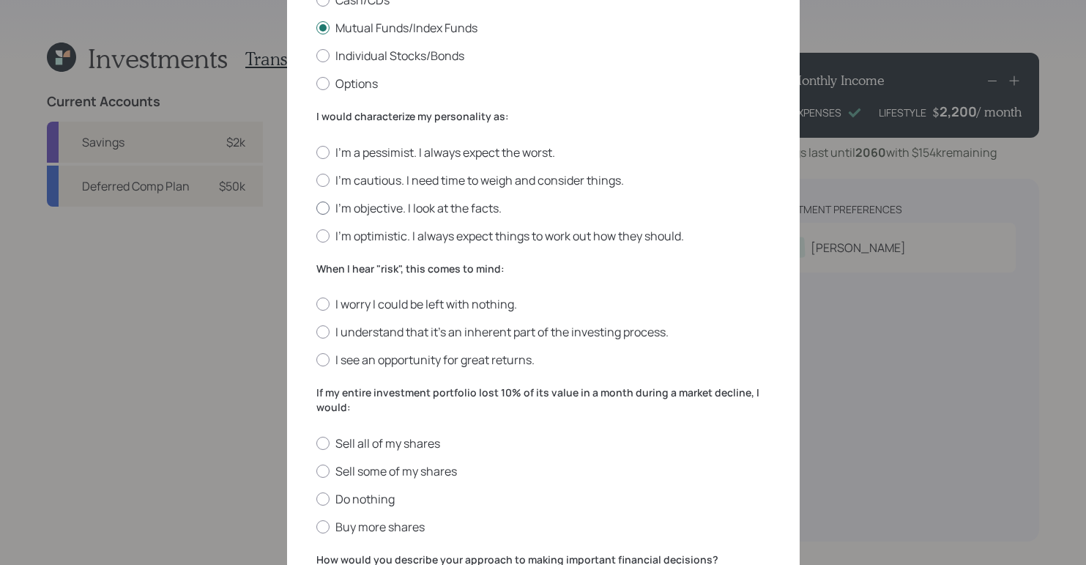
click at [335, 209] on label "I'm objective. I look at the facts." at bounding box center [543, 208] width 454 height 16
click at [316, 208] on input "I'm objective. I look at the facts." at bounding box center [316, 207] width 1 height 1
radio input "true"
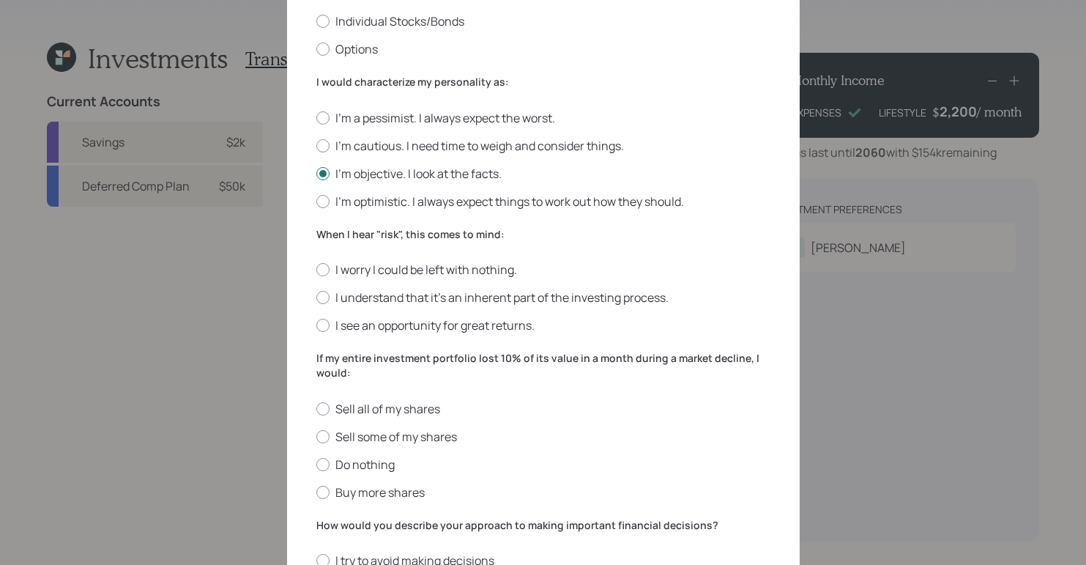
scroll to position [508, 0]
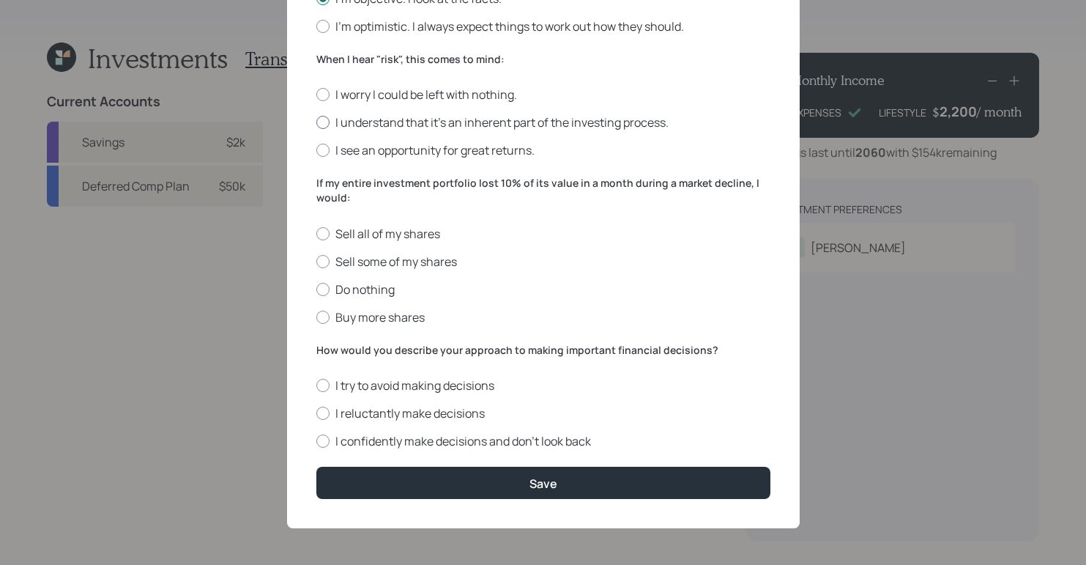
click at [316, 123] on div at bounding box center [322, 122] width 13 height 13
click at [316, 123] on input "I understand that it’s an inherent part of the investing process." at bounding box center [316, 122] width 1 height 1
radio input "true"
click at [316, 292] on label "Do nothing" at bounding box center [543, 289] width 454 height 16
click at [316, 289] on input "Do nothing" at bounding box center [316, 289] width 1 height 1
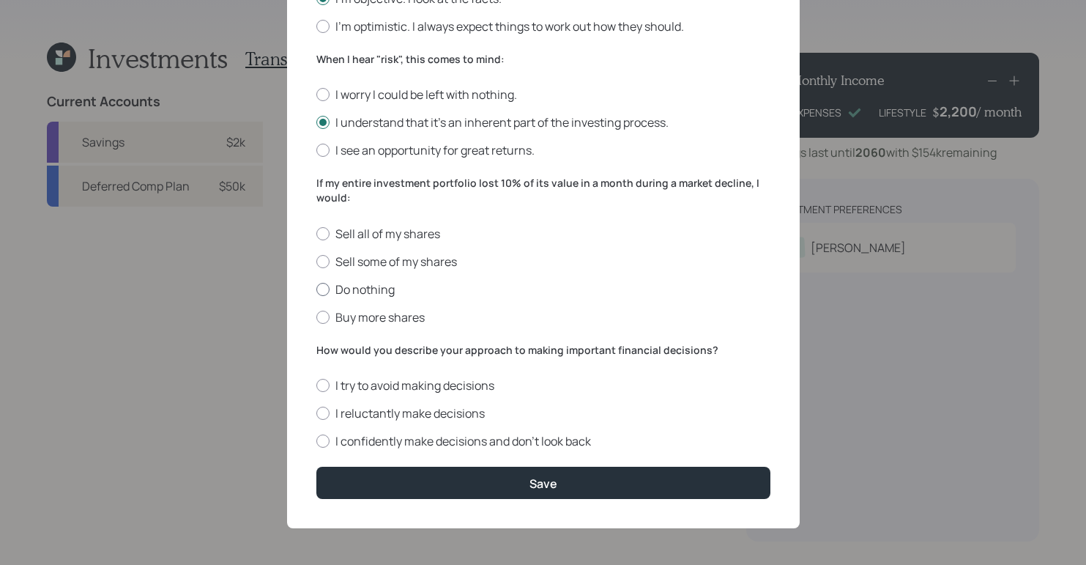
radio input "true"
click at [316, 411] on div at bounding box center [322, 412] width 13 height 13
click at [316, 413] on input "I reluctantly make decisions" at bounding box center [316, 413] width 1 height 1
radio input "true"
click at [553, 499] on div "Edit Risk Tolerance Profile ([PERSON_NAME] would describe my knowledge of inves…" at bounding box center [543, 28] width 513 height 1000
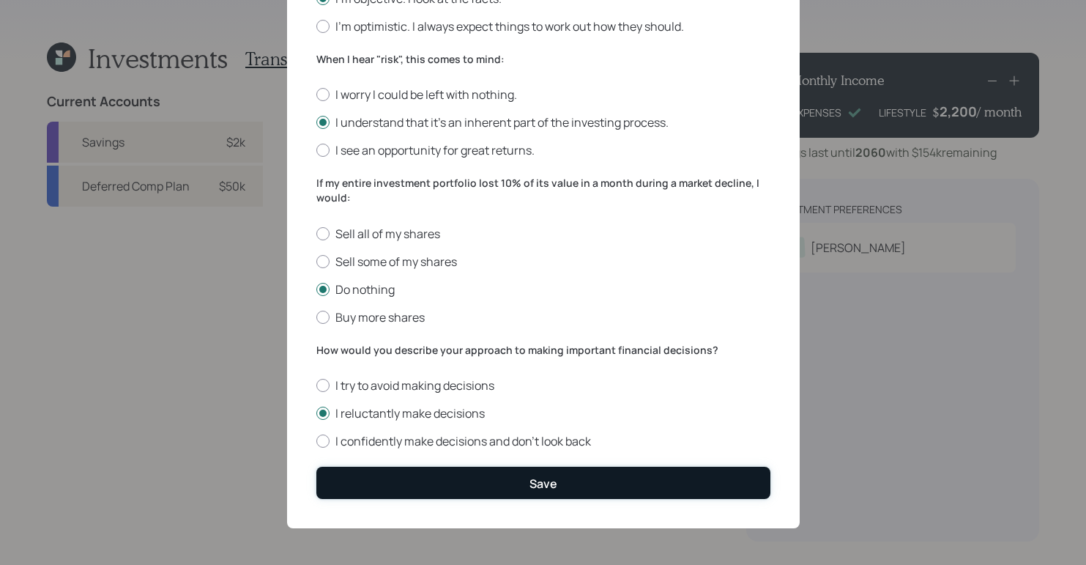
click at [554, 491] on button "Save" at bounding box center [543, 481] width 454 height 31
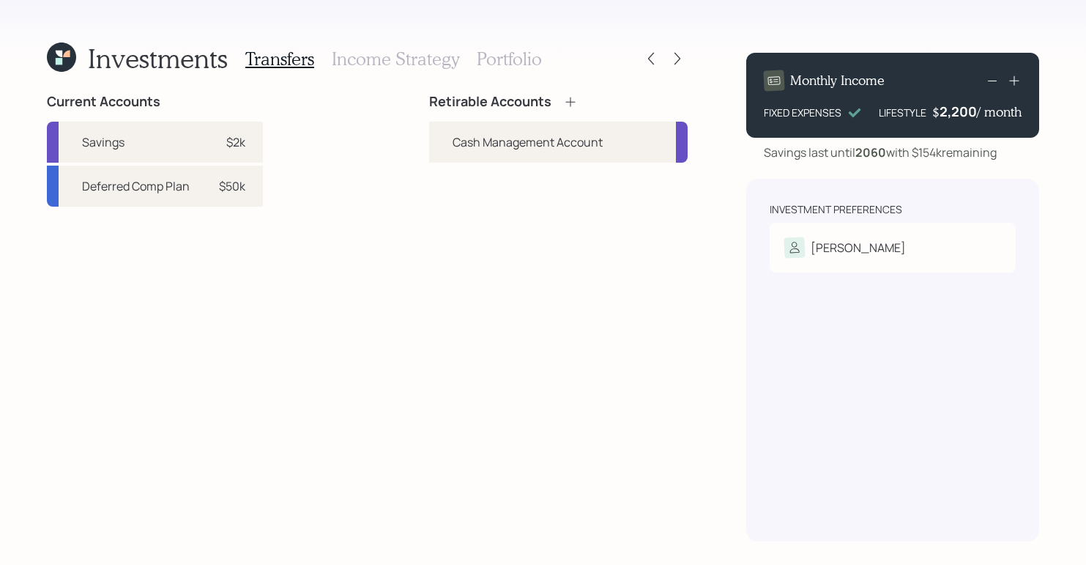
click at [568, 106] on icon at bounding box center [570, 101] width 15 height 15
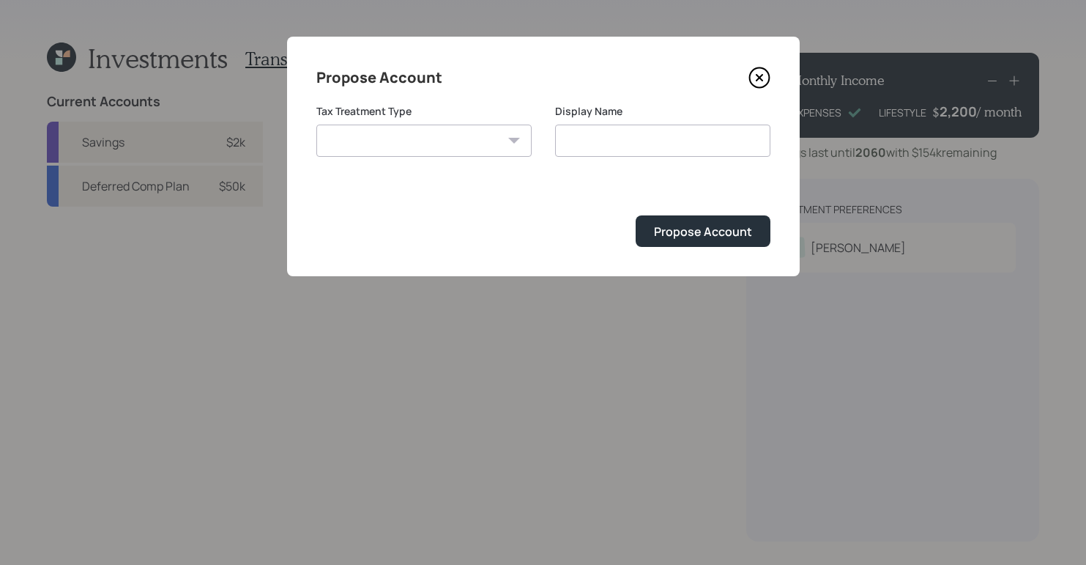
click at [429, 127] on select "[PERSON_NAME] Taxable Traditional" at bounding box center [423, 140] width 215 height 32
select select "traditional"
click at [316, 124] on select "[PERSON_NAME] Taxable Traditional" at bounding box center [423, 140] width 215 height 32
type input "Traditional"
click at [678, 247] on button "Propose Account" at bounding box center [703, 230] width 135 height 31
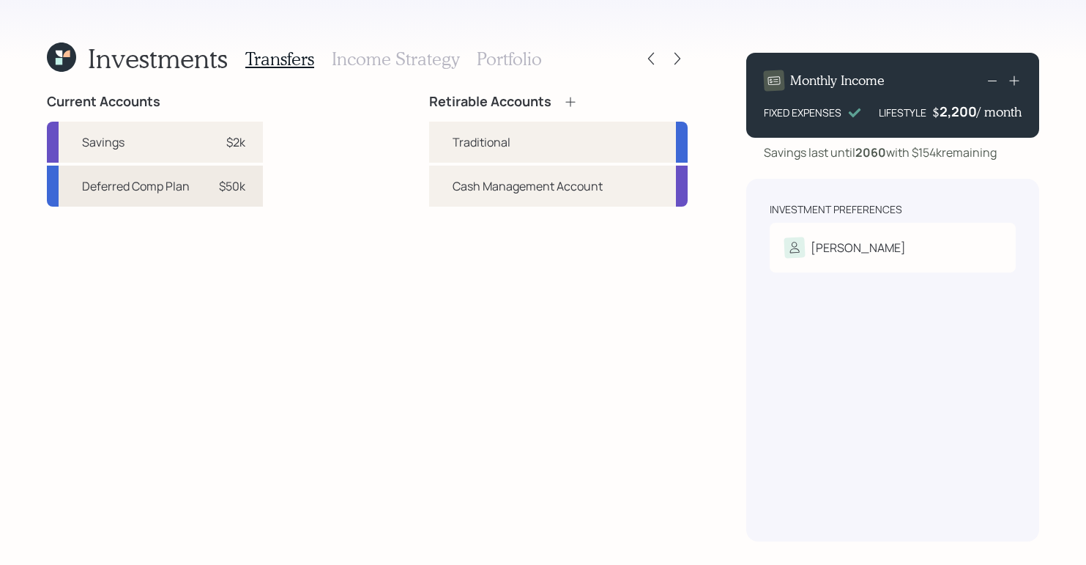
click at [144, 196] on div "Deferred Comp Plan $50k" at bounding box center [155, 185] width 216 height 41
click at [471, 144] on div "Traditional" at bounding box center [482, 142] width 58 height 18
select select "bb459ff5-2e9b-4681-ad58-ac6b0126c15b"
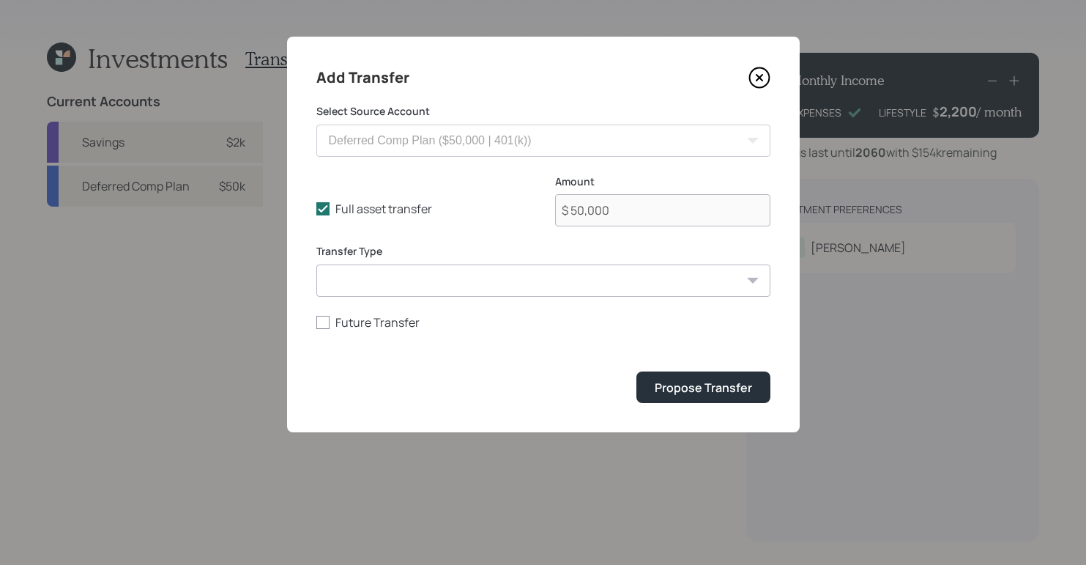
drag, startPoint x: 640, startPoint y: 256, endPoint x: 633, endPoint y: 262, distance: 9.4
click at [639, 258] on div "Transfer Type ACAT Transfer Non ACAT Transfer Capitalize Rollover Rollover Depo…" at bounding box center [543, 270] width 454 height 53
click at [609, 278] on select "ACAT Transfer Non ACAT Transfer Capitalize Rollover Rollover Deposit" at bounding box center [543, 280] width 454 height 32
select select "acat_transfer"
click at [316, 264] on select "ACAT Transfer Non ACAT Transfer Capitalize Rollover Rollover Deposit" at bounding box center [543, 280] width 454 height 32
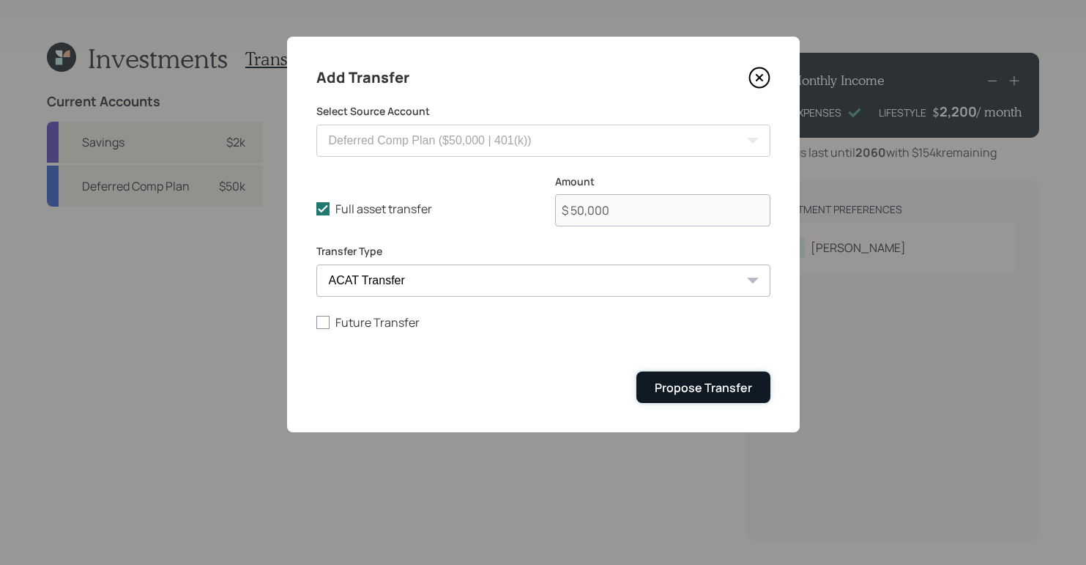
click at [677, 390] on div "Propose Transfer" at bounding box center [703, 387] width 97 height 16
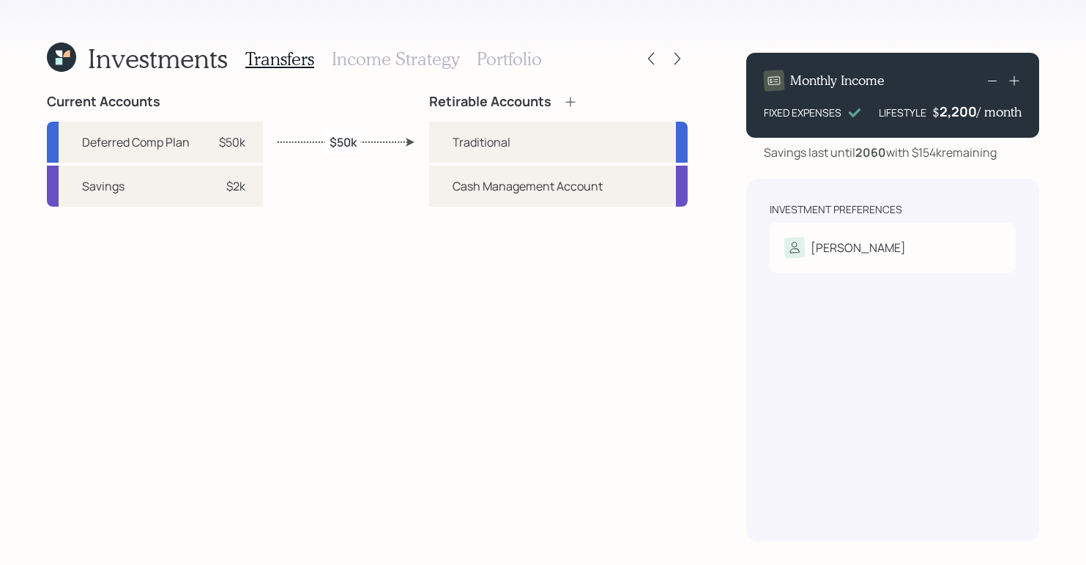
click at [383, 64] on h3 "Income Strategy" at bounding box center [395, 58] width 127 height 21
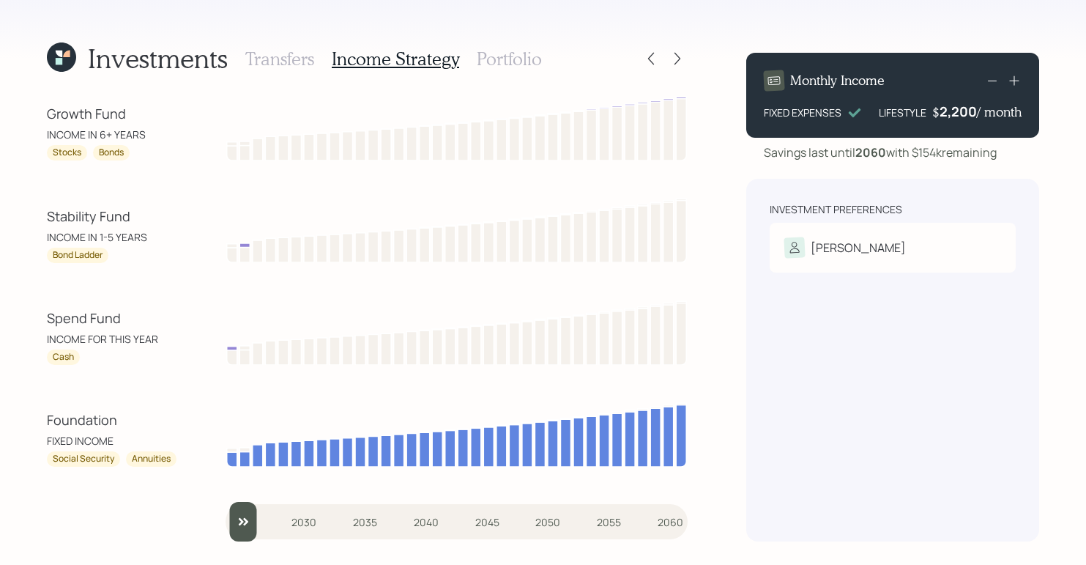
click at [294, 64] on h3 "Transfers" at bounding box center [279, 58] width 69 height 21
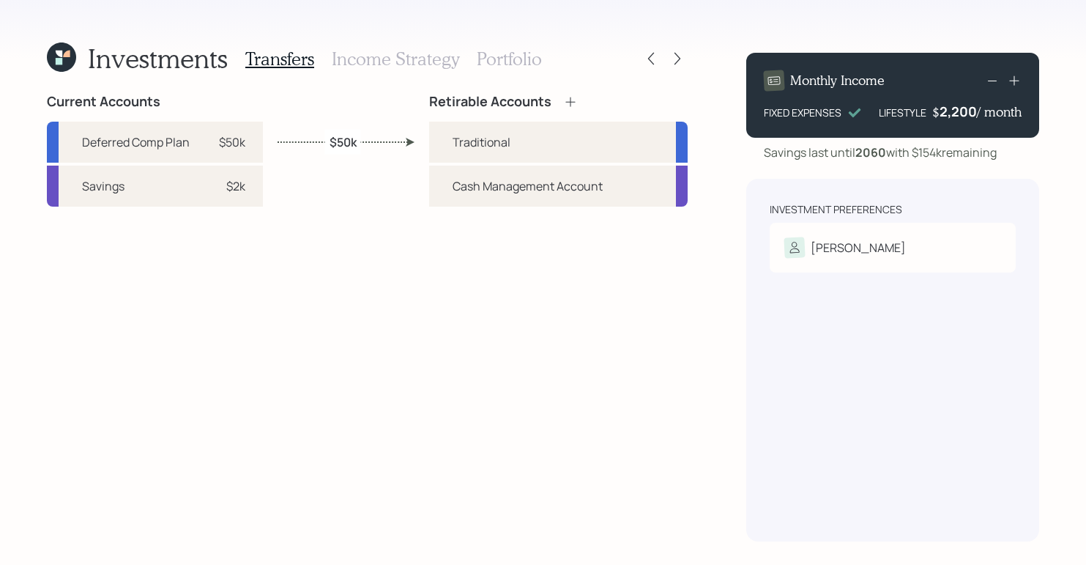
click at [449, 283] on div "Retirable Accounts Traditional Cash Management Account" at bounding box center [558, 317] width 258 height 447
click at [410, 62] on h3 "Income Strategy" at bounding box center [395, 58] width 127 height 21
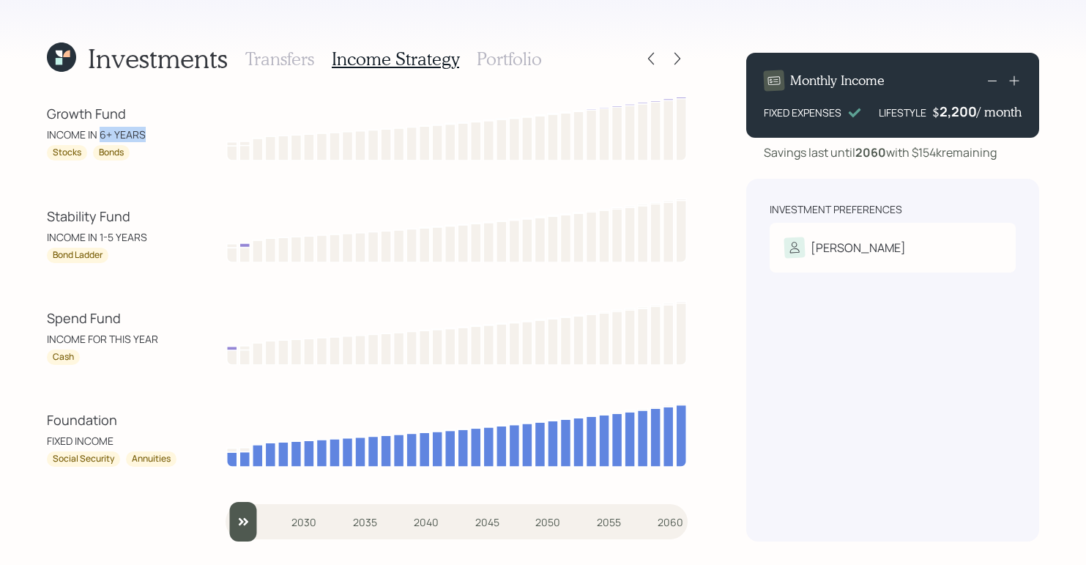
drag, startPoint x: 100, startPoint y: 132, endPoint x: 155, endPoint y: 129, distance: 55.0
click at [155, 129] on div "INCOME IN 6+ YEARS" at bounding box center [113, 134] width 132 height 15
click at [164, 111] on div "Growth Fund" at bounding box center [113, 114] width 132 height 20
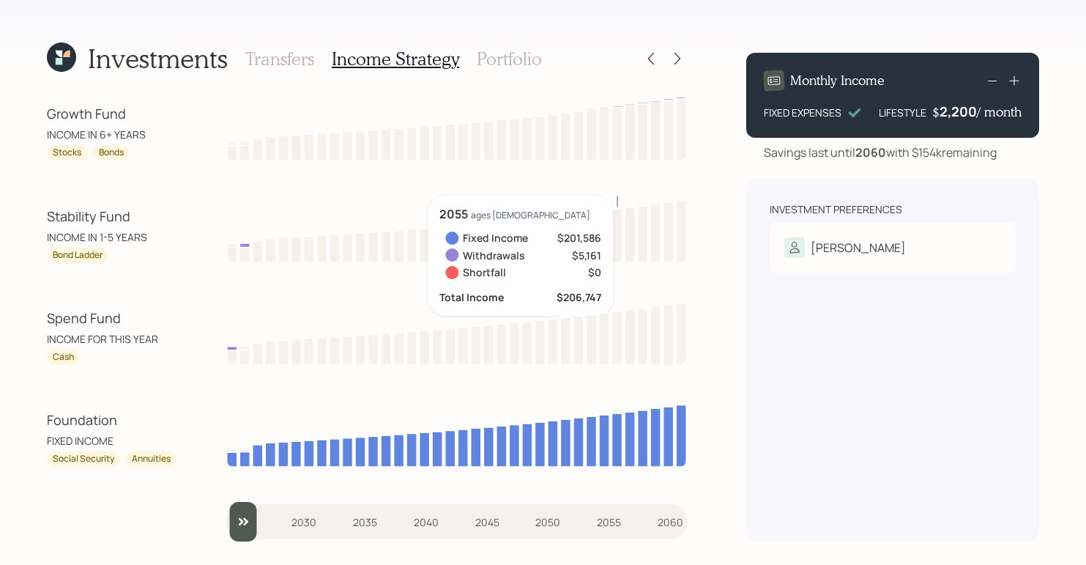
click at [821, 442] on div "Investment Preferences [PERSON_NAME] Tolerance: Moderate" at bounding box center [892, 360] width 293 height 362
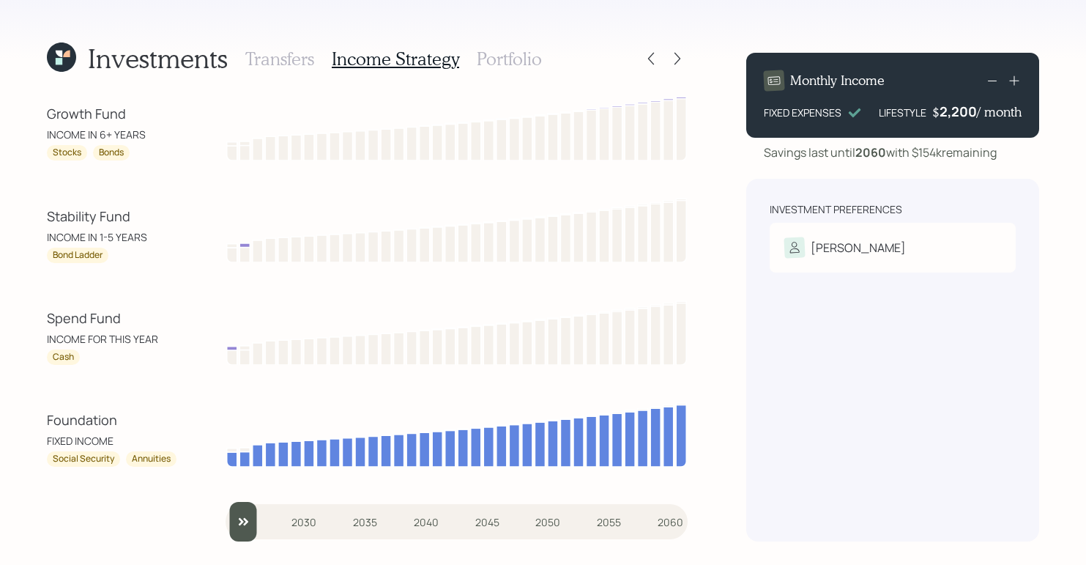
click at [720, 332] on div "Investments Transfers Income Strategy Portfolio Growth Fund INCOME IN 6+ YEARS …" at bounding box center [543, 282] width 1086 height 565
click at [516, 59] on h3 "Portfolio" at bounding box center [509, 58] width 65 height 21
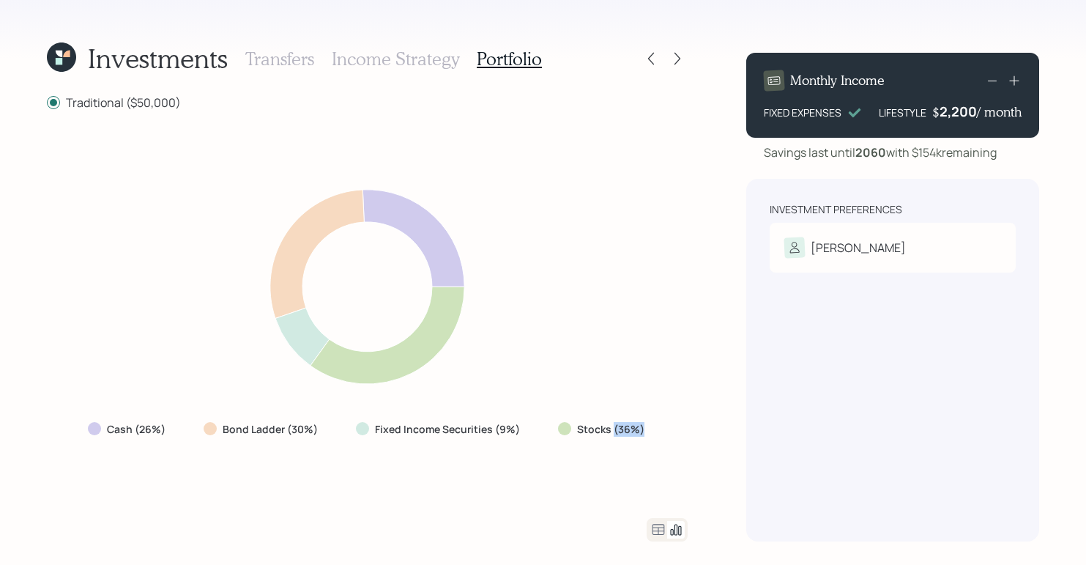
drag, startPoint x: 612, startPoint y: 428, endPoint x: 641, endPoint y: 428, distance: 28.6
click at [641, 428] on label "Stocks (36%)" at bounding box center [610, 429] width 67 height 15
click at [663, 439] on div "Cash (26%) Bond Ladder (30%) Fixed Income Securities (9%) Stocks (36%)" at bounding box center [367, 314] width 641 height 372
drag, startPoint x: 497, startPoint y: 428, endPoint x: 507, endPoint y: 428, distance: 10.3
click at [507, 428] on label "Fixed Income Securities (9%)" at bounding box center [447, 429] width 145 height 15
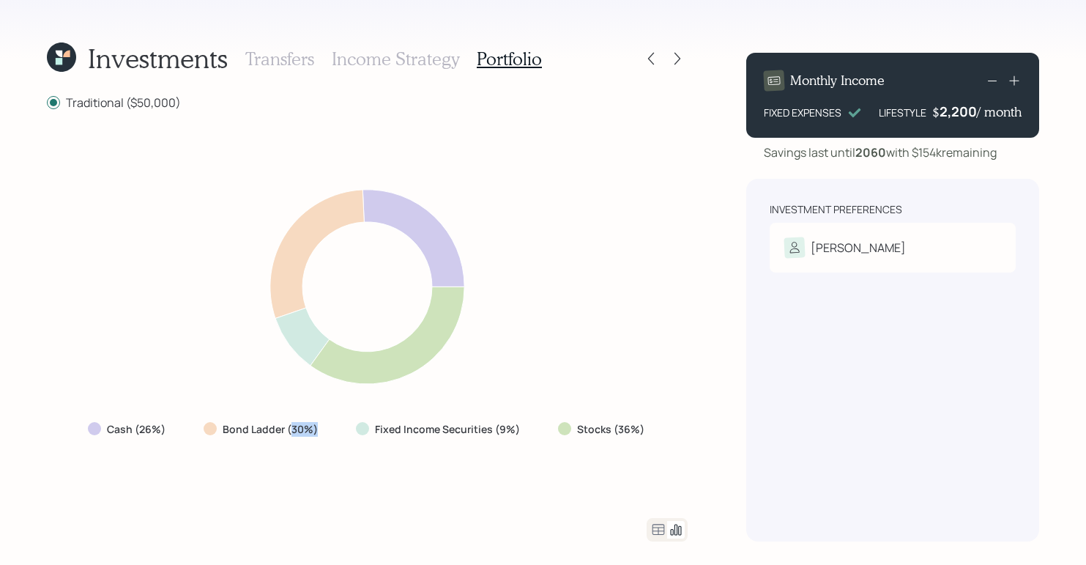
click at [322, 430] on div "Bond Ladder (30%)" at bounding box center [262, 429] width 141 height 26
drag, startPoint x: 140, startPoint y: 428, endPoint x: 164, endPoint y: 425, distance: 24.3
click at [164, 425] on label "Cash (26%)" at bounding box center [136, 429] width 59 height 15
click at [178, 368] on icon at bounding box center [367, 286] width 384 height 223
click at [645, 56] on icon at bounding box center [651, 58] width 15 height 15
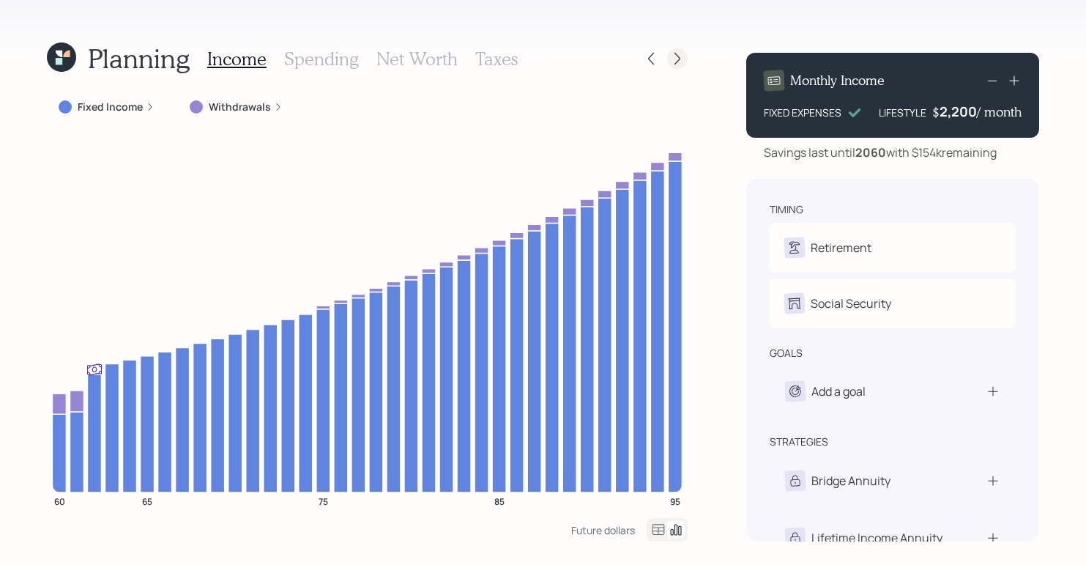
click at [682, 54] on icon at bounding box center [677, 58] width 15 height 15
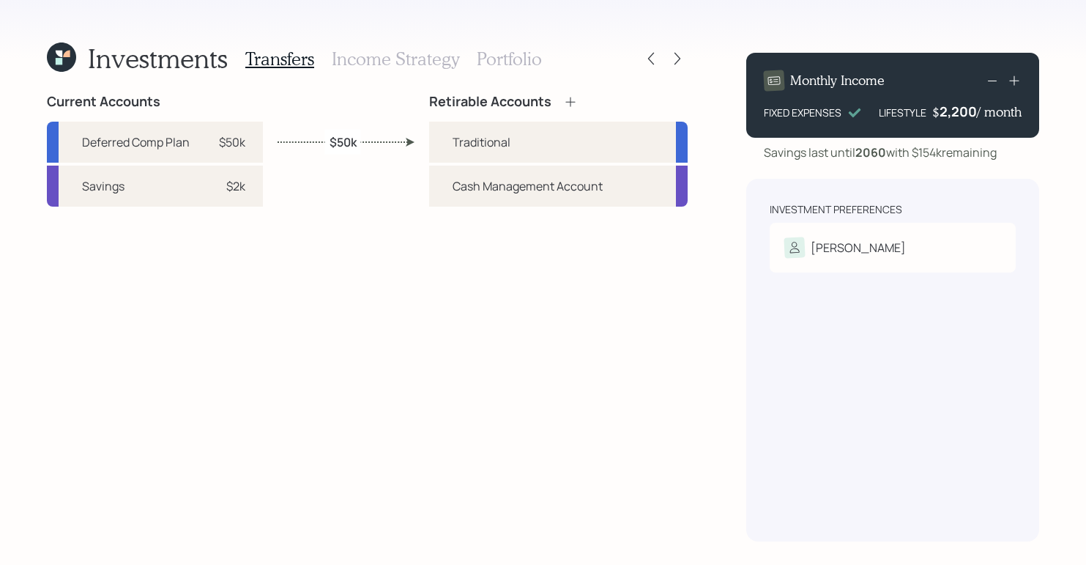
click at [502, 68] on h3 "Portfolio" at bounding box center [509, 58] width 65 height 21
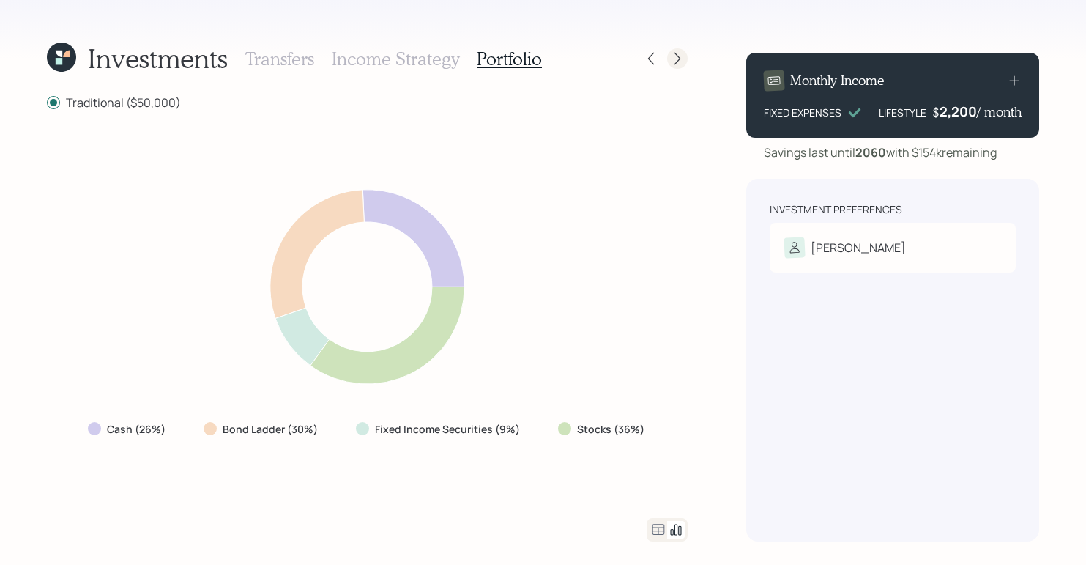
click at [675, 63] on icon at bounding box center [677, 59] width 6 height 12
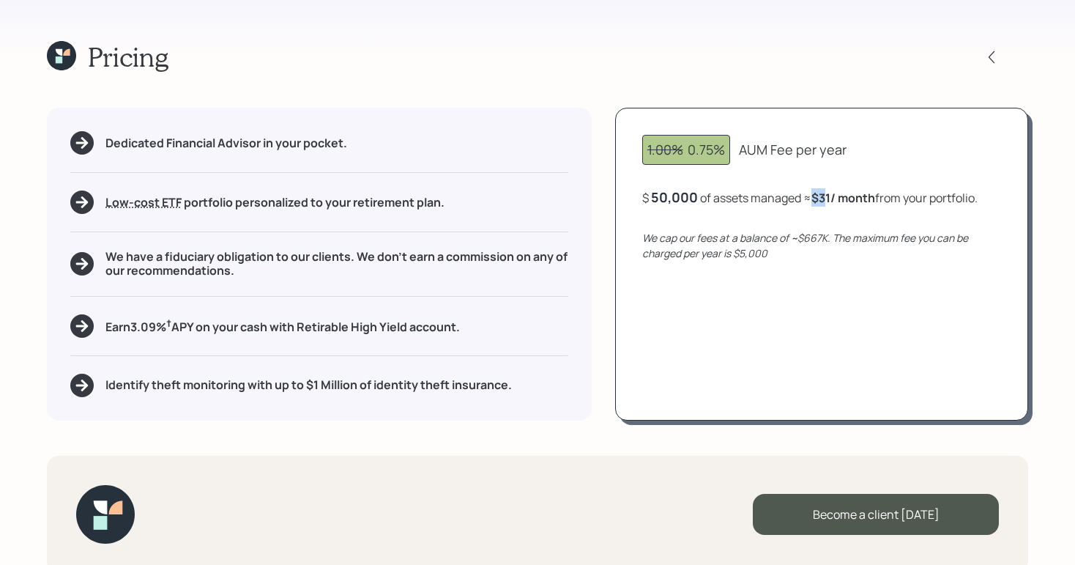
drag, startPoint x: 814, startPoint y: 202, endPoint x: 830, endPoint y: 198, distance: 16.0
click at [830, 198] on b "$31 / month" at bounding box center [843, 198] width 64 height 16
click at [850, 87] on div "Pricing Dedicated Financial Advisor in your pocket. Low-cost ETF Retirable uses…" at bounding box center [537, 282] width 1075 height 565
click at [65, 60] on icon at bounding box center [61, 55] width 29 height 29
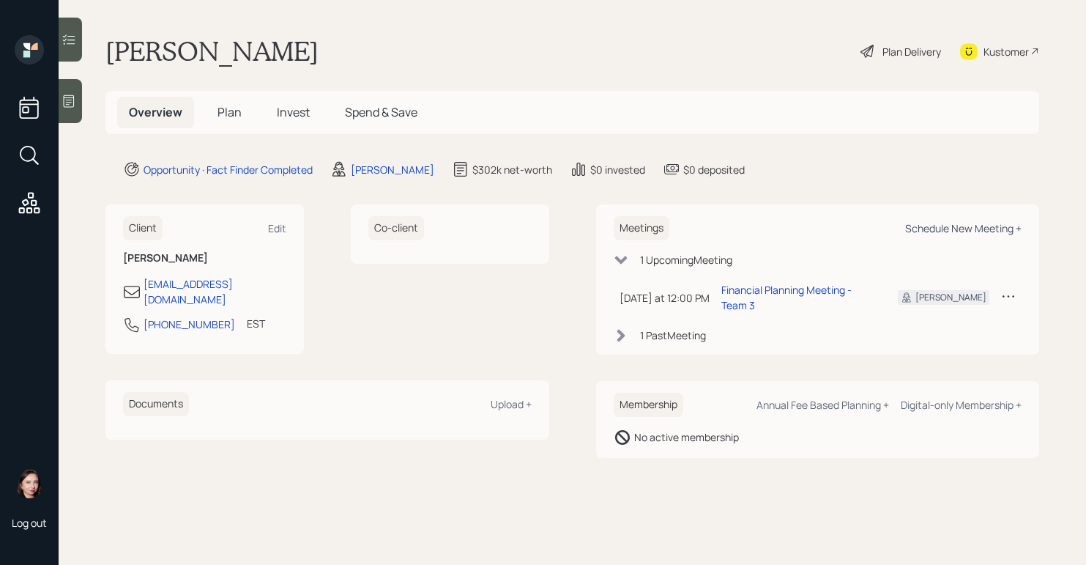
click at [946, 228] on div "Schedule New Meeting +" at bounding box center [963, 228] width 116 height 14
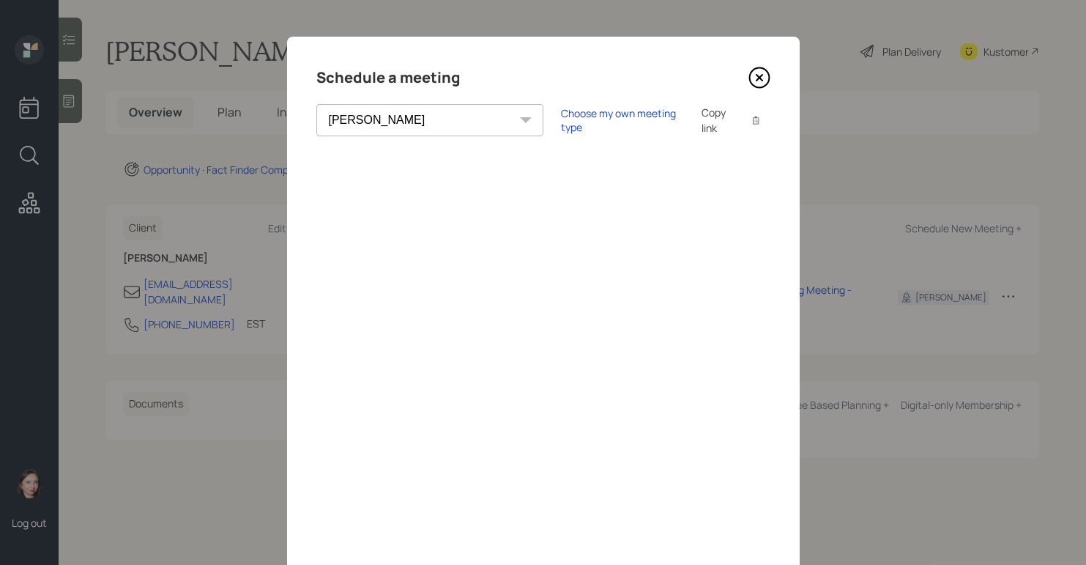
click at [408, 122] on select "[PERSON_NAME] [PERSON_NAME] [PERSON_NAME] [PERSON_NAME] [PERSON_NAME] [PERSON_N…" at bounding box center [429, 120] width 227 height 32
select select "bffa7908-1b2a-4c79-9bb6-f0ec9aed22d3"
click at [316, 104] on select "[PERSON_NAME] [PERSON_NAME] [PERSON_NAME] [PERSON_NAME] [PERSON_NAME] [PERSON_N…" at bounding box center [429, 120] width 227 height 32
click at [599, 89] on div "Schedule a meeting [PERSON_NAME] [PERSON_NAME] [PERSON_NAME] [PERSON_NAME] [PER…" at bounding box center [543, 330] width 513 height 586
click at [759, 81] on icon at bounding box center [759, 78] width 22 height 22
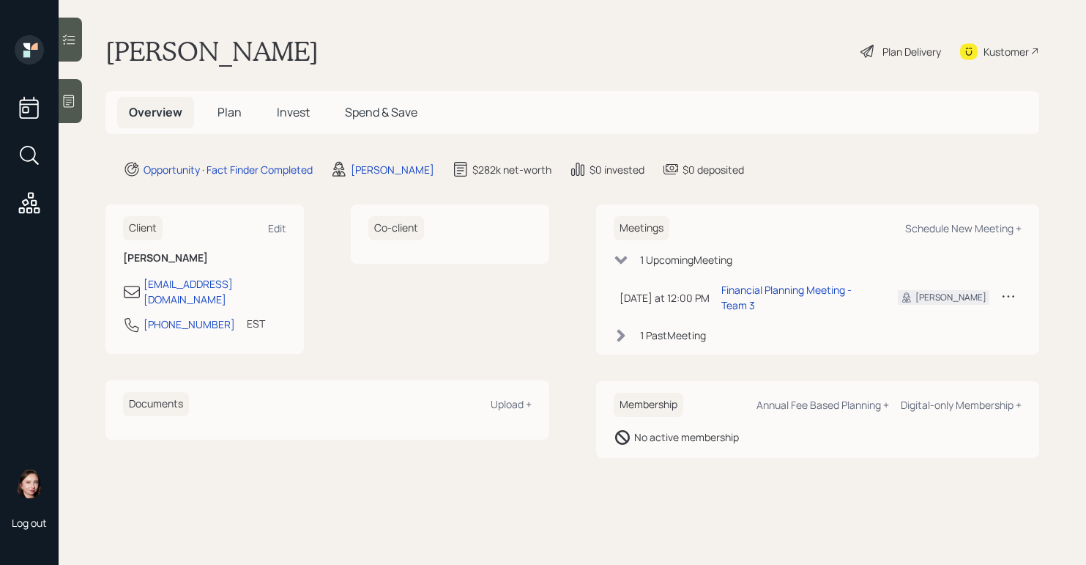
click at [248, 113] on h5 "Plan" at bounding box center [230, 112] width 48 height 31
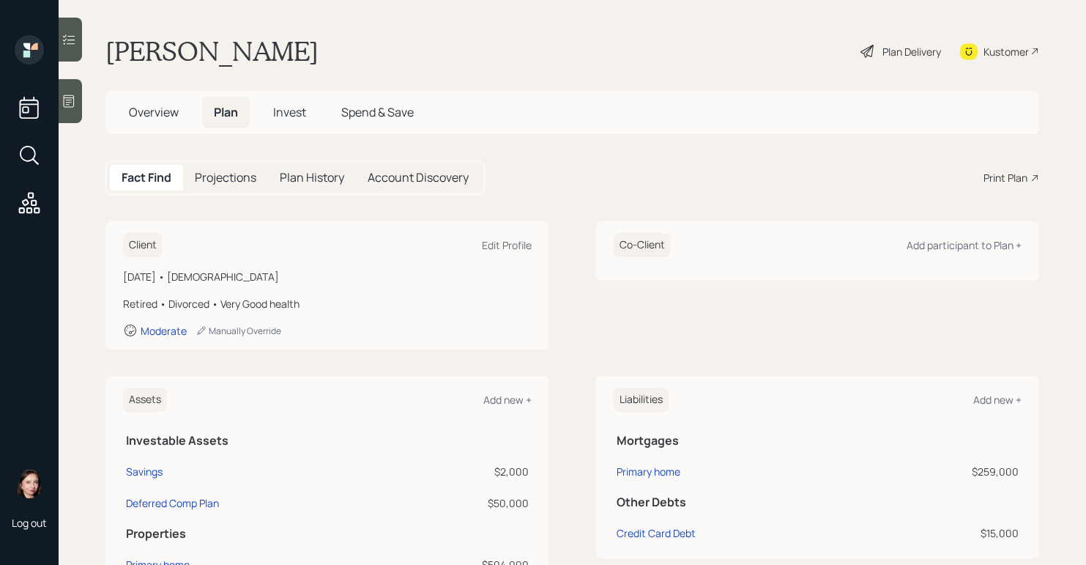
click at [983, 183] on div "Print Plan" at bounding box center [1005, 177] width 44 height 15
